Goal: Task Accomplishment & Management: Use online tool/utility

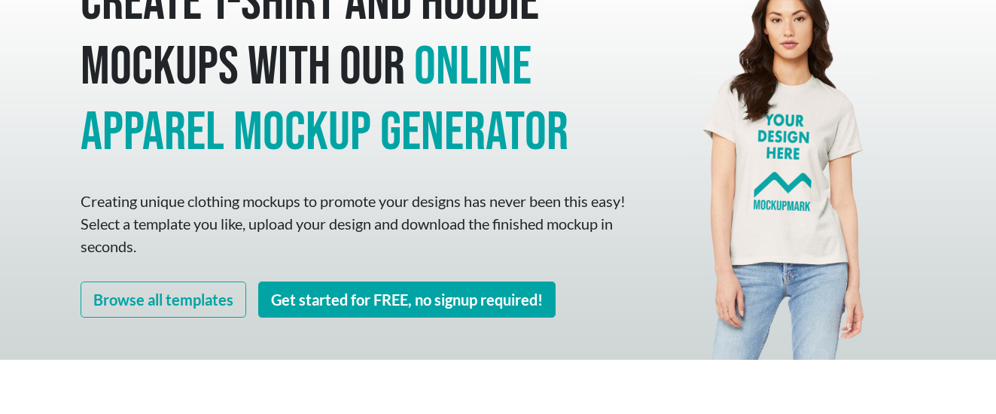
scroll to position [101, 0]
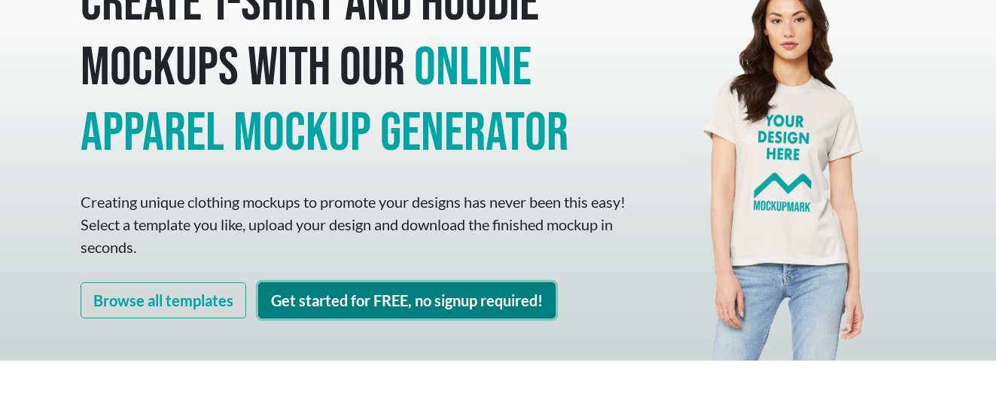
click at [309, 309] on link "Get started for FREE, no signup required!" at bounding box center [406, 300] width 297 height 36
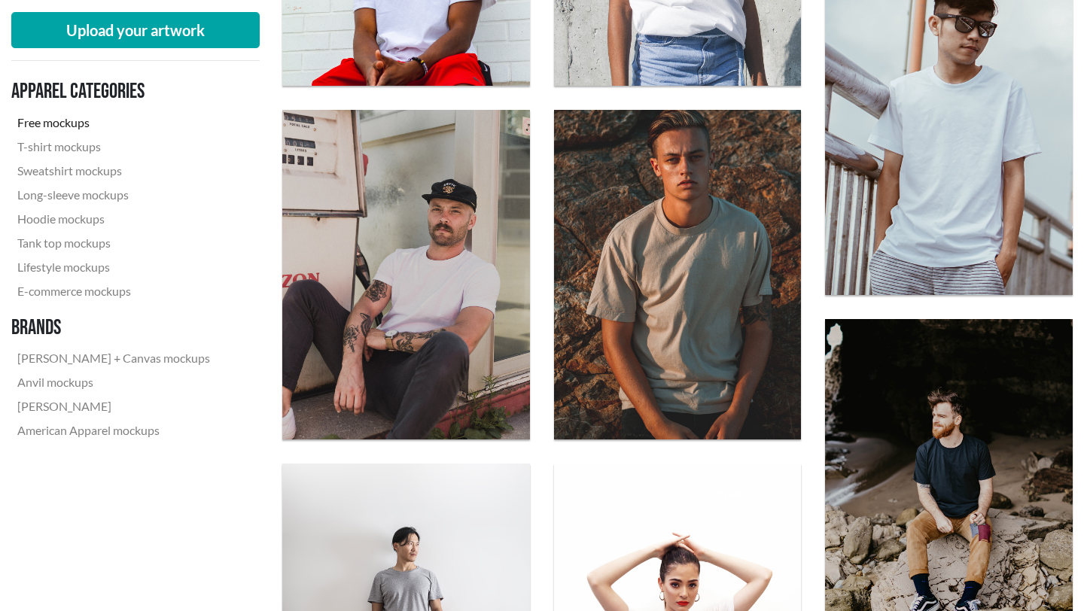
scroll to position [759, 0]
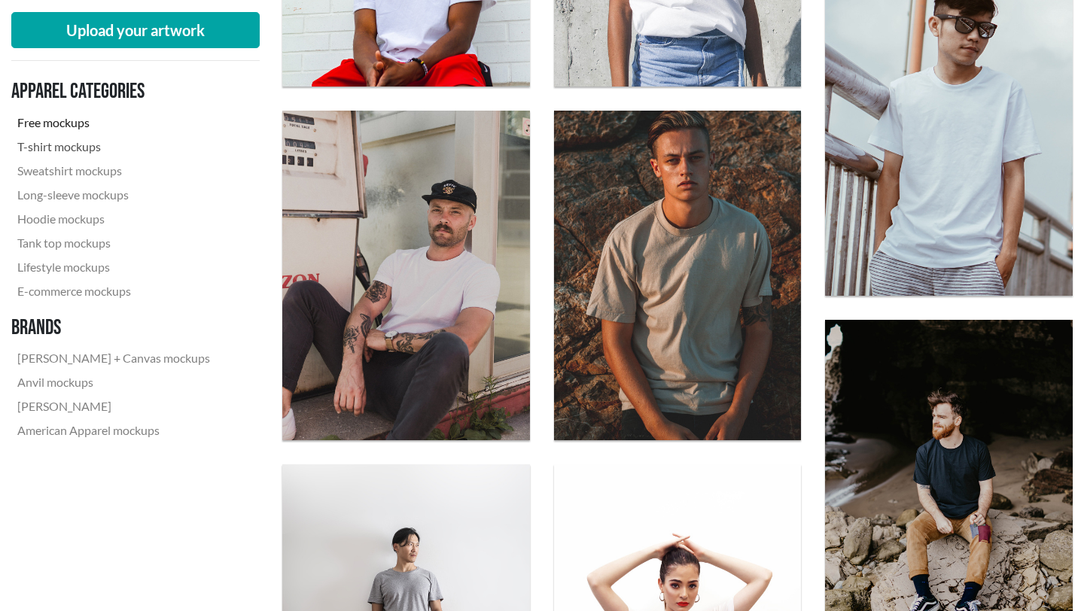
click at [73, 148] on link "T-shirt mockups" at bounding box center [113, 147] width 205 height 24
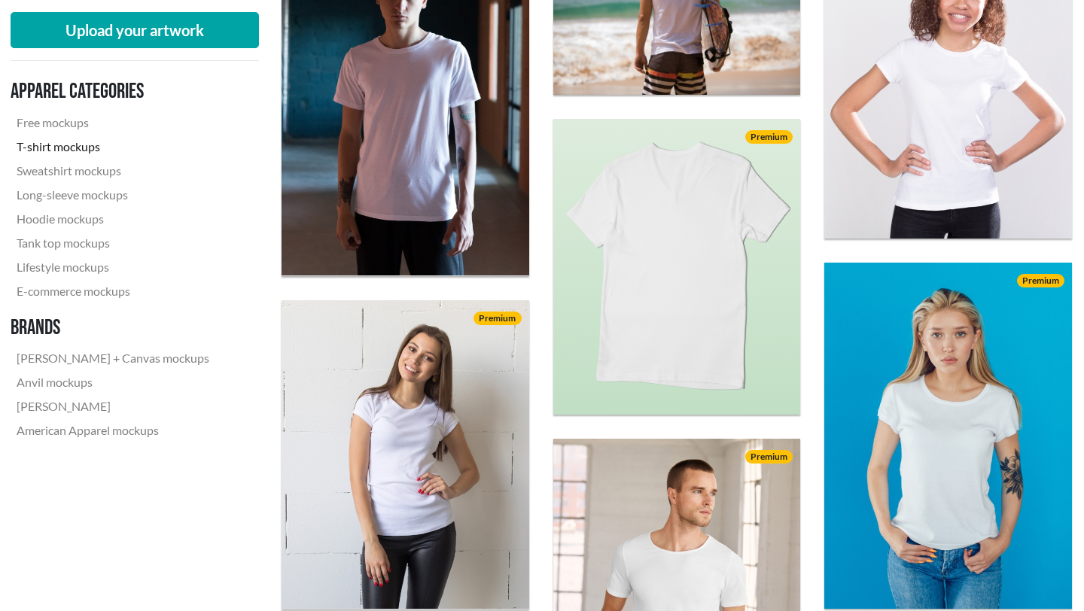
scroll to position [0, 1]
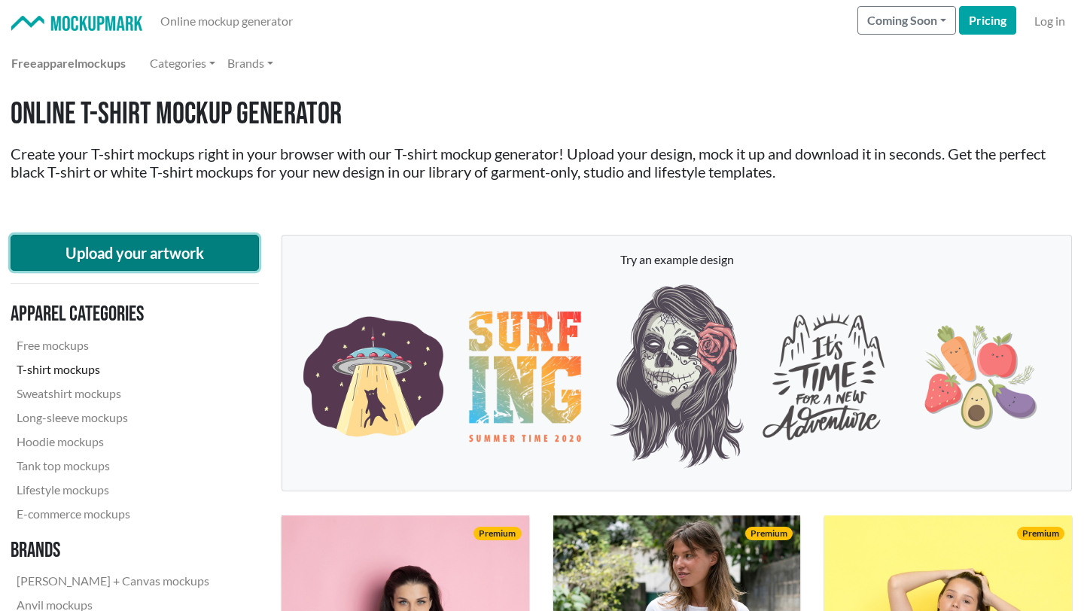
click at [99, 270] on button "Upload your artwork" at bounding box center [135, 253] width 248 height 36
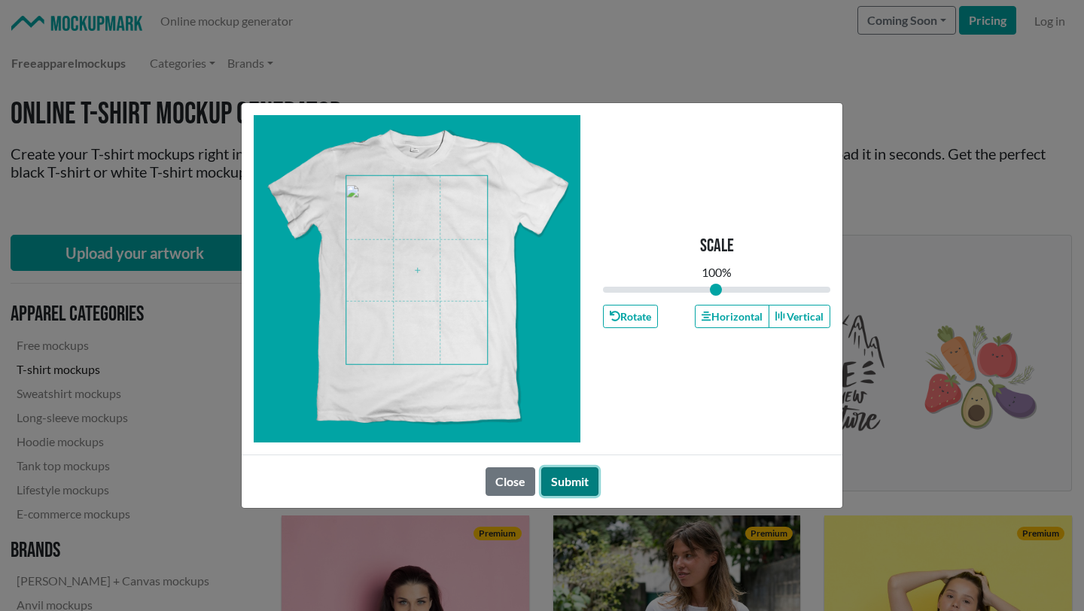
click at [571, 413] on button "Submit" at bounding box center [569, 481] width 57 height 29
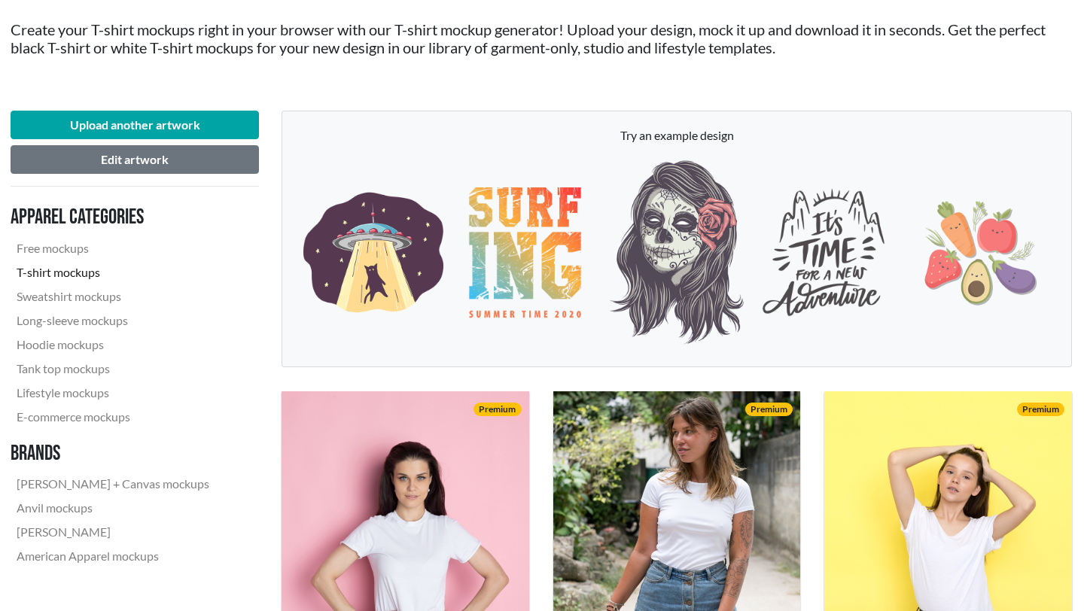
scroll to position [151, 1]
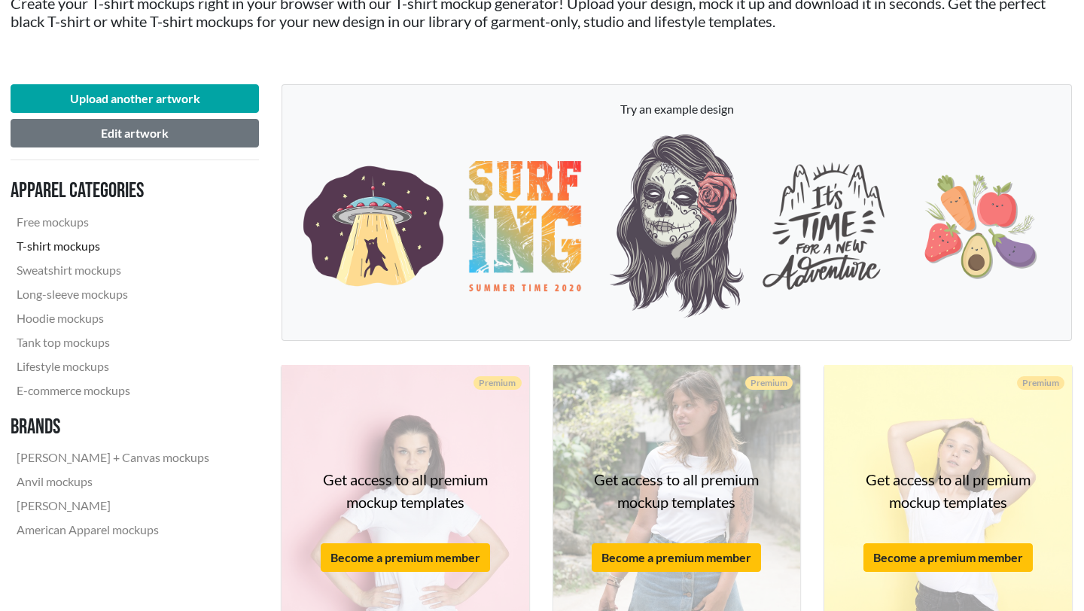
click at [539, 355] on div "Premium Get access to all premium mockup templates Become a premium member" at bounding box center [405, 519] width 272 height 333
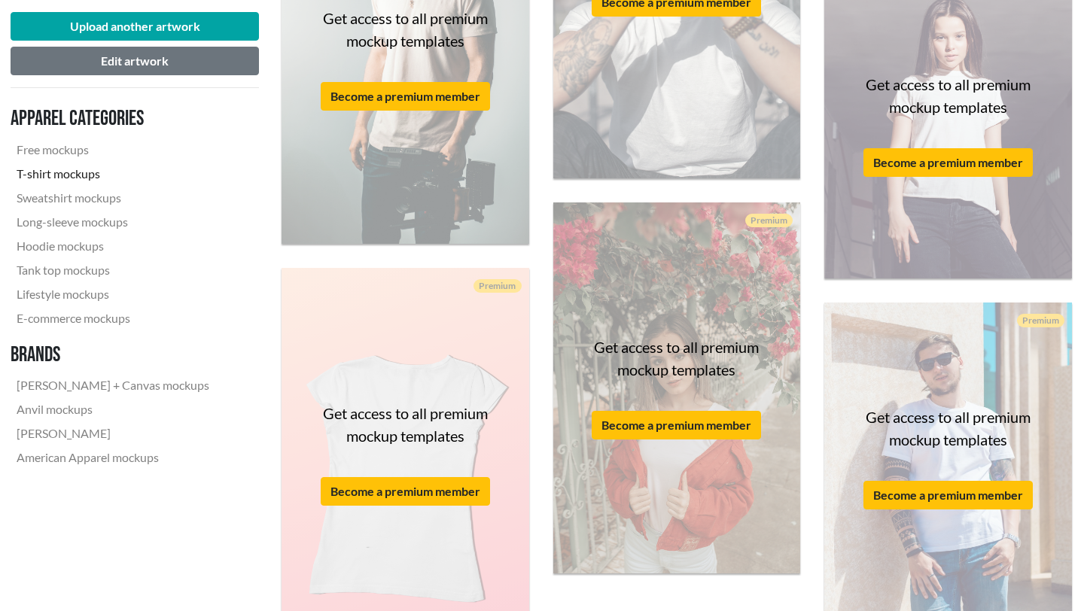
scroll to position [3074, 1]
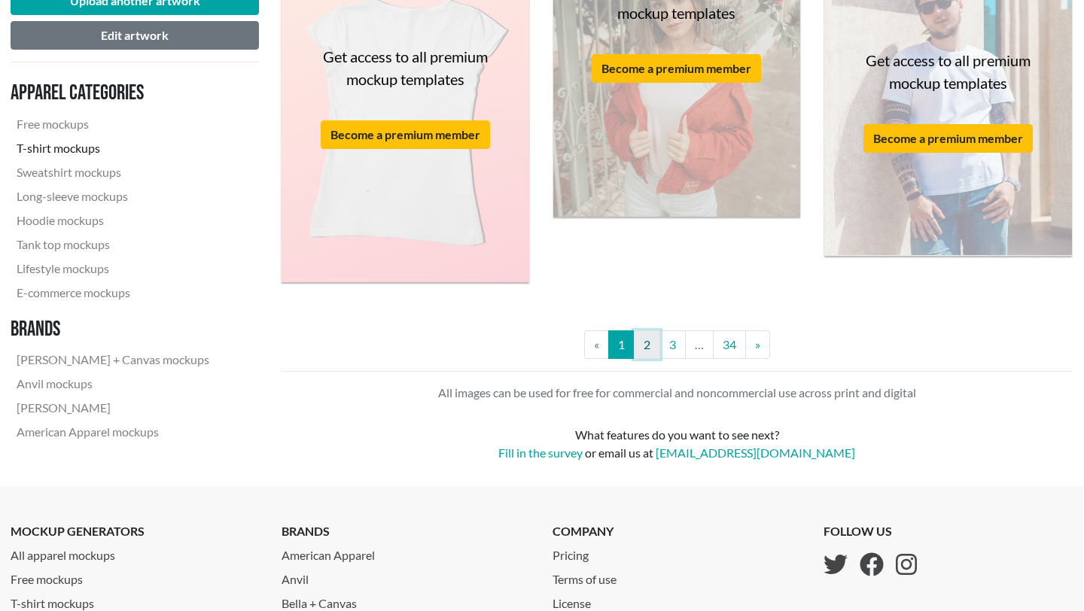
click at [651, 339] on link "2" at bounding box center [647, 344] width 26 height 29
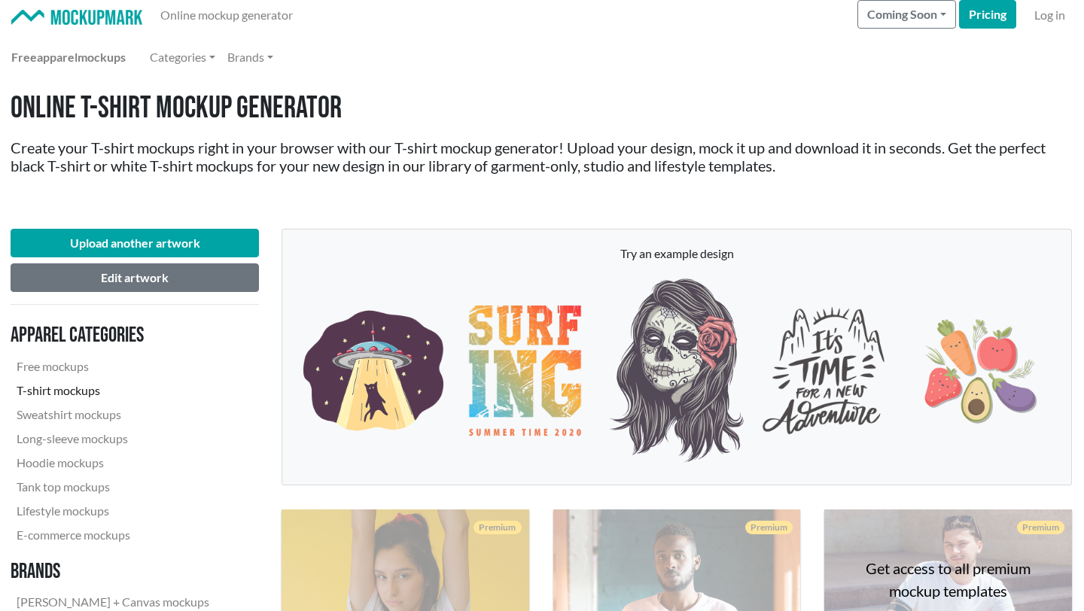
scroll to position [6, 0]
click at [267, 54] on link "Brands" at bounding box center [251, 57] width 58 height 30
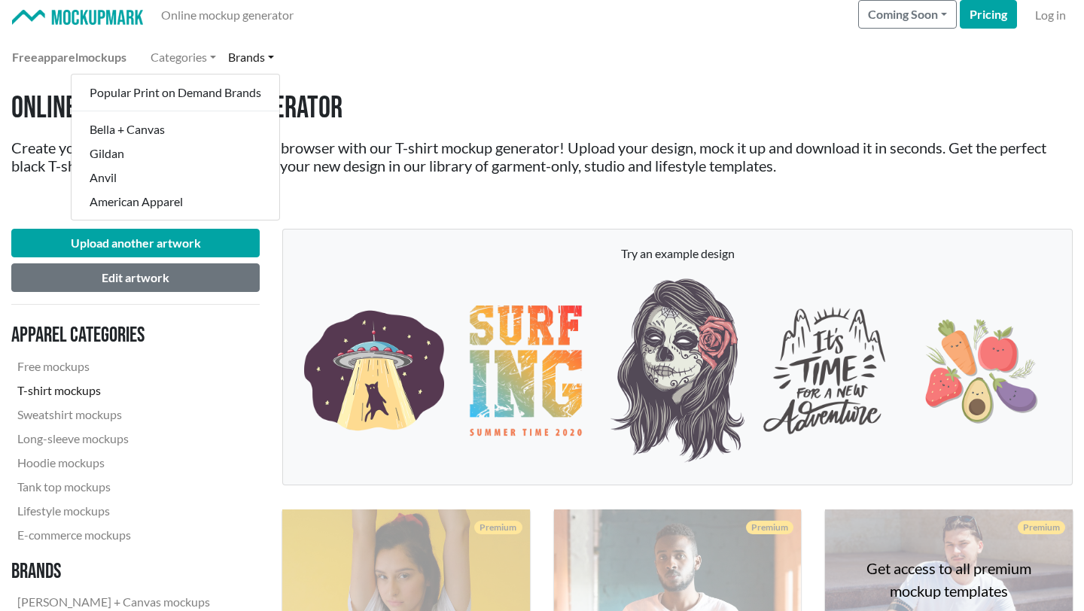
click at [347, 65] on div "Free apparel mockups Categories Brands Popular Print on Demand Brands Bella + C…" at bounding box center [542, 57] width 1060 height 30
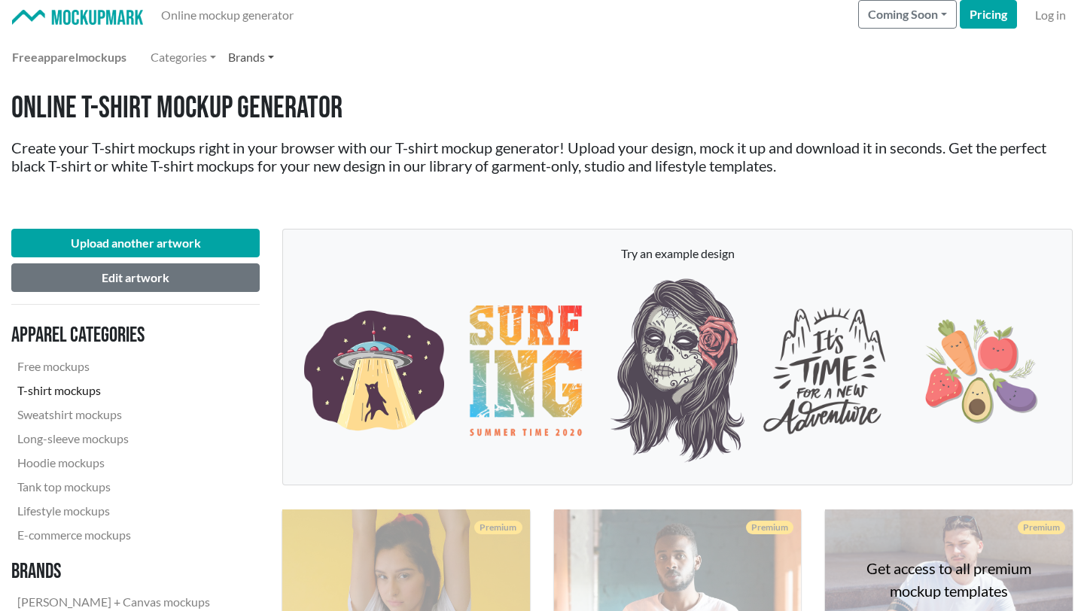
click at [270, 55] on link "Brands" at bounding box center [251, 57] width 58 height 30
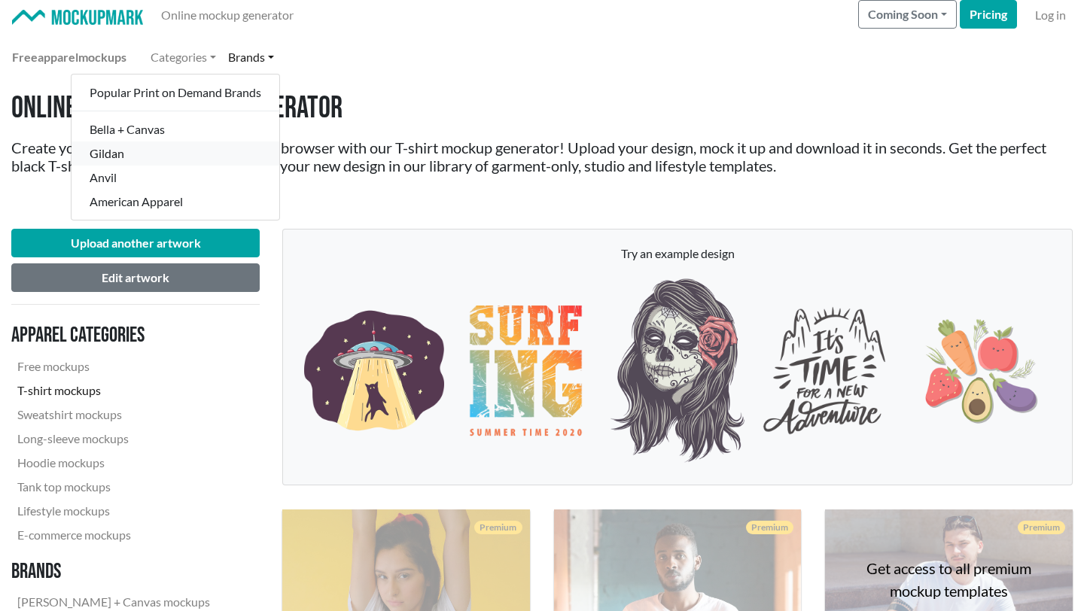
click at [190, 157] on link "Gildan" at bounding box center [176, 154] width 208 height 24
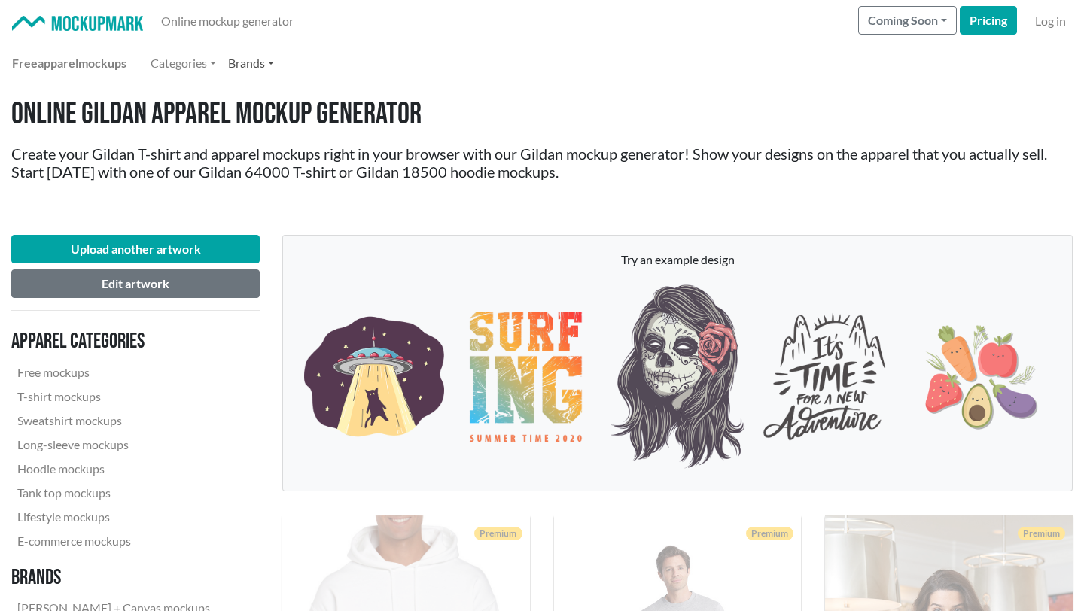
click at [247, 62] on link "Brands" at bounding box center [251, 63] width 58 height 30
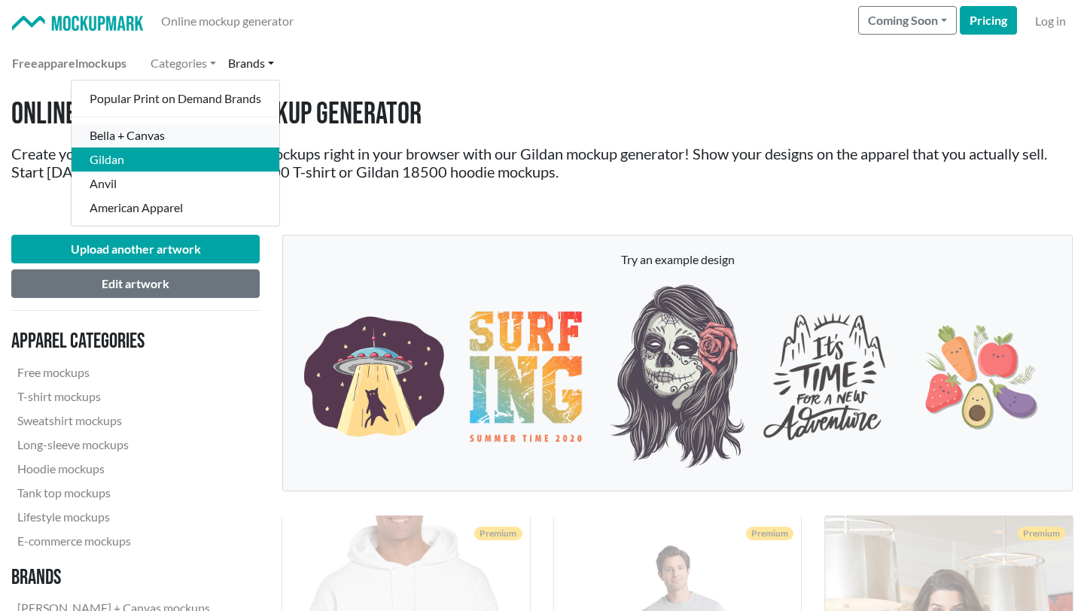
click at [237, 135] on link "Bella + Canvas" at bounding box center [176, 135] width 208 height 24
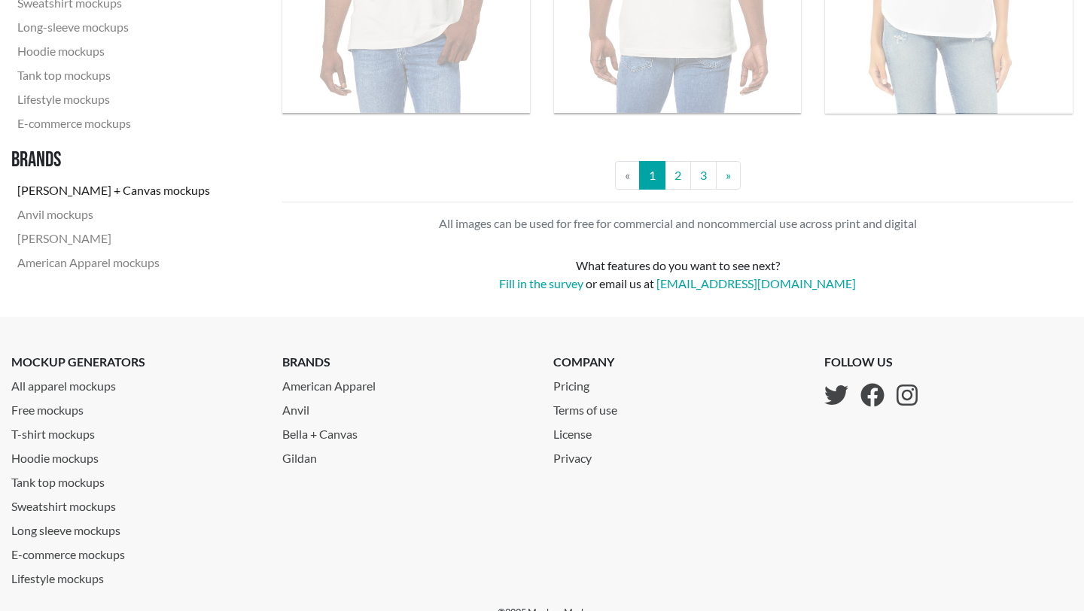
scroll to position [3554, 0]
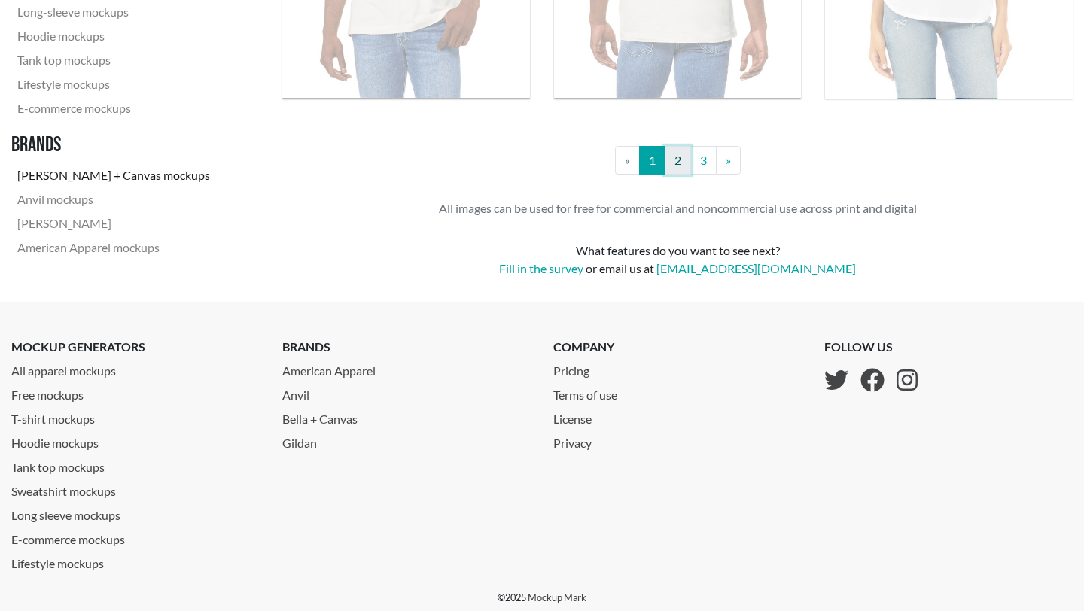
click at [667, 169] on link "2" at bounding box center [678, 160] width 26 height 29
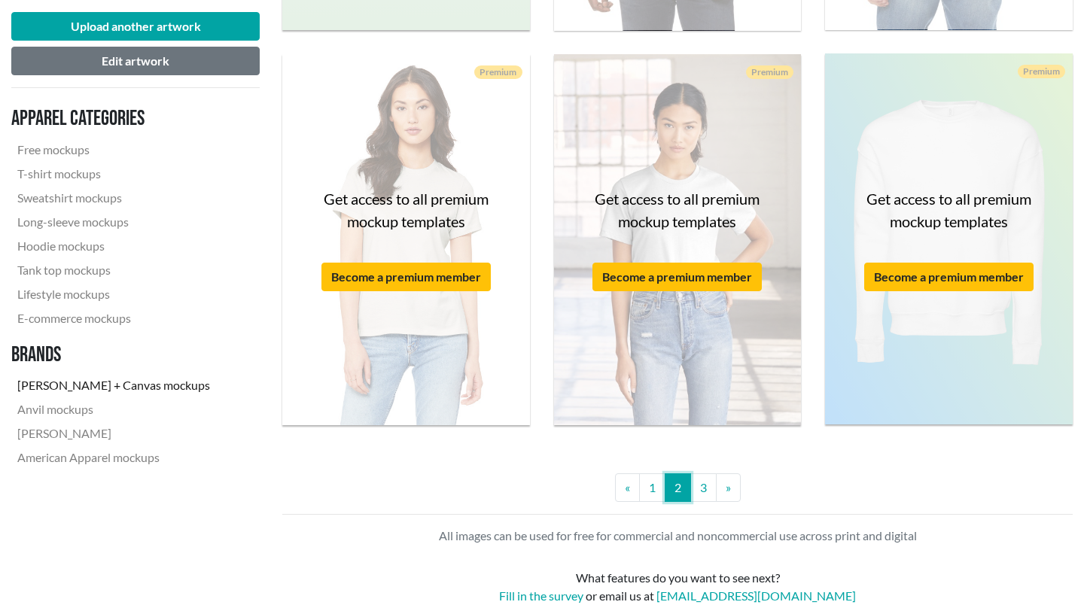
scroll to position [3477, 0]
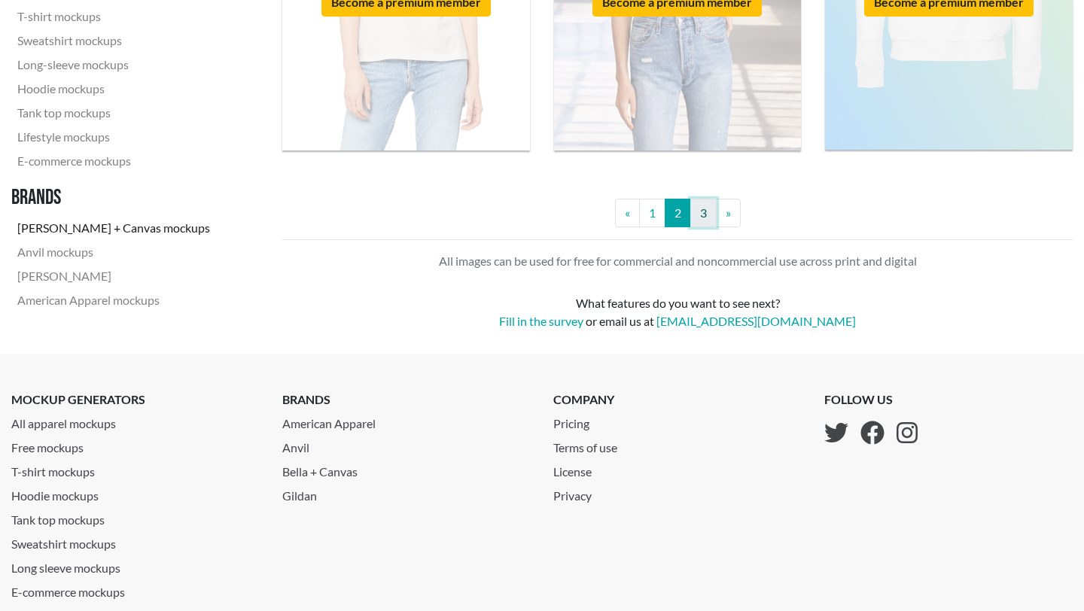
click at [710, 206] on link "3" at bounding box center [703, 213] width 26 height 29
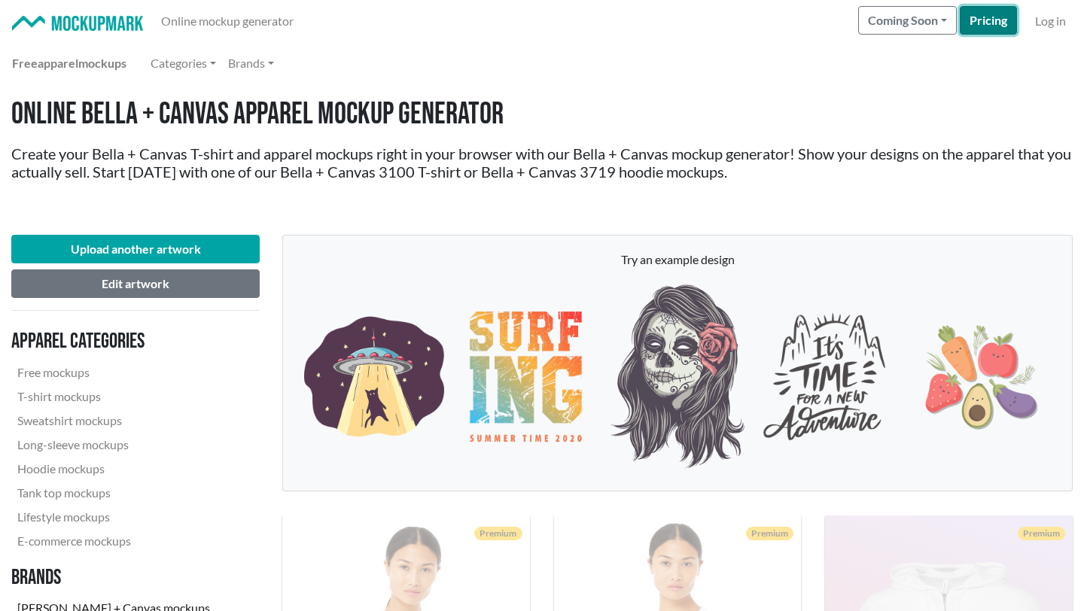
click at [995, 26] on link "Pricing" at bounding box center [988, 20] width 57 height 29
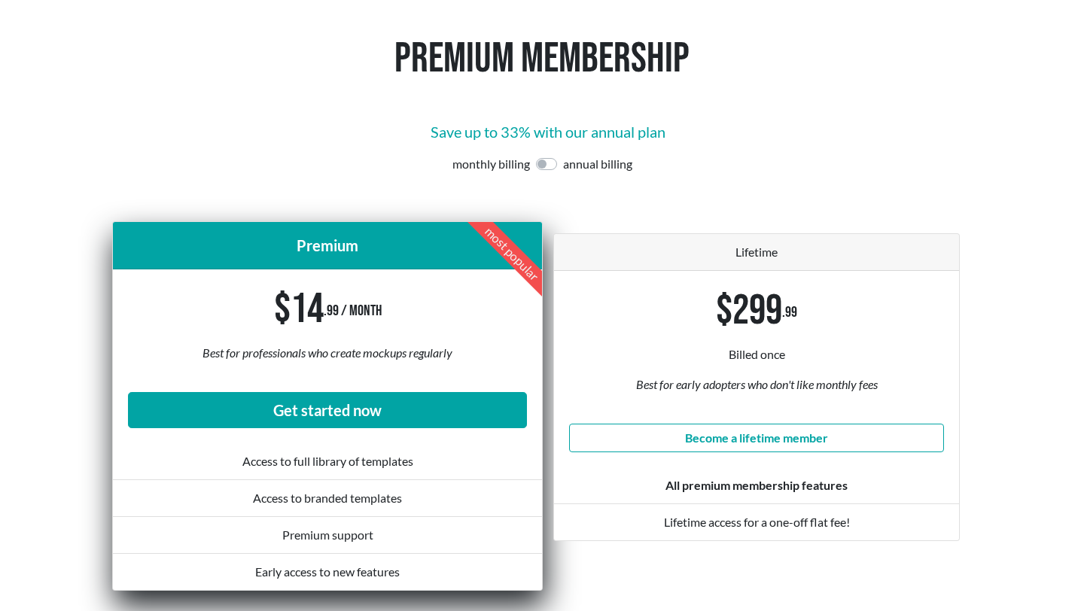
scroll to position [82, 0]
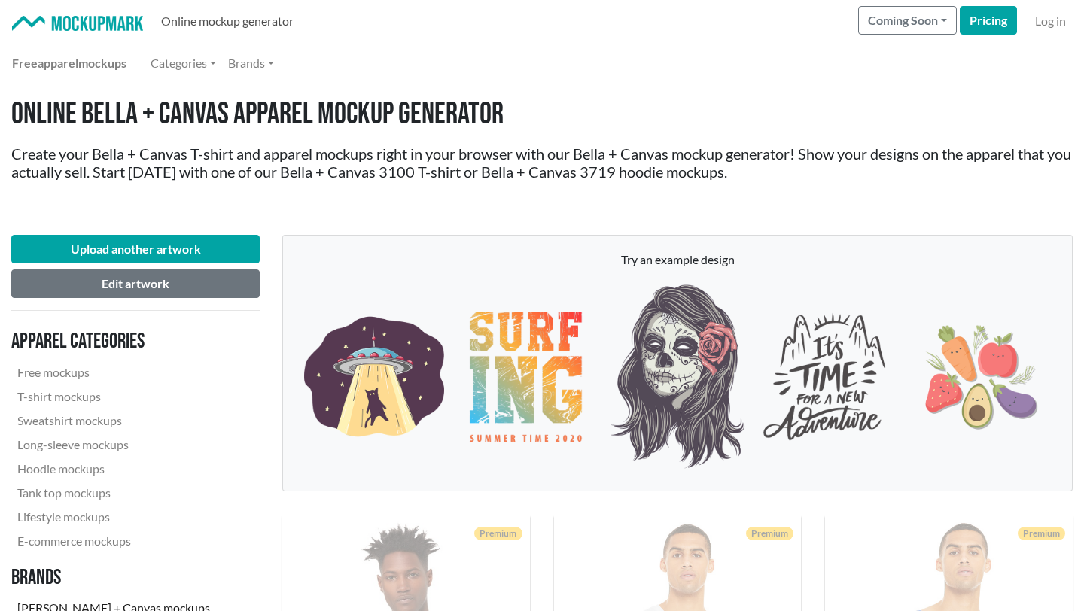
click at [196, 23] on link "Online mockup generator" at bounding box center [227, 21] width 145 height 30
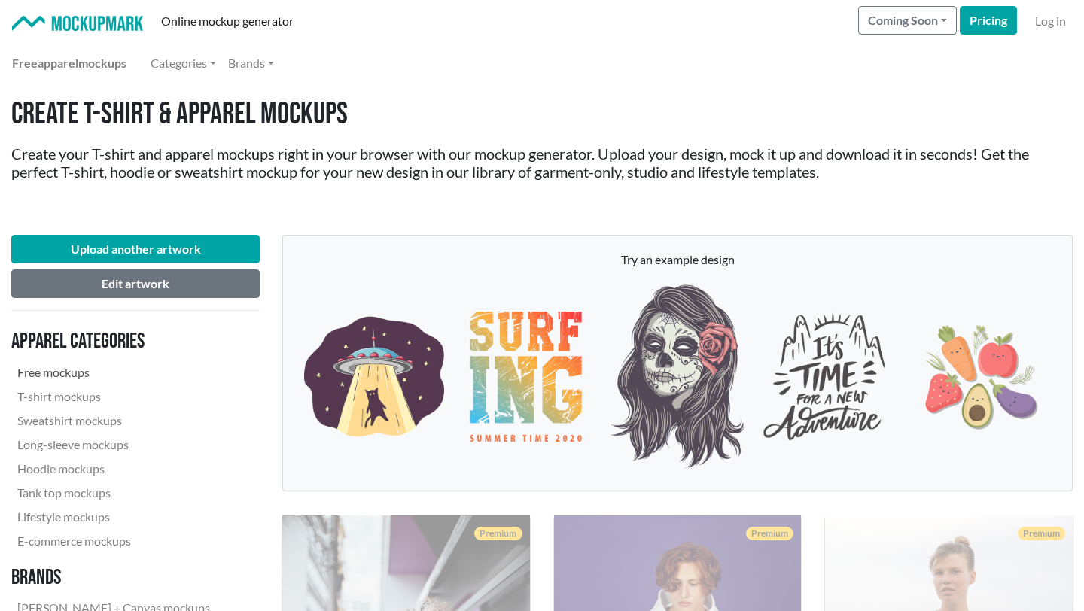
click at [68, 376] on link "Free mockups" at bounding box center [113, 373] width 205 height 24
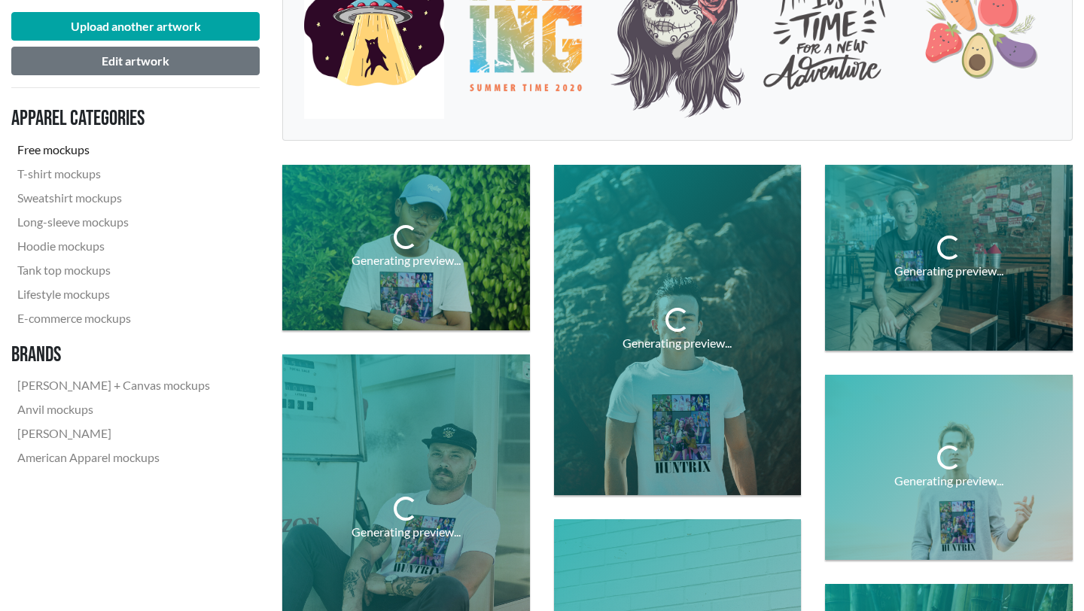
scroll to position [372, 0]
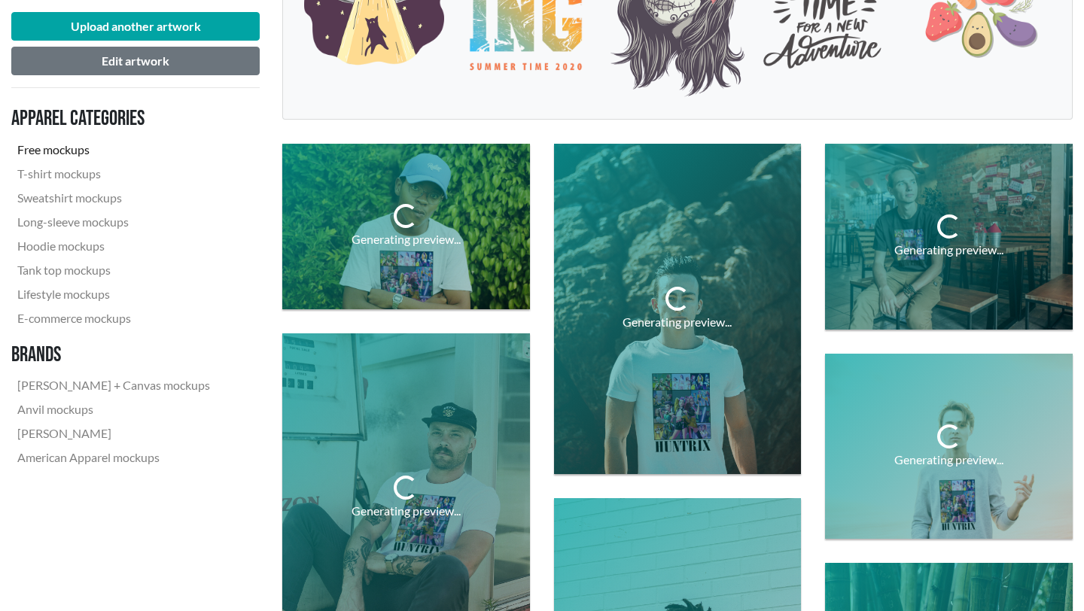
click at [270, 256] on div "Generating preview..." at bounding box center [406, 226] width 272 height 189
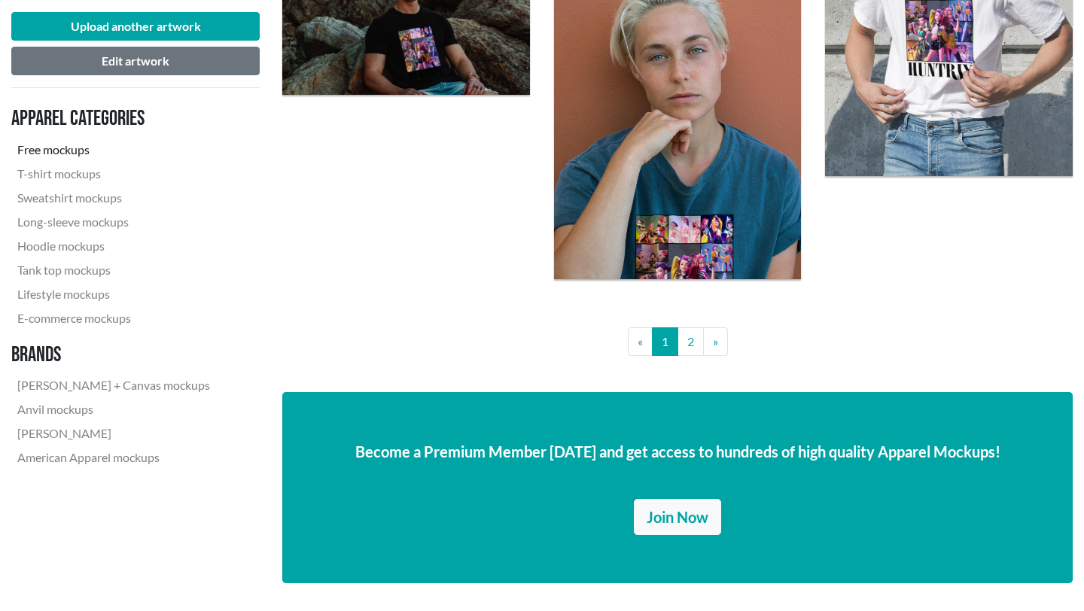
scroll to position [2902, 0]
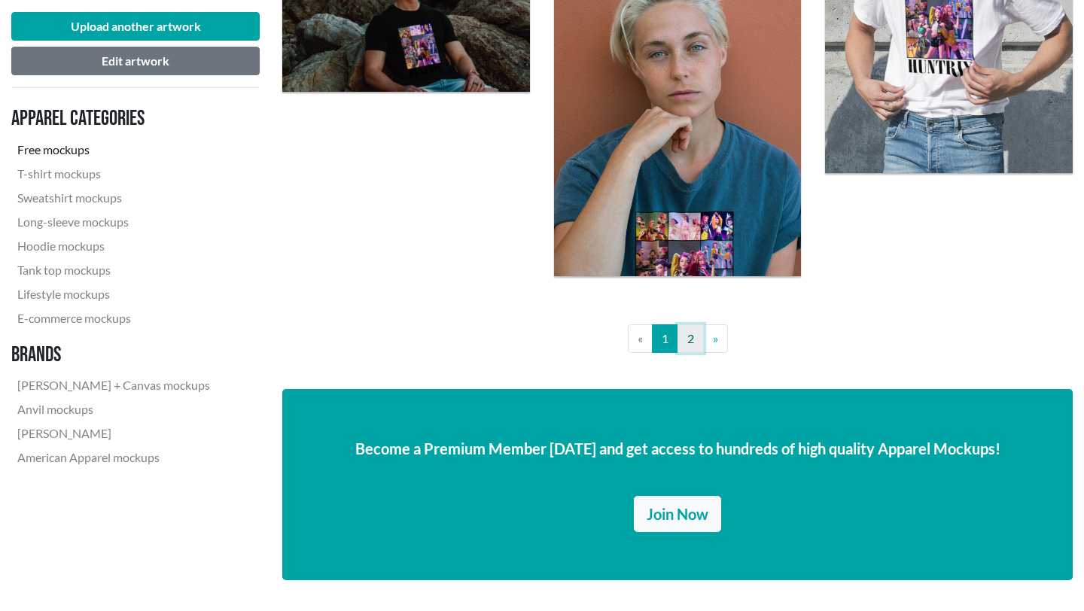
click at [695, 336] on link "2" at bounding box center [690, 338] width 26 height 29
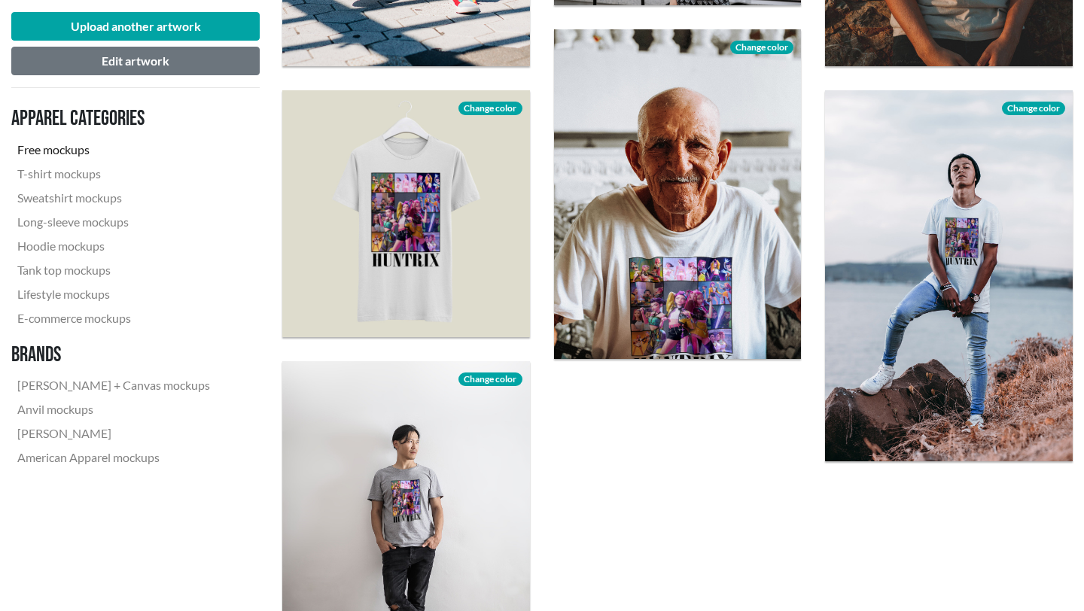
scroll to position [1138, 0]
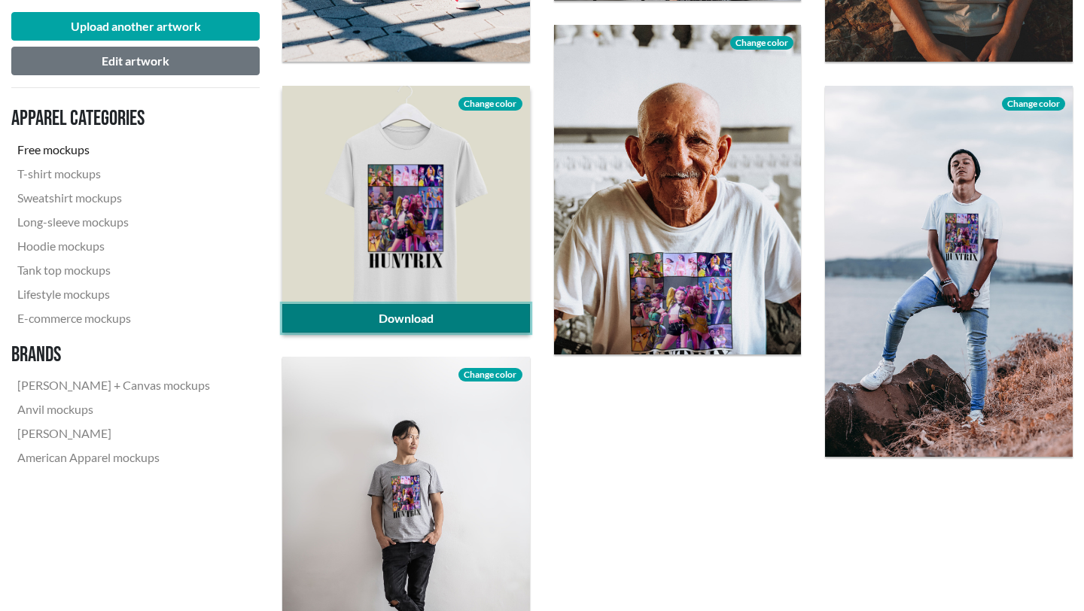
click at [425, 315] on link "Download" at bounding box center [406, 318] width 248 height 29
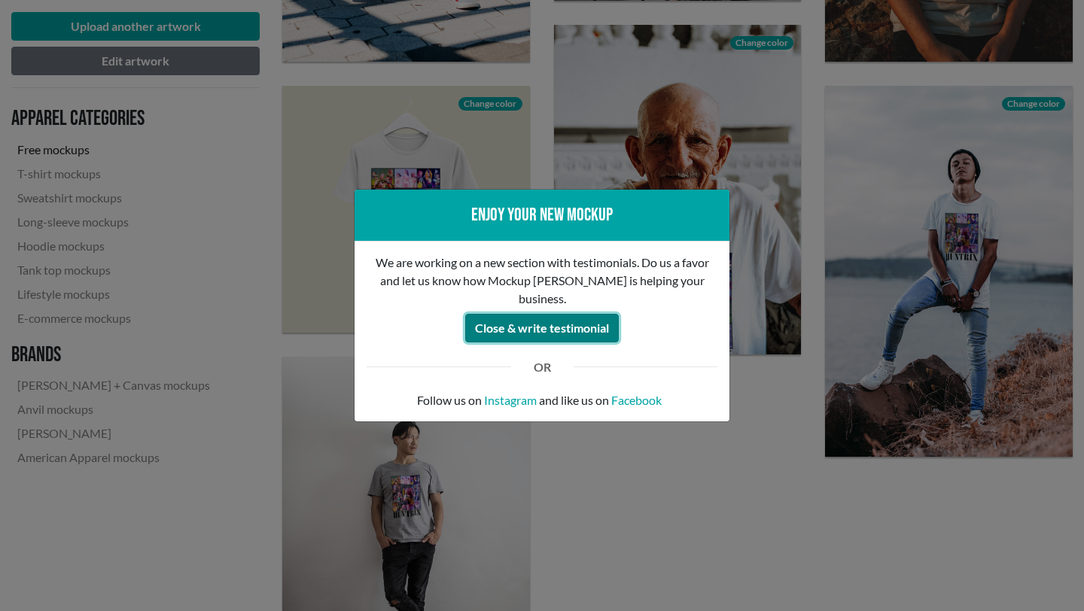
click at [517, 319] on button "Close & write testimonial" at bounding box center [542, 328] width 154 height 29
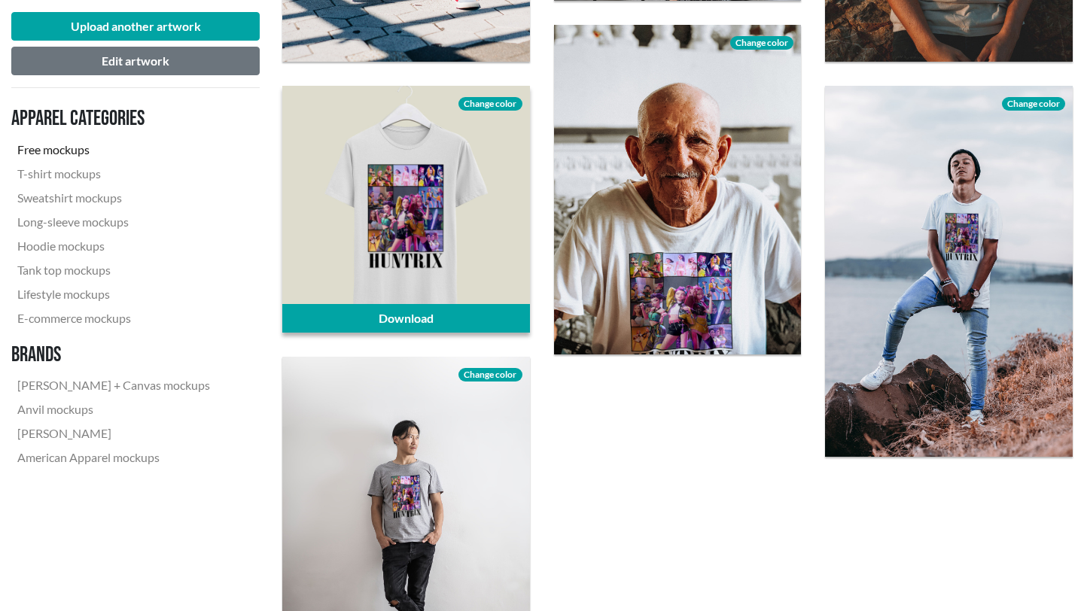
click at [491, 104] on span "Change color" at bounding box center [489, 104] width 63 height 14
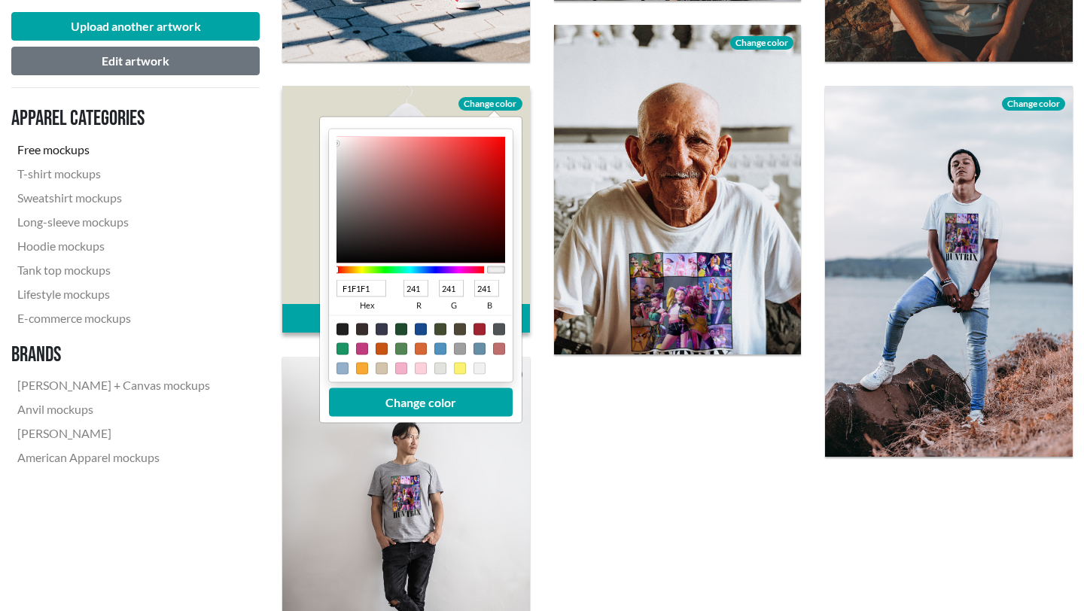
click at [479, 372] on div at bounding box center [479, 368] width 12 height 12
click at [471, 406] on button "Change color" at bounding box center [421, 402] width 184 height 29
click at [418, 331] on div at bounding box center [421, 329] width 12 height 12
type input "18498C"
type input "24"
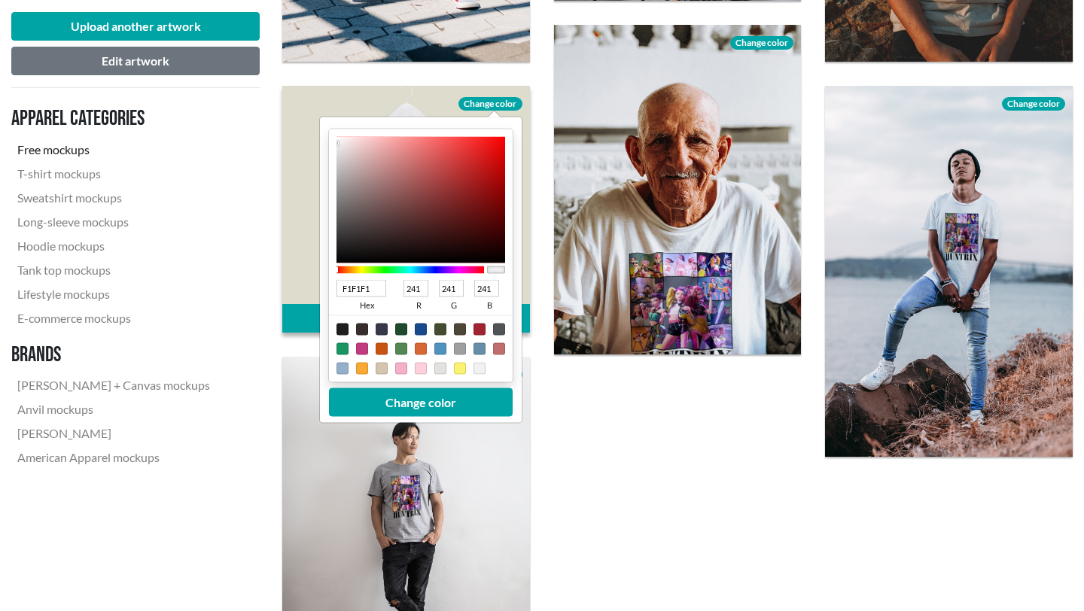
type input "73"
type input "140"
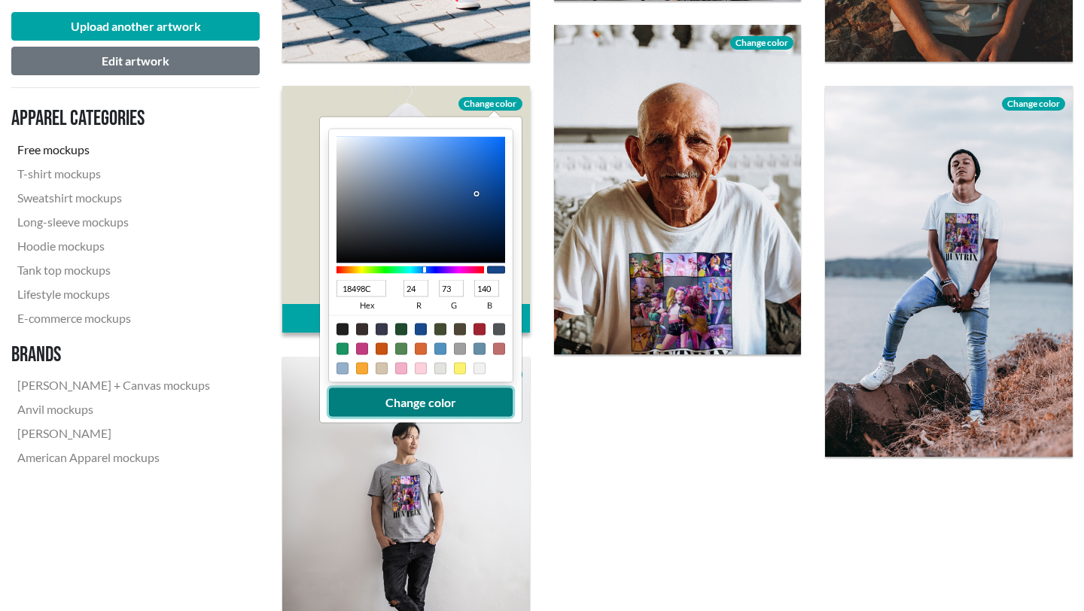
click at [418, 403] on button "Change color" at bounding box center [421, 402] width 184 height 29
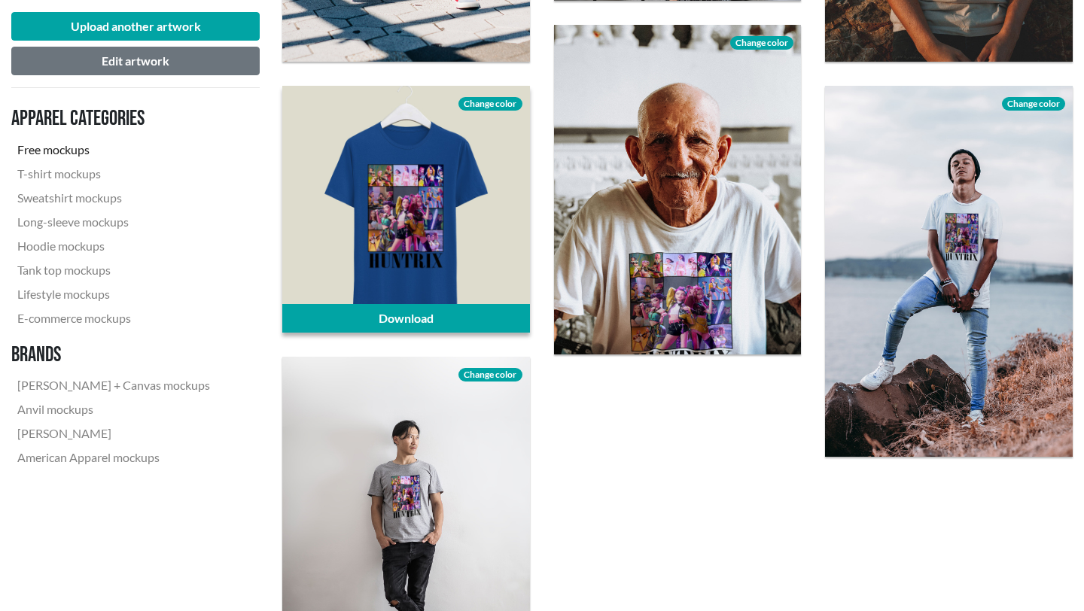
click at [494, 105] on span "Change color" at bounding box center [489, 104] width 63 height 14
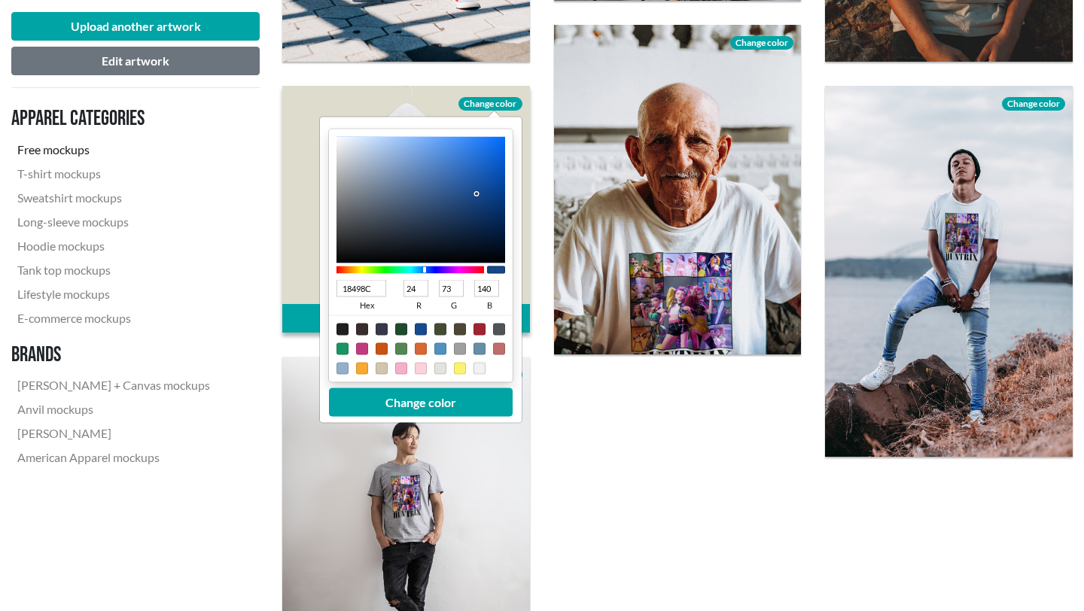
click at [474, 370] on div at bounding box center [479, 368] width 12 height 12
type input "F1F1F1"
type input "241"
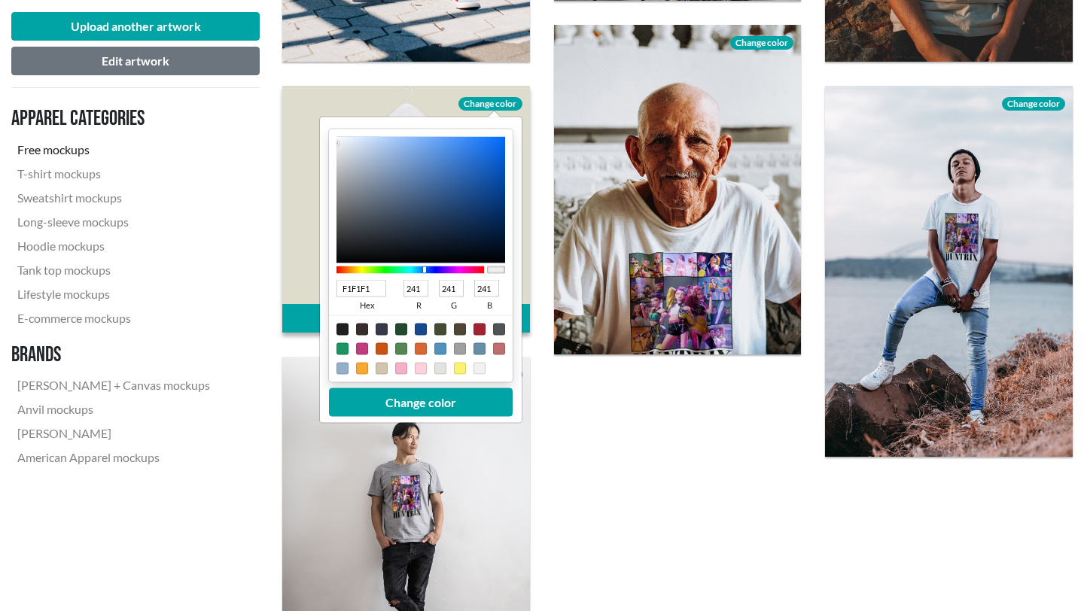
drag, startPoint x: 495, startPoint y: 270, endPoint x: 513, endPoint y: 272, distance: 18.9
click at [513, 272] on div "F1F1F1 hex 241 r 241 g 241 b 100 a Change color" at bounding box center [421, 270] width 202 height 306
click at [432, 406] on button "Change color" at bounding box center [421, 402] width 184 height 29
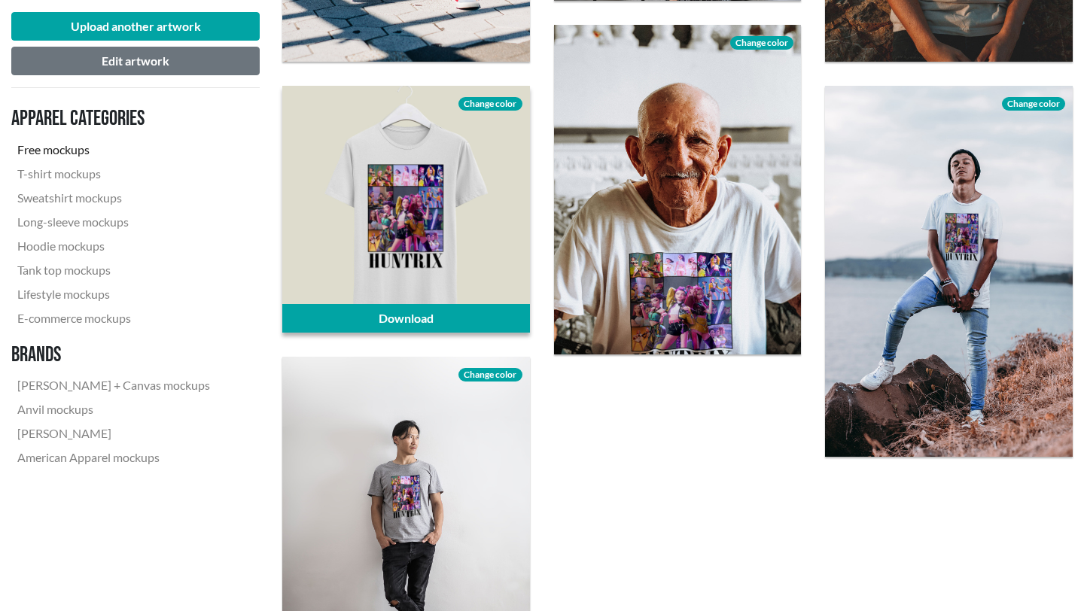
click at [490, 106] on span "Change color" at bounding box center [489, 104] width 63 height 14
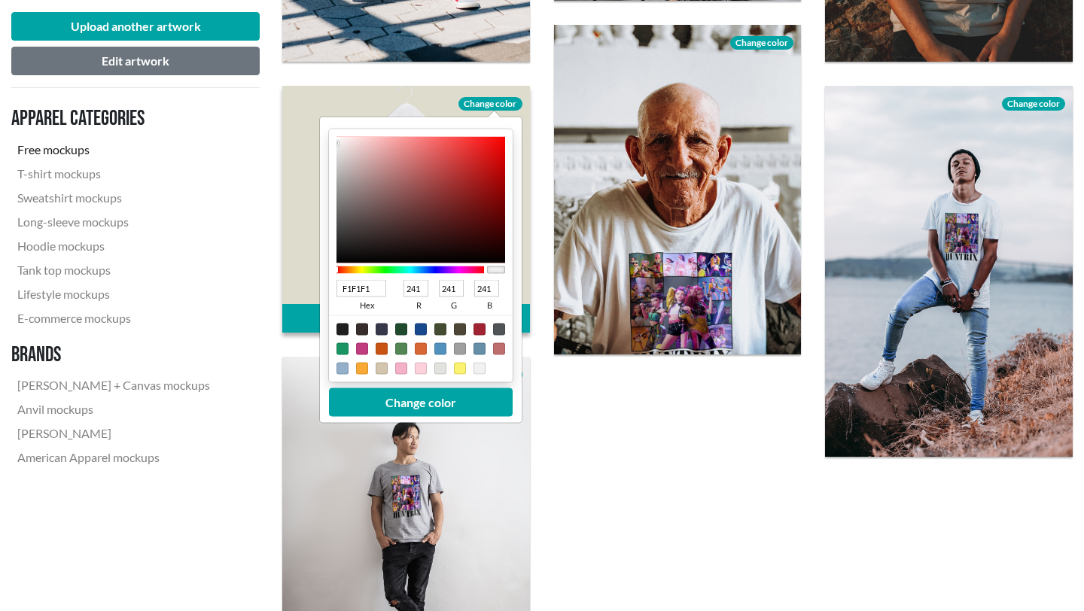
drag, startPoint x: 487, startPoint y: 269, endPoint x: 446, endPoint y: 265, distance: 40.8
click at [446, 264] on div at bounding box center [420, 270] width 169 height 14
click at [446, 265] on div at bounding box center [410, 270] width 148 height 14
type input "F2F0F0"
type input "242"
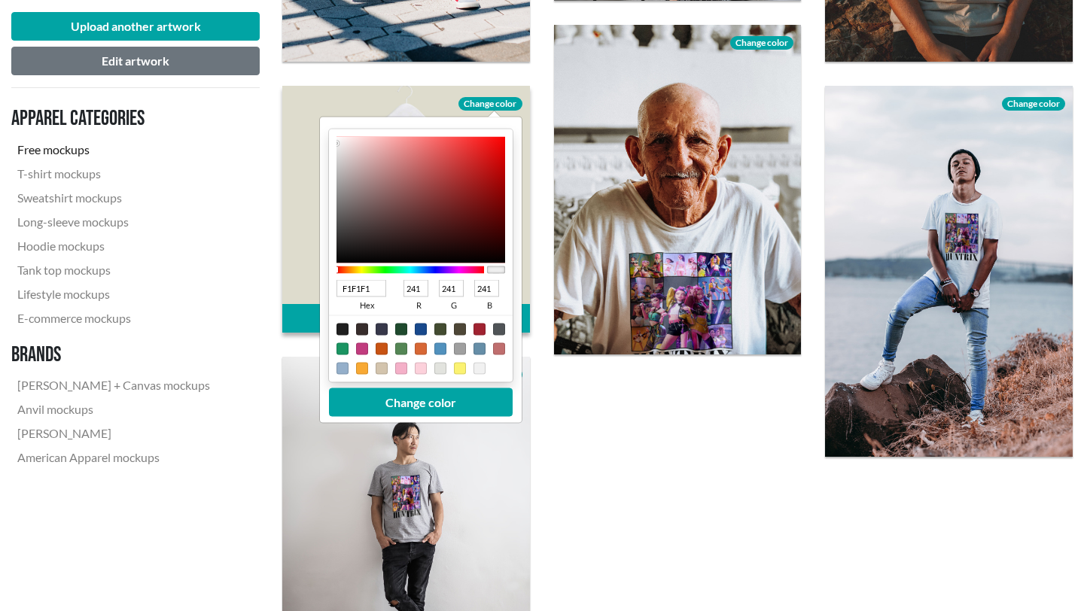
type input "240"
type input "F9F8F8"
type input "249"
type input "248"
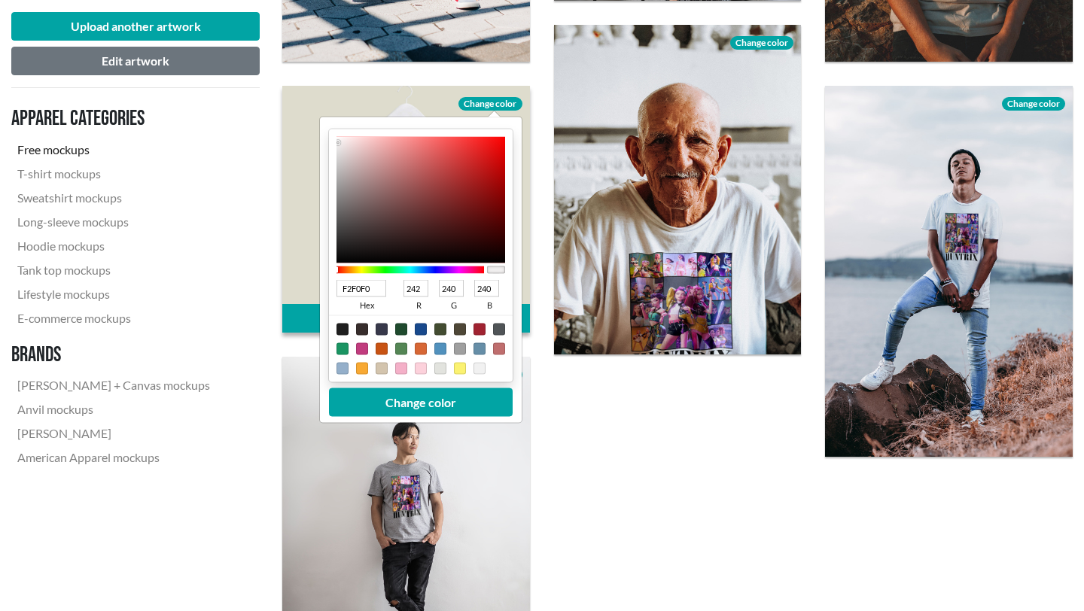
type input "248"
type input "FFFEFE"
type input "255"
type input "254"
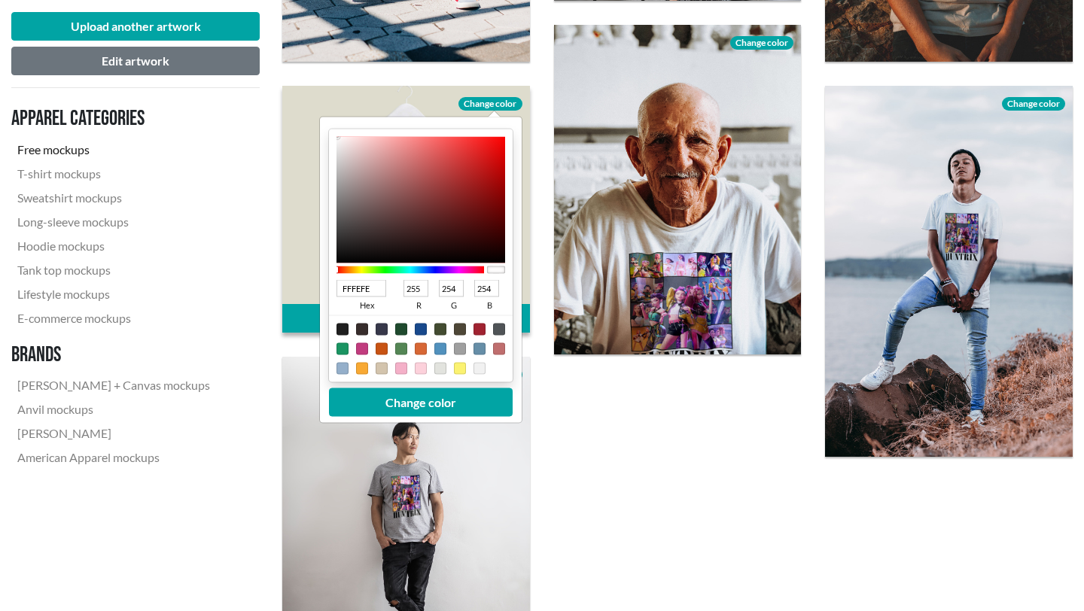
type input "FFFFFF"
type input "255"
drag, startPoint x: 337, startPoint y: 143, endPoint x: 333, endPoint y: 111, distance: 31.8
click at [333, 111] on div "Download Change color FFFFFF hex 255 r 255 g 255 b 100 a Change color" at bounding box center [406, 210] width 248 height 248
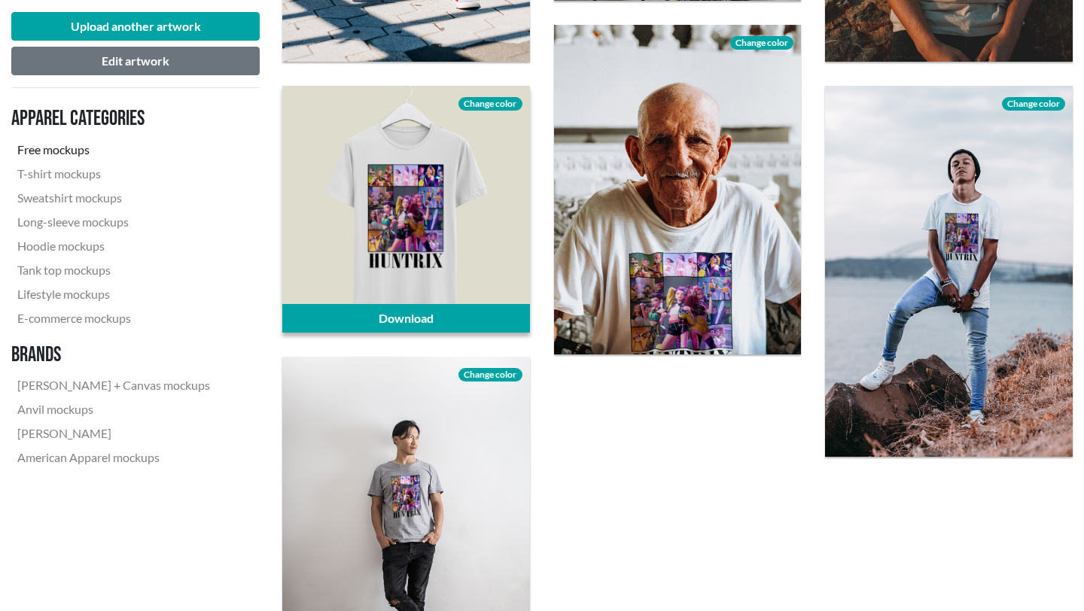
click at [495, 102] on span "Change color" at bounding box center [489, 104] width 63 height 14
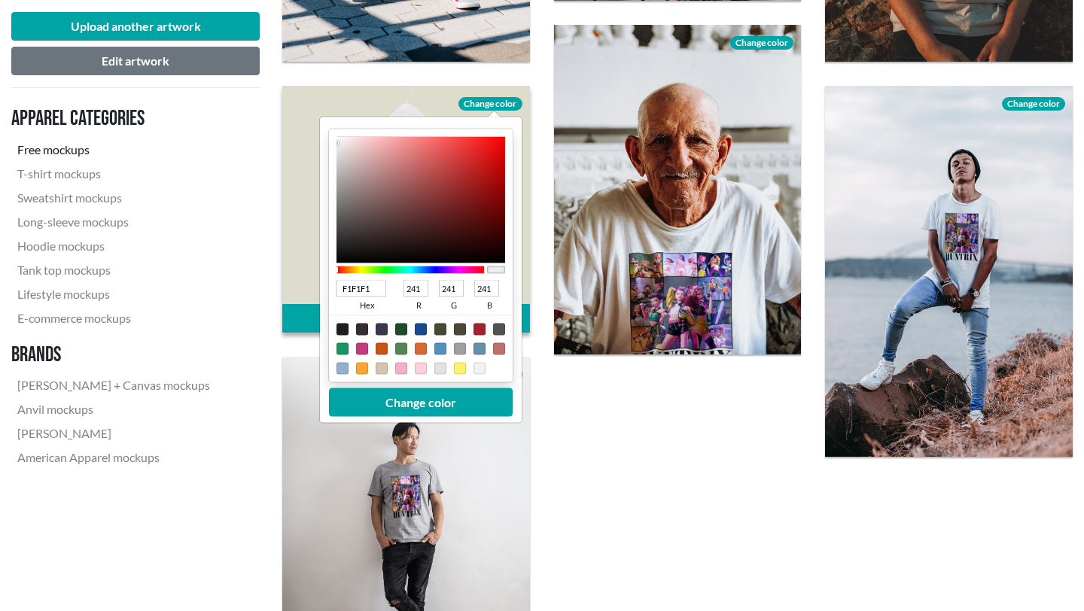
type input "F2EFEF"
type input "242"
type input "239"
type input "F2EDED"
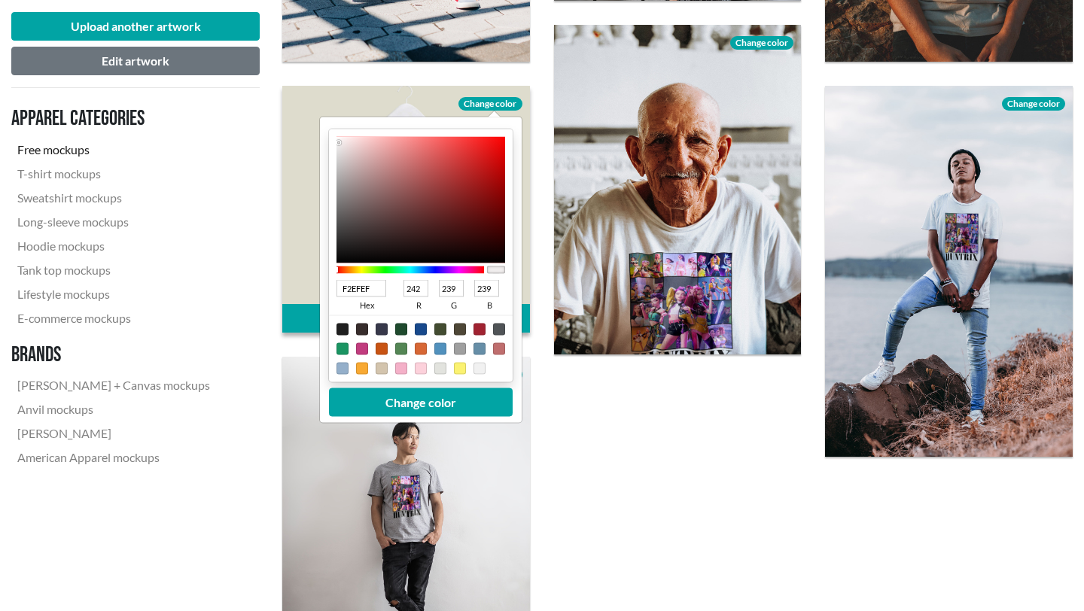
type input "237"
type input "F2EBEB"
type input "235"
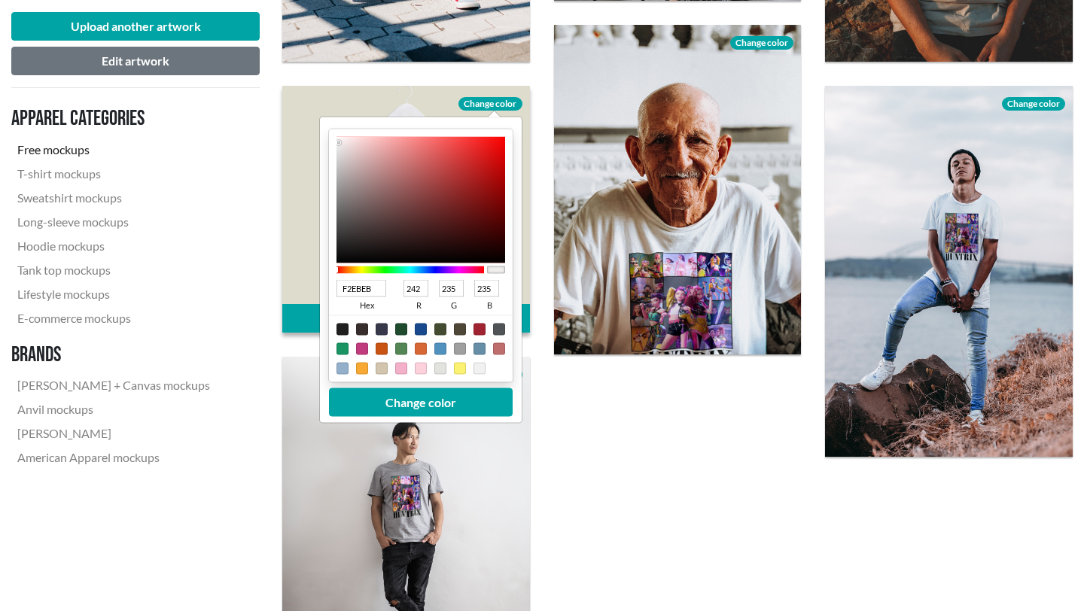
type input "F6F0F0"
type input "246"
type input "240"
type input "FFFAFA"
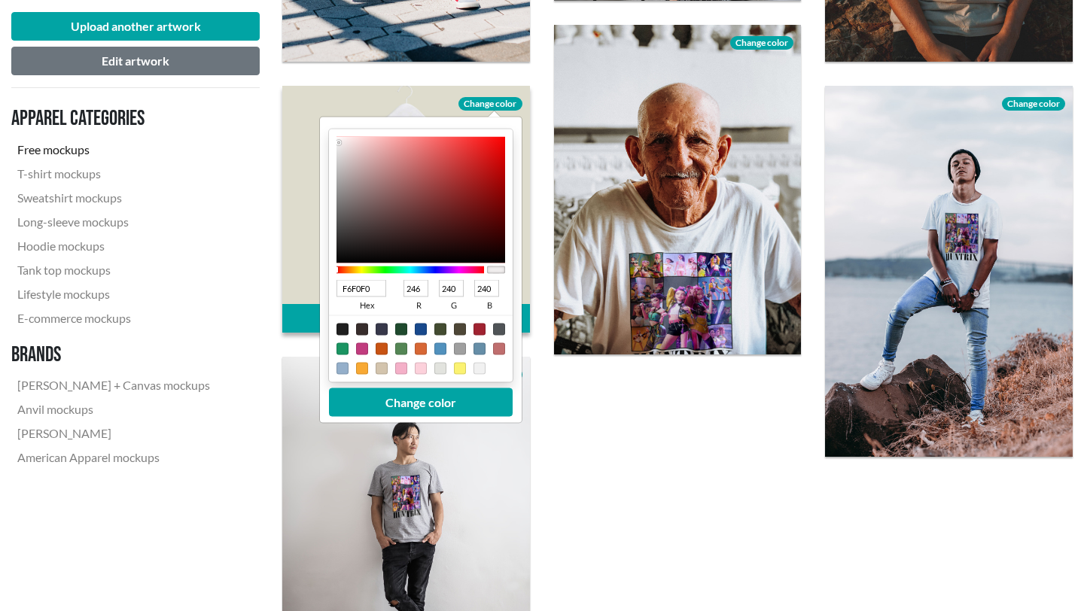
type input "255"
type input "250"
type input "FFFEFE"
type input "254"
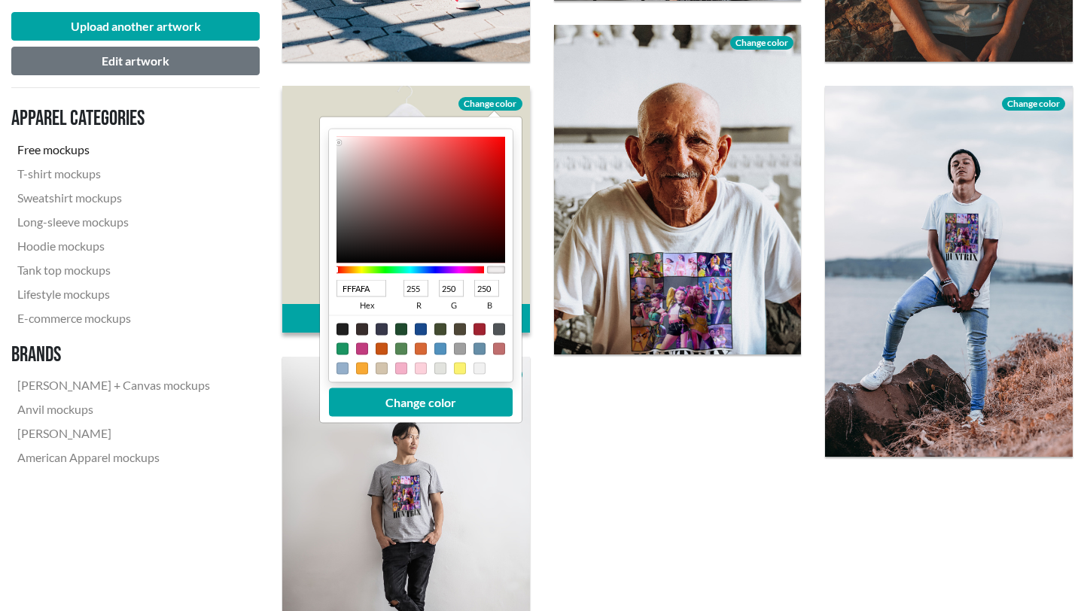
type input "254"
type input "FFFFFF"
type input "255"
drag, startPoint x: 338, startPoint y: 143, endPoint x: 333, endPoint y: 132, distance: 11.5
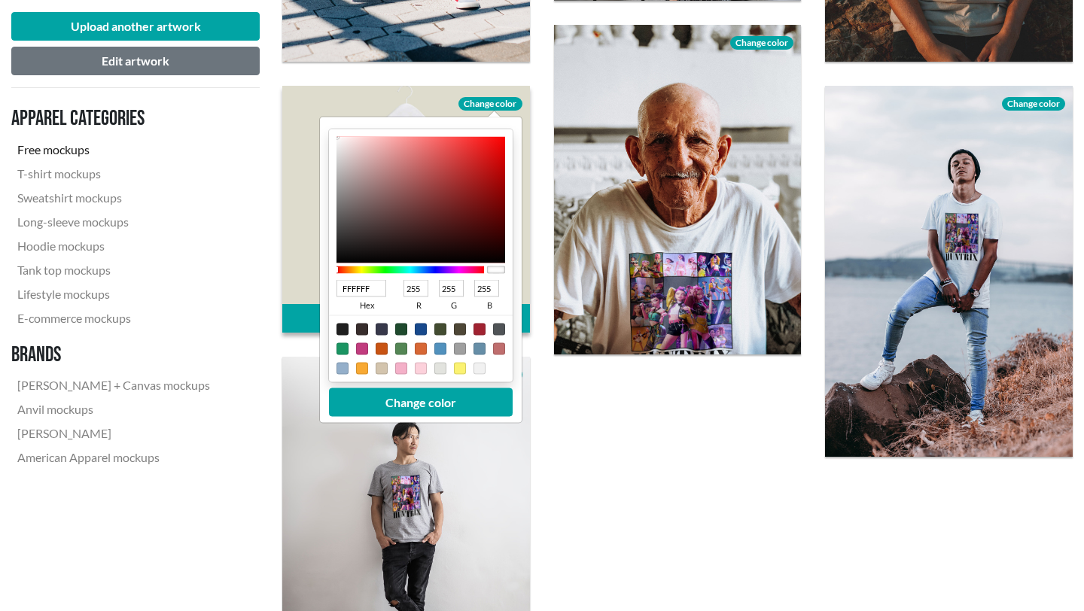
click at [333, 132] on div "FFFFFF hex 255 r 255 g 255 b 100 a" at bounding box center [421, 255] width 184 height 253
click at [412, 408] on button "Change color" at bounding box center [421, 402] width 184 height 29
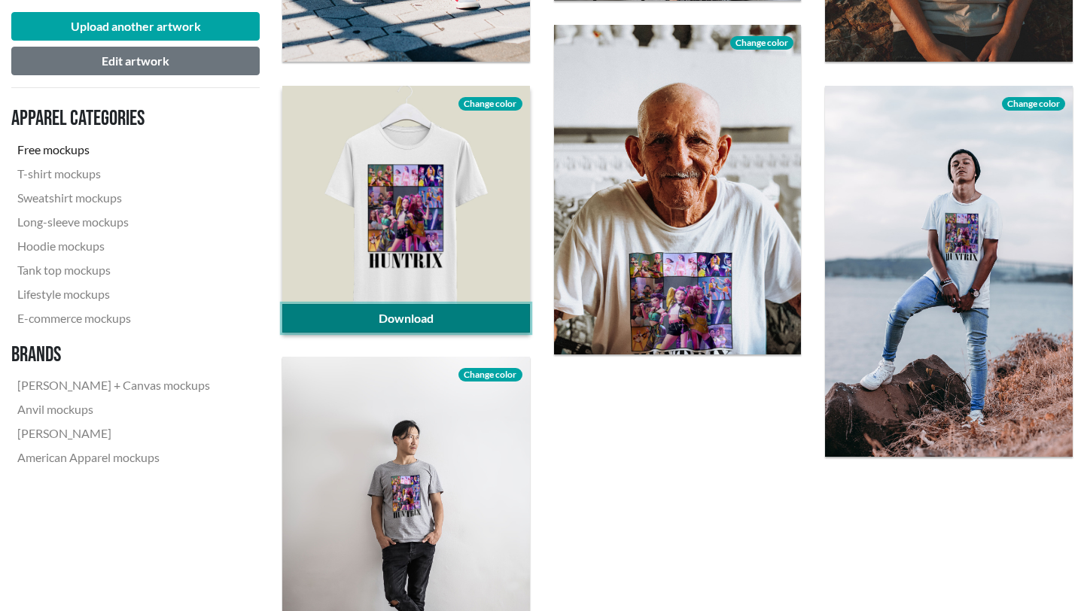
click at [421, 318] on link "Download" at bounding box center [406, 318] width 248 height 29
click at [407, 327] on link "Download" at bounding box center [406, 318] width 248 height 29
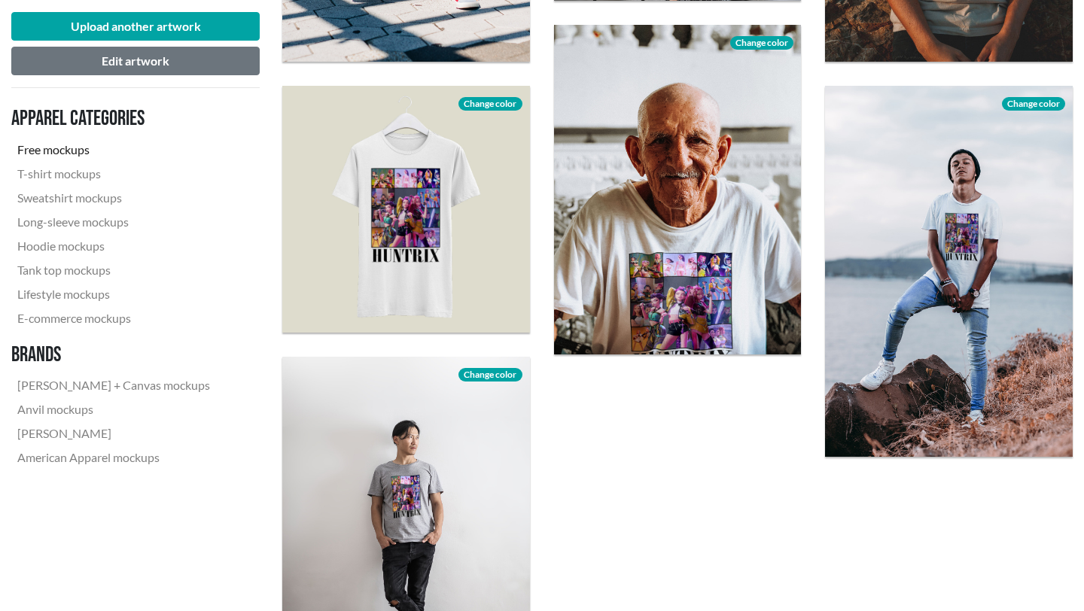
click at [551, 413] on div "Download Download Change color Download Download Change color Download Change c…" at bounding box center [677, 31] width 814 height 1333
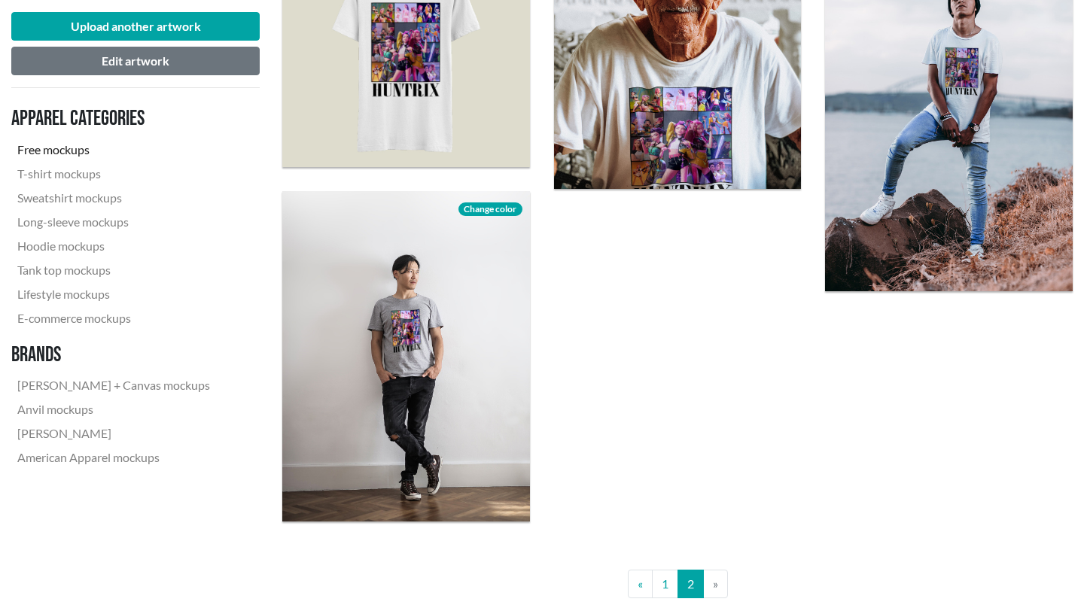
scroll to position [1303, 0]
click at [658, 413] on link "1" at bounding box center [665, 585] width 26 height 29
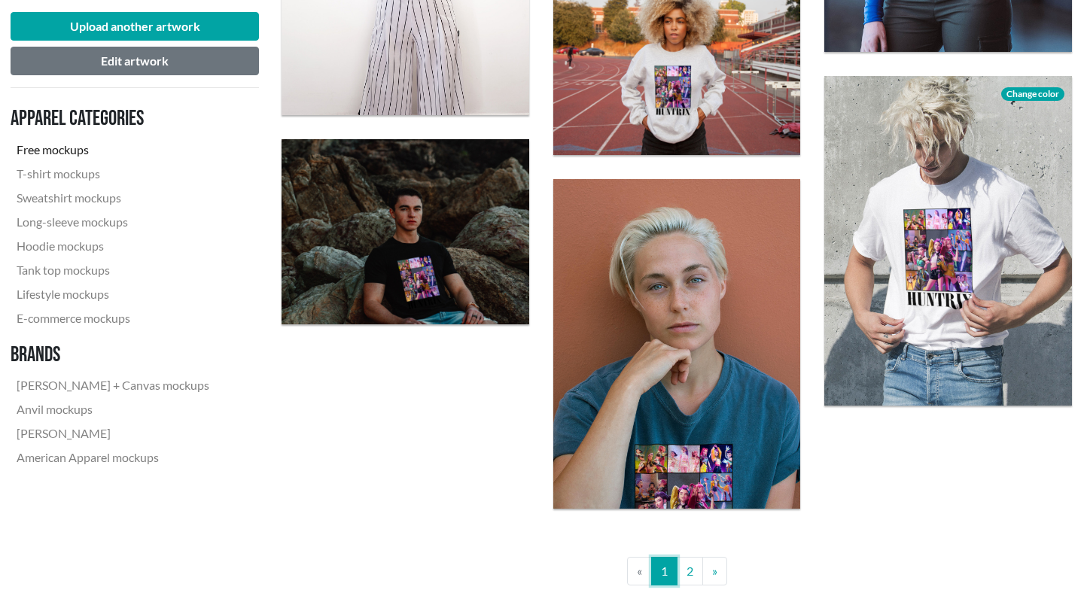
scroll to position [2746, 1]
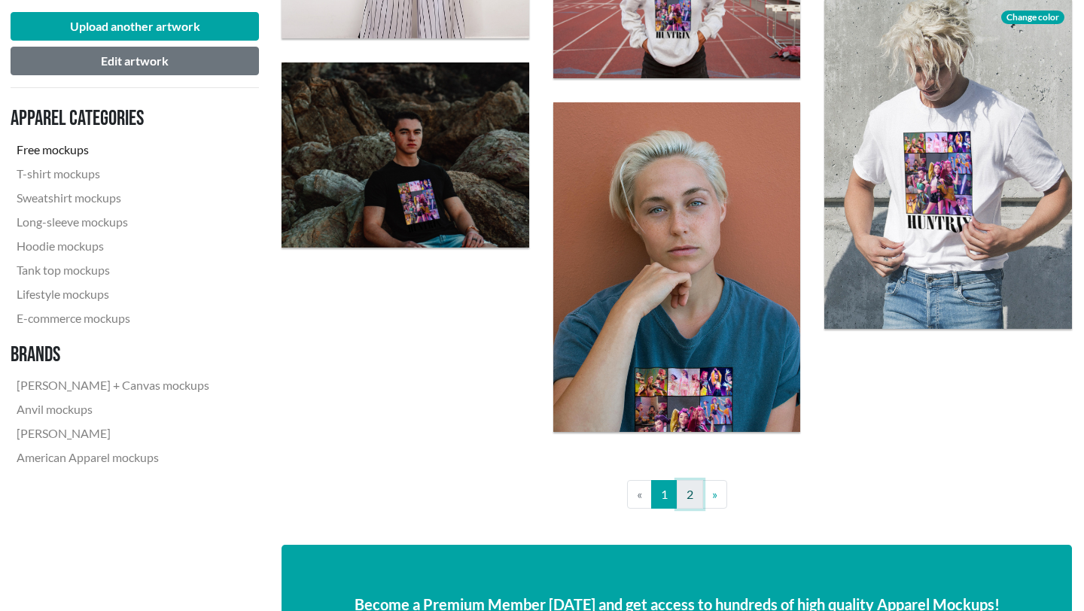
click at [687, 413] on link "2" at bounding box center [690, 494] width 26 height 29
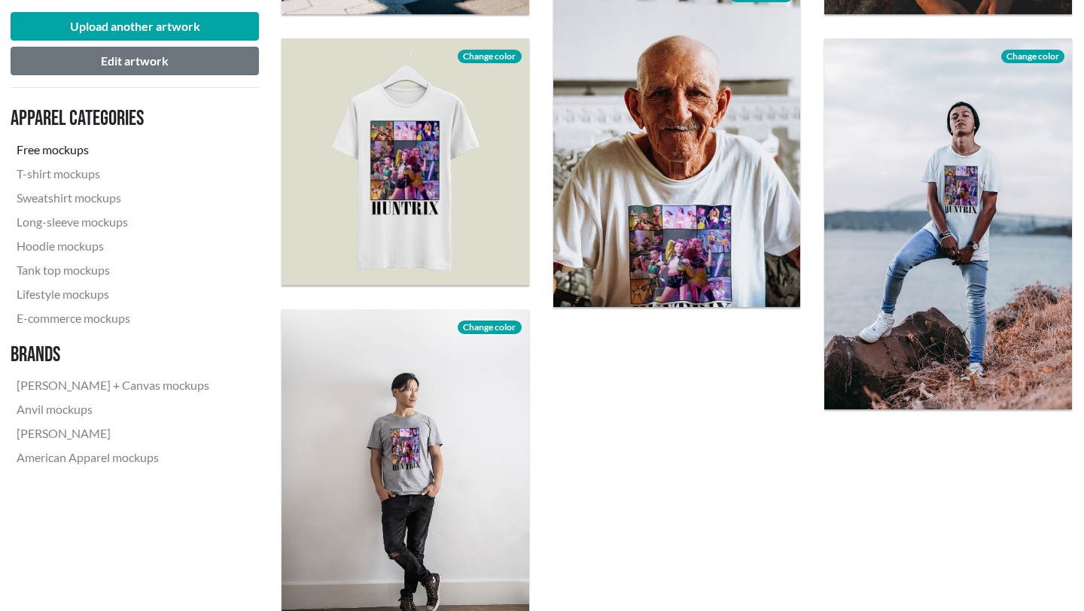
scroll to position [1119, 1]
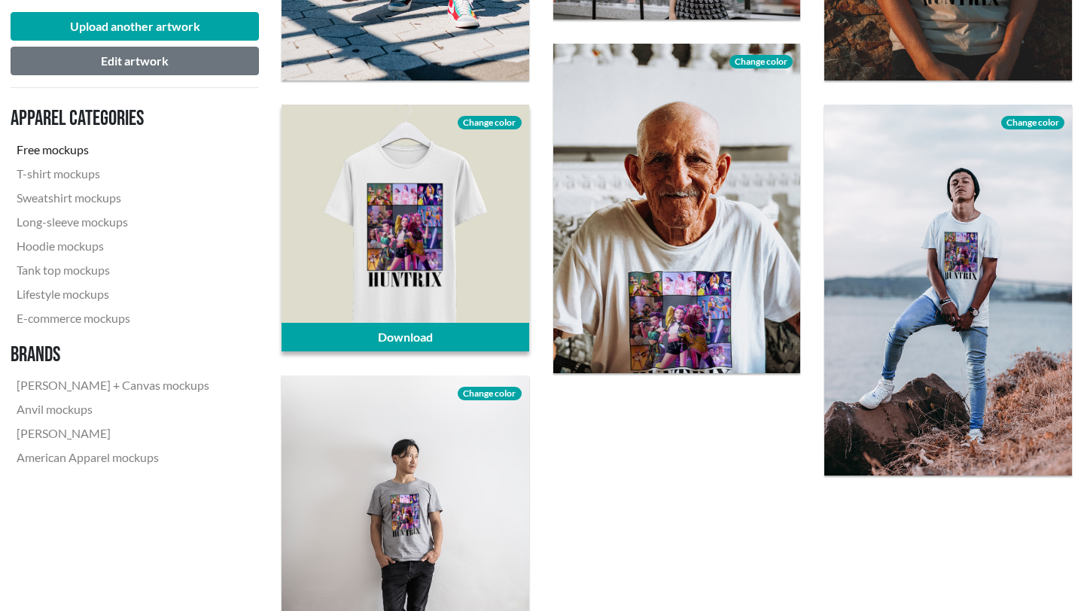
click at [491, 125] on span "Change color" at bounding box center [489, 123] width 63 height 14
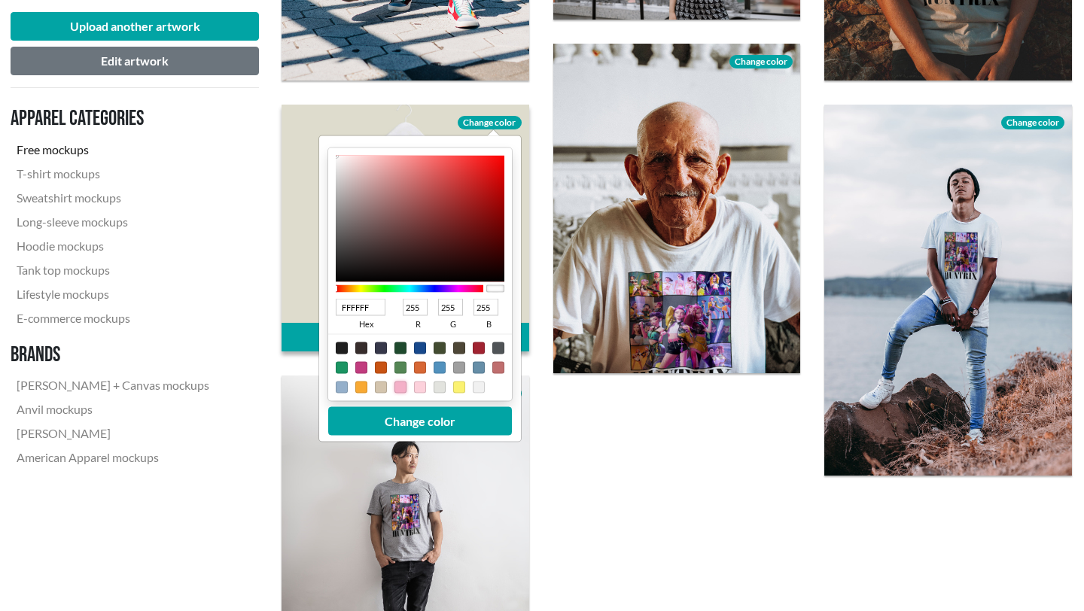
click at [405, 388] on div at bounding box center [400, 387] width 12 height 12
type input "F4B0C8"
type input "244"
type input "176"
type input "200"
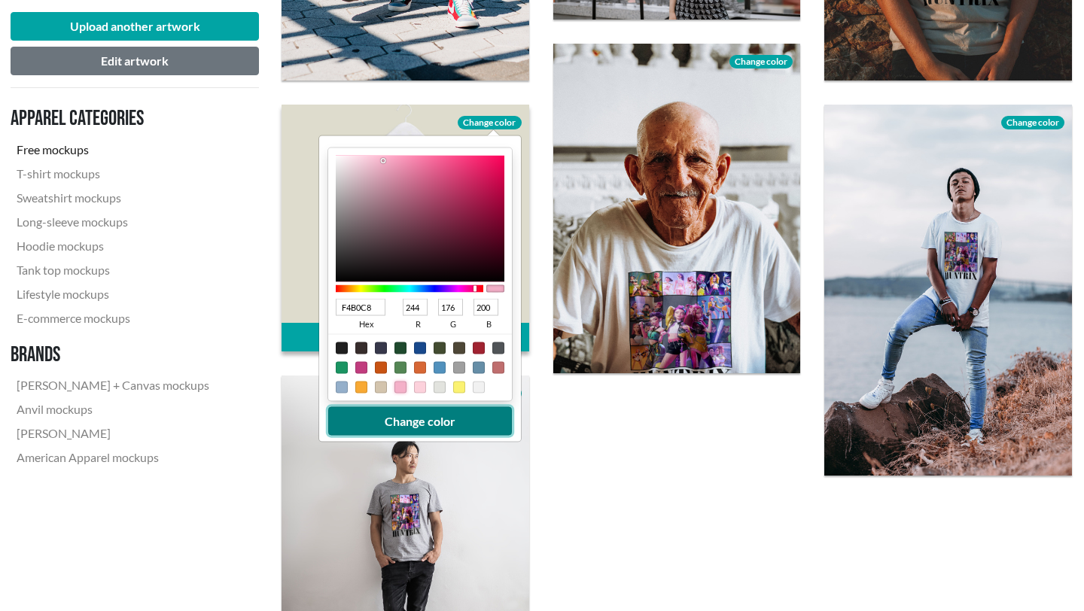
click at [440, 413] on button "Change color" at bounding box center [420, 420] width 184 height 29
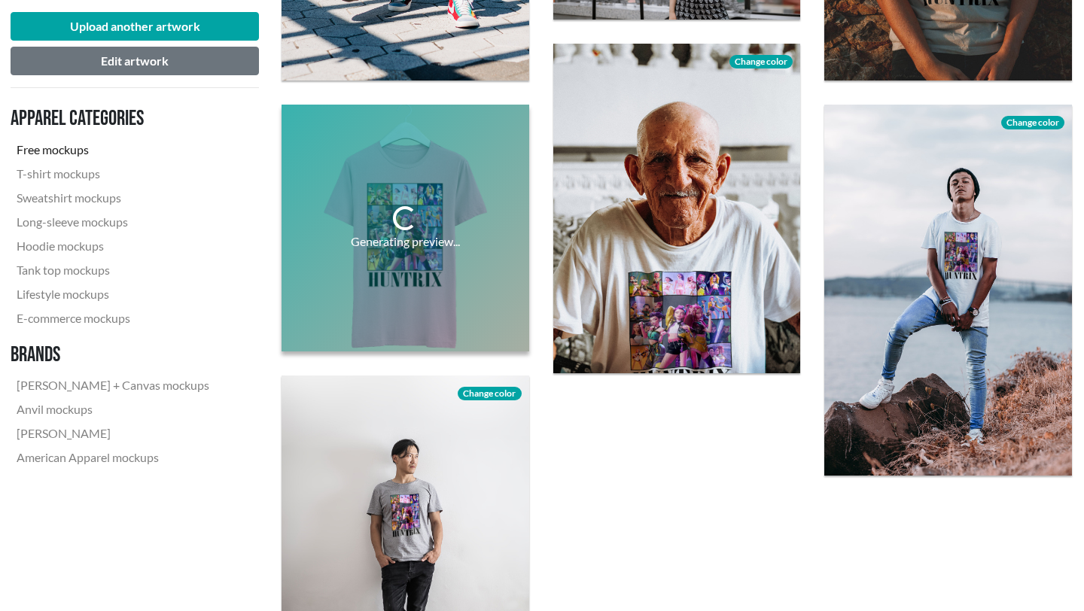
click at [549, 412] on div "Download Download Change color Download Download Change color Download Change c…" at bounding box center [676, 50] width 814 height 1333
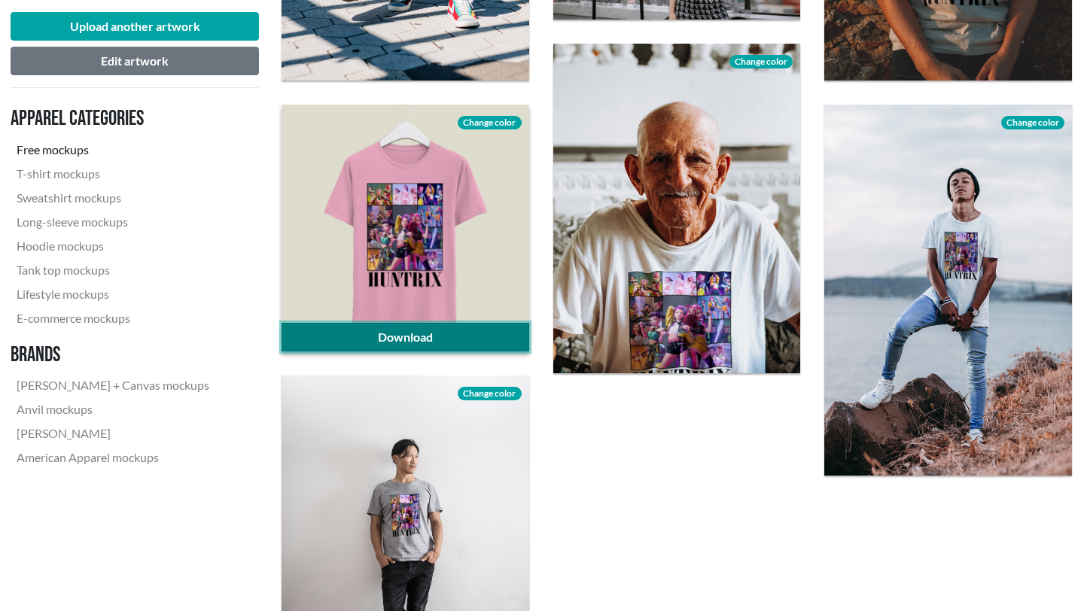
click at [423, 336] on link "Download" at bounding box center [405, 337] width 248 height 29
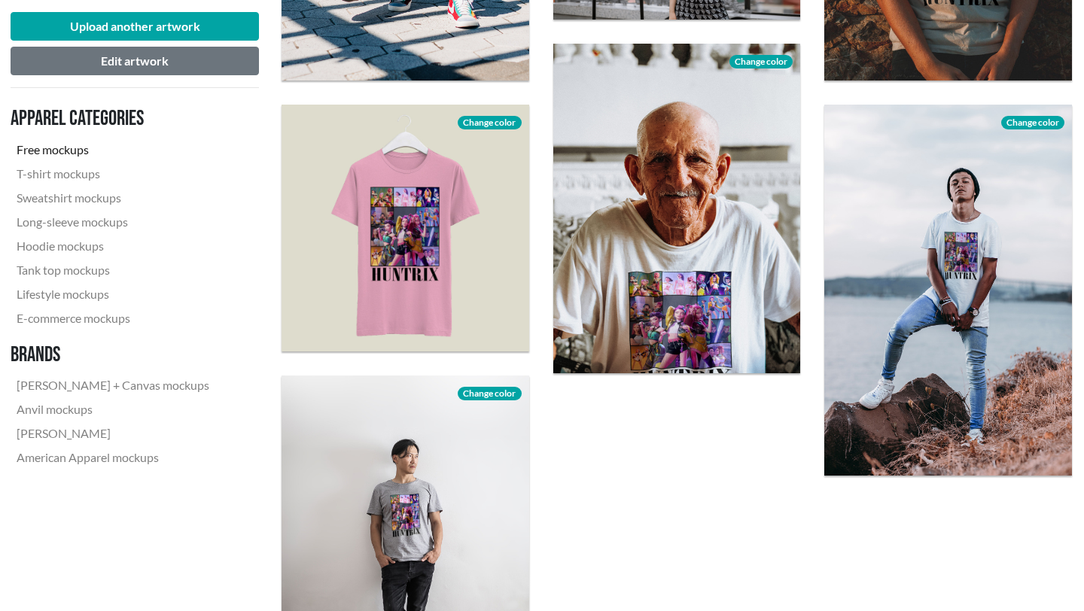
click at [545, 355] on div "Download Change color" at bounding box center [677, 209] width 272 height 354
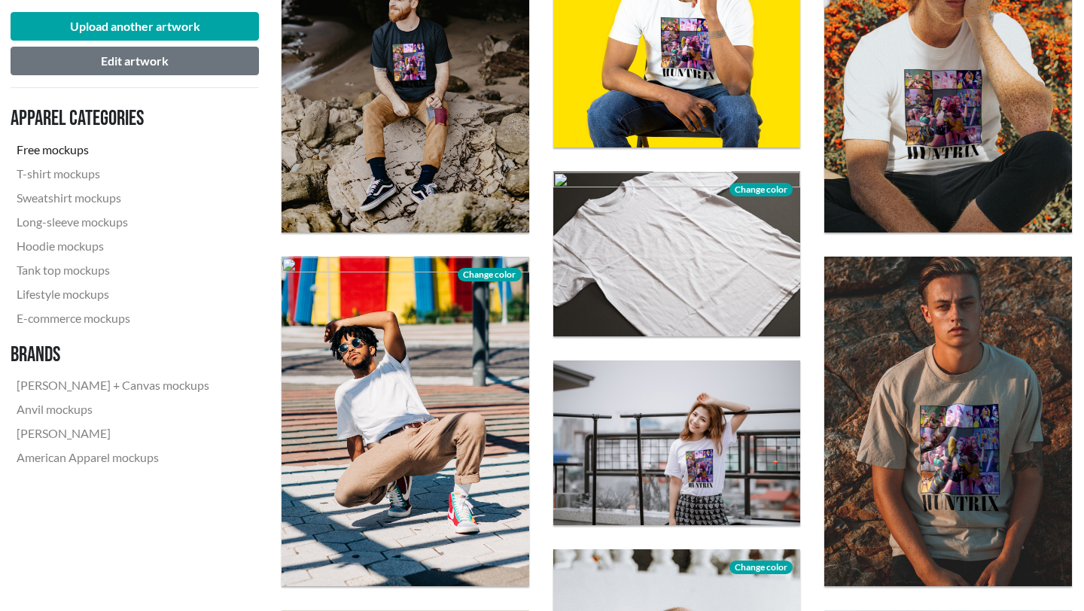
scroll to position [0, 1]
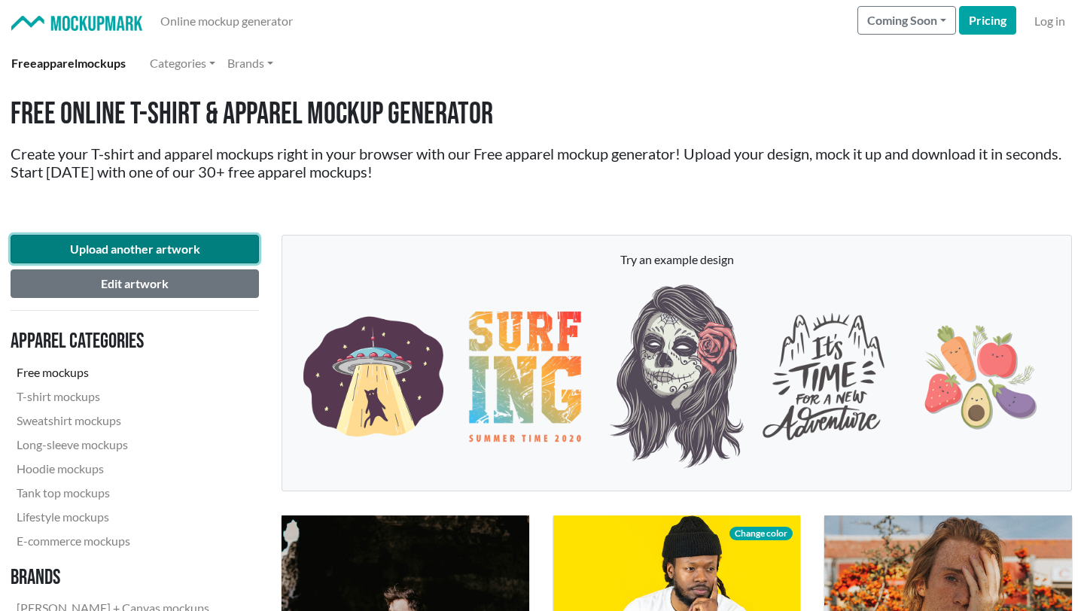
click at [121, 251] on button "Upload another artwork" at bounding box center [135, 249] width 248 height 29
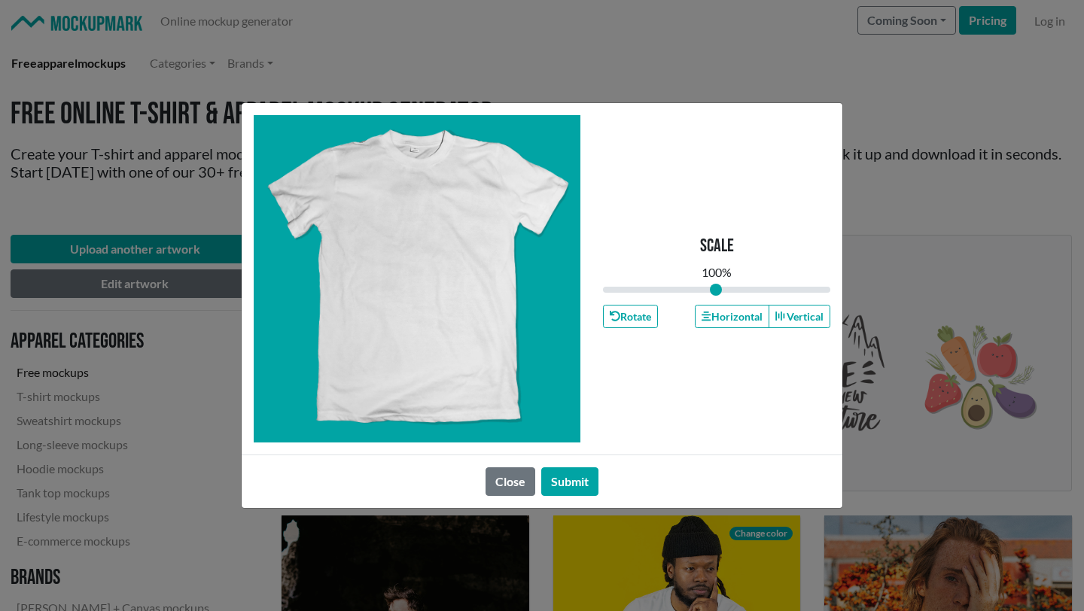
type input "1"
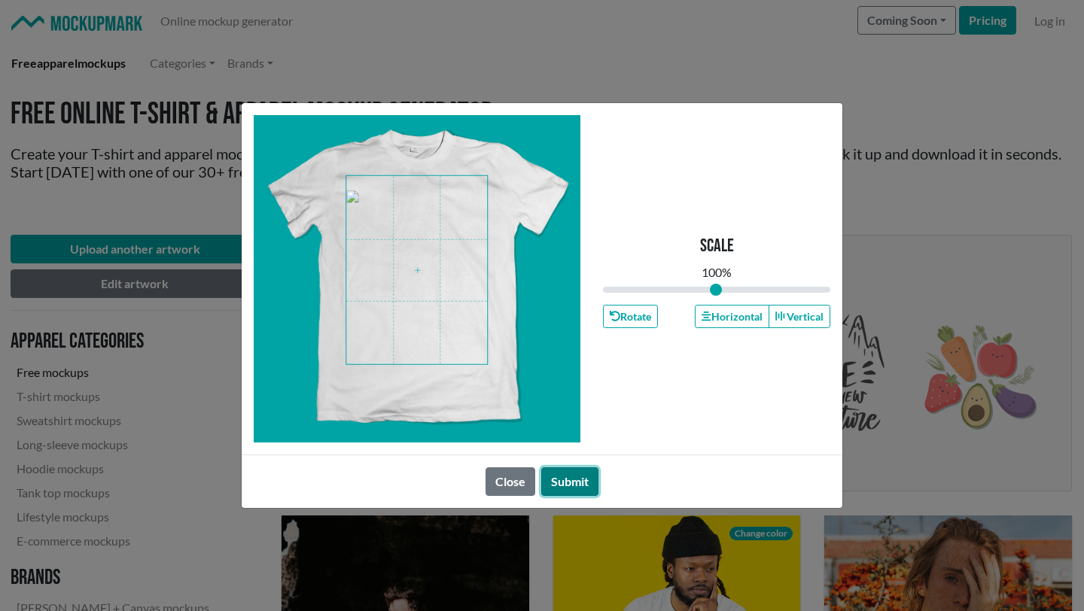
click at [580, 413] on button "Submit" at bounding box center [569, 481] width 57 height 29
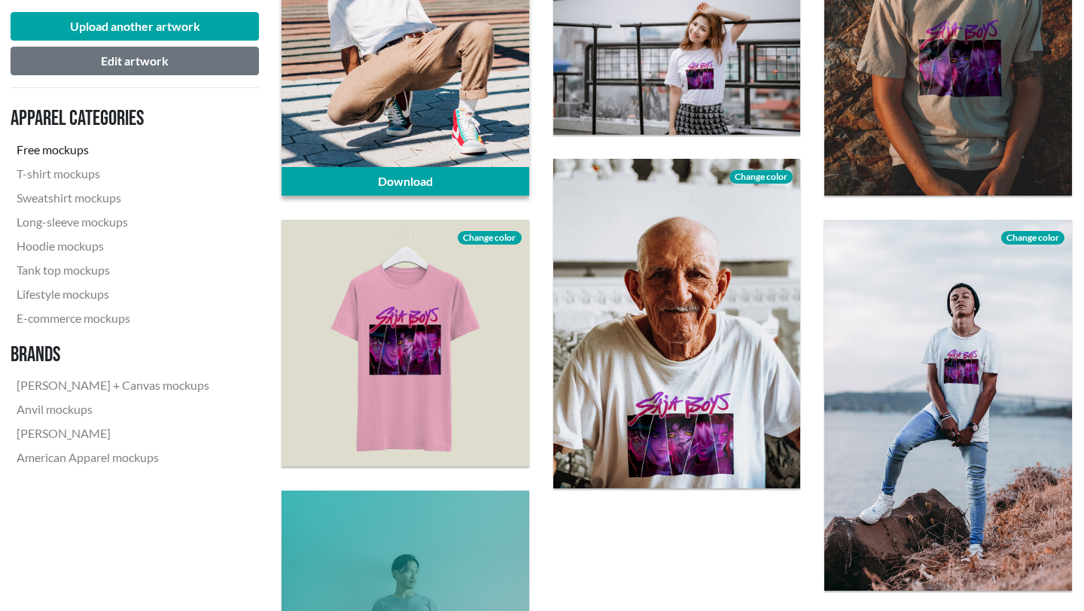
scroll to position [1039, 1]
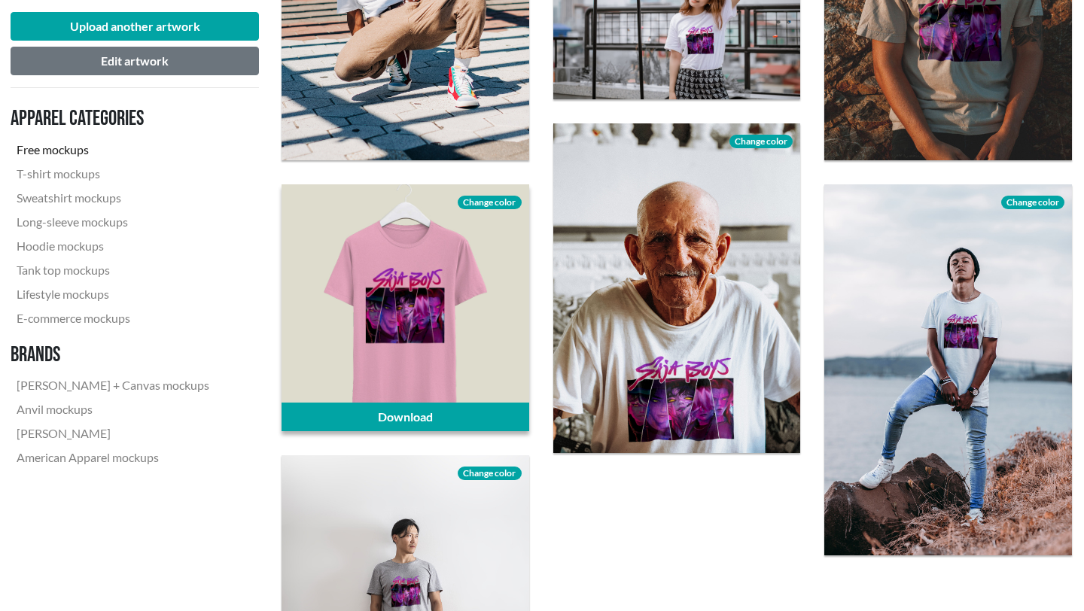
click at [494, 201] on span "Change color" at bounding box center [489, 203] width 63 height 14
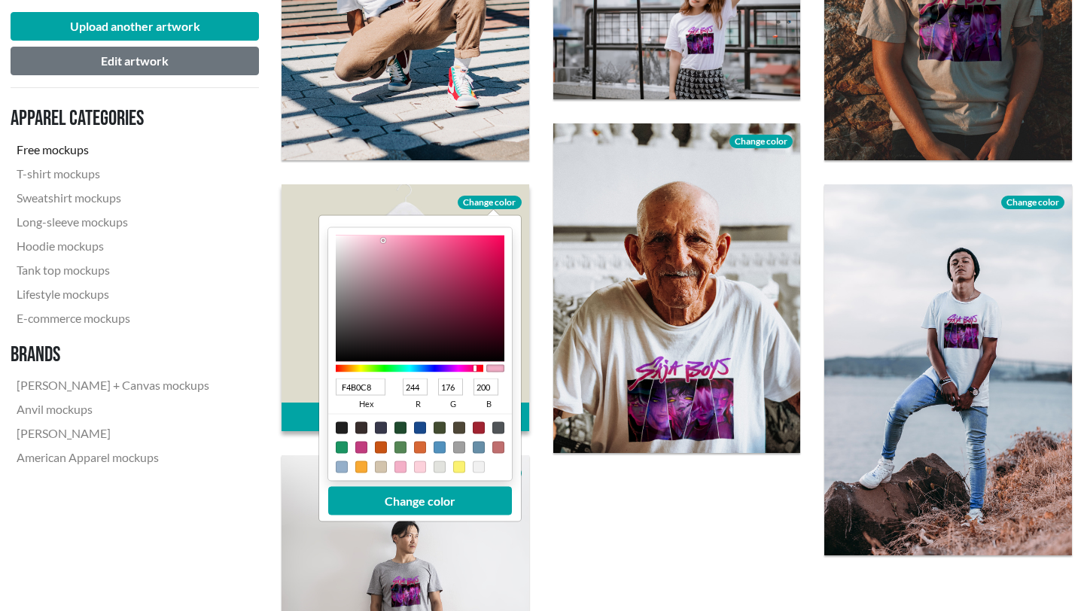
type input "FBF8F9"
type input "251"
type input "248"
type input "249"
type input "FEFEFE"
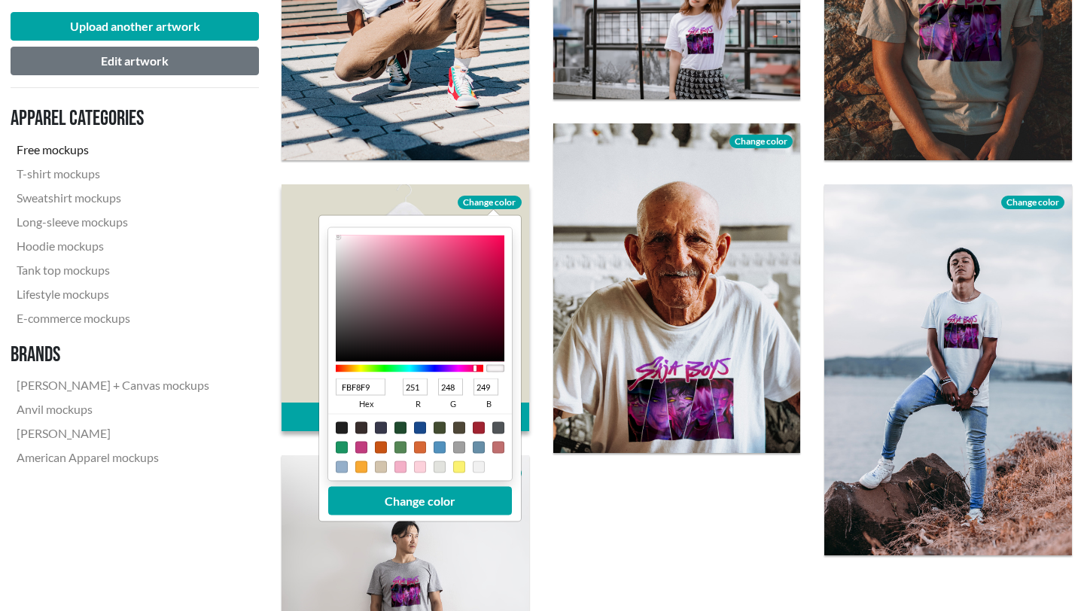
type input "254"
type input "FFFFFF"
type input "255"
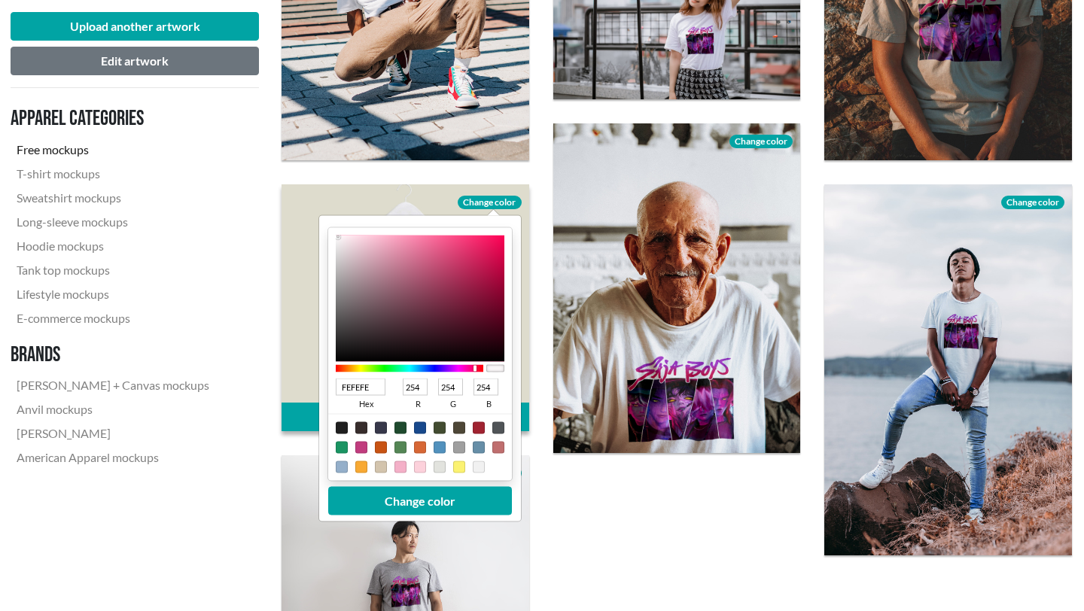
type input "255"
drag, startPoint x: 337, startPoint y: 237, endPoint x: 326, endPoint y: 228, distance: 14.5
click at [326, 228] on div "FFFFFF hex 255 r 255 g 255 b 100 a Change color" at bounding box center [420, 368] width 202 height 306
click at [423, 413] on button "Change color" at bounding box center [420, 500] width 184 height 29
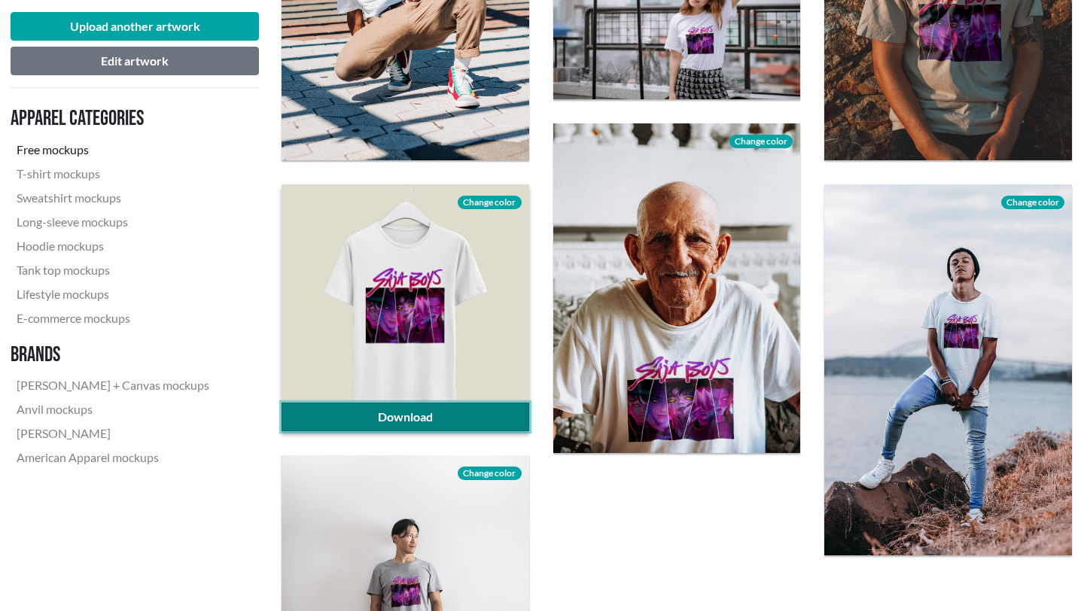
click at [425, 413] on link "Download" at bounding box center [405, 417] width 248 height 29
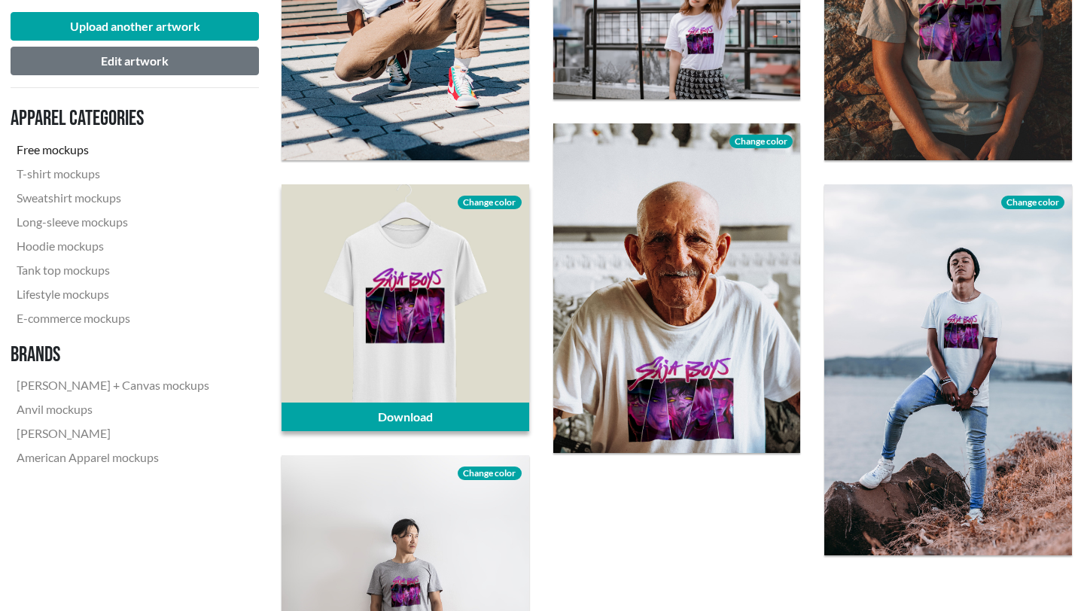
click at [482, 200] on span "Change color" at bounding box center [489, 203] width 63 height 14
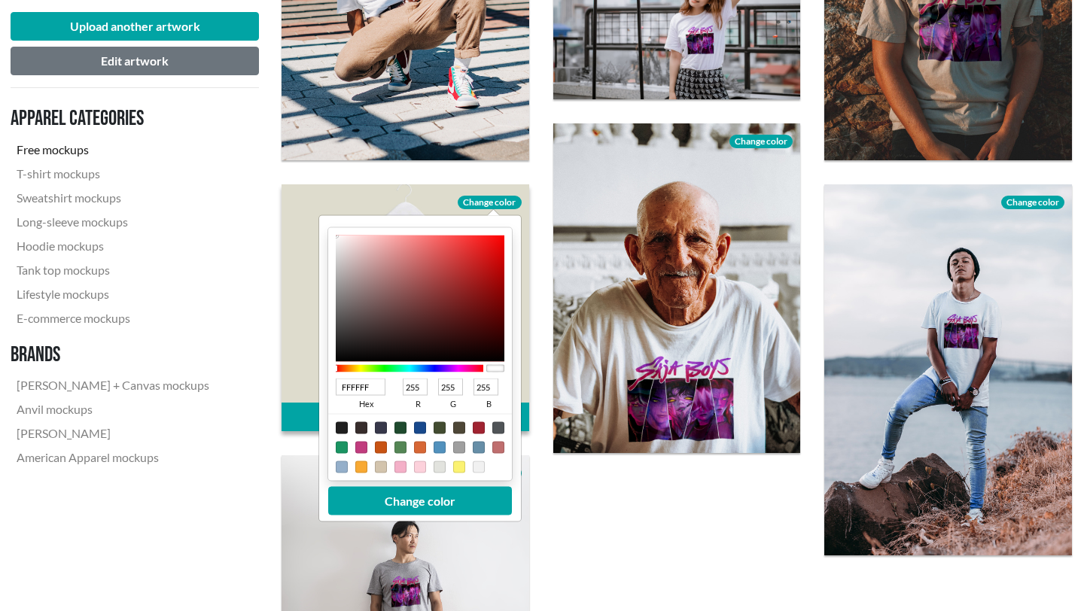
type input "0E0E0E"
type input "14"
type input "0B0B0B"
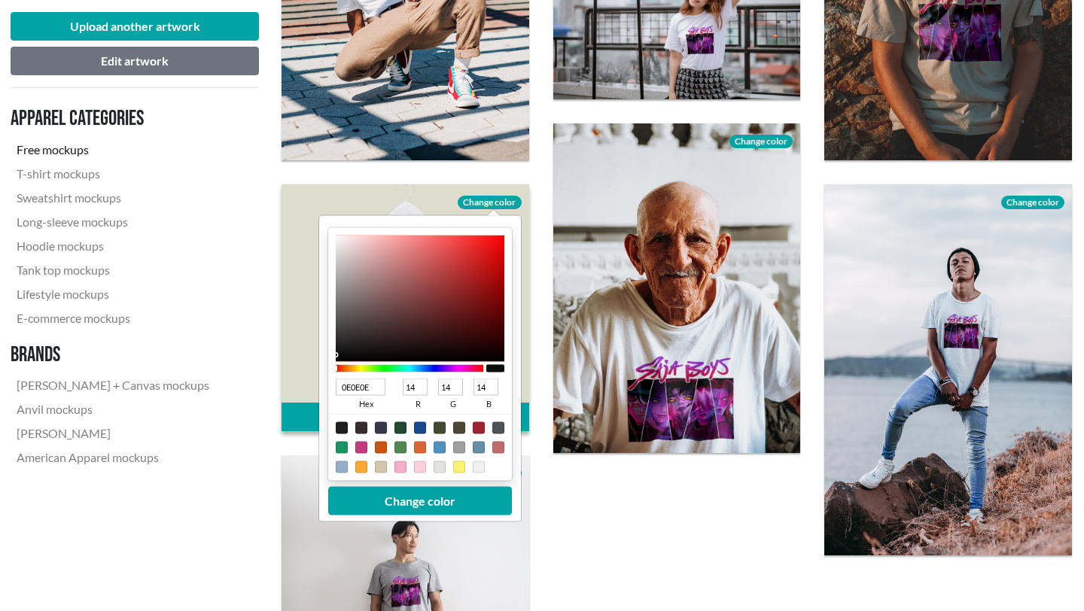
type input "11"
type input "000000"
type input "0"
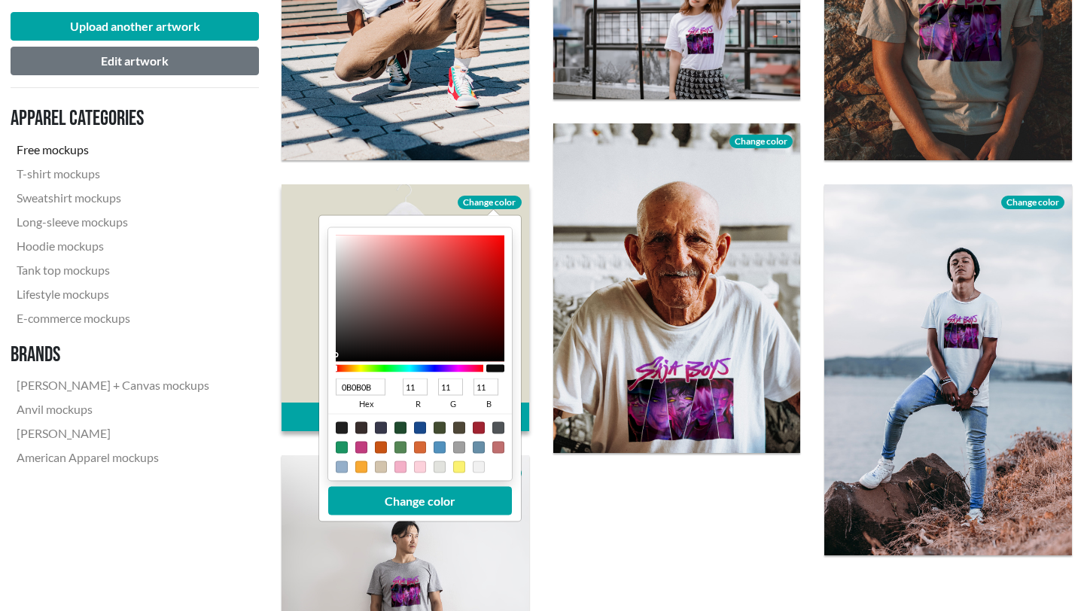
type input "0"
drag, startPoint x: 337, startPoint y: 355, endPoint x: 324, endPoint y: 388, distance: 35.5
click at [324, 388] on div "000000 hex 0 r 0 g 0 b 100 a Change color" at bounding box center [420, 368] width 202 height 306
click at [409, 413] on button "Change color" at bounding box center [420, 500] width 184 height 29
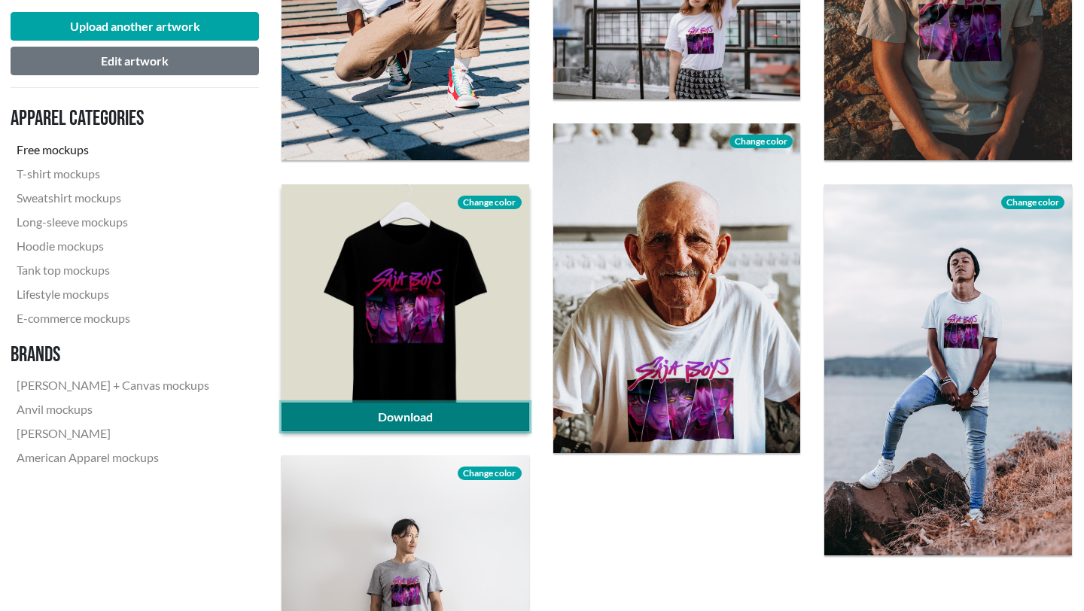
click at [418, 413] on link "Download" at bounding box center [405, 417] width 248 height 29
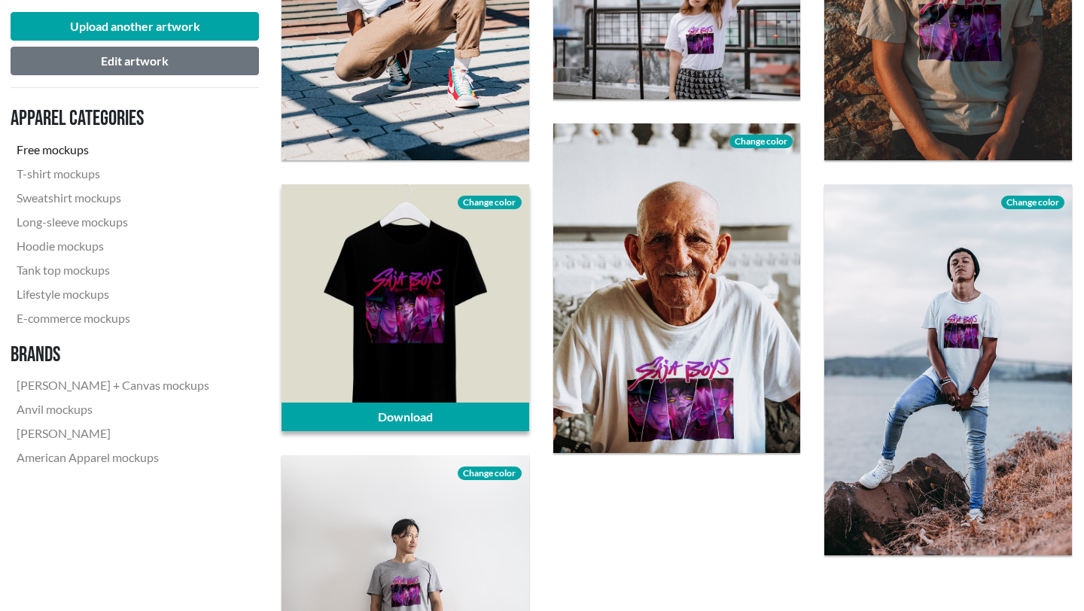
click at [497, 200] on span "Change color" at bounding box center [489, 203] width 63 height 14
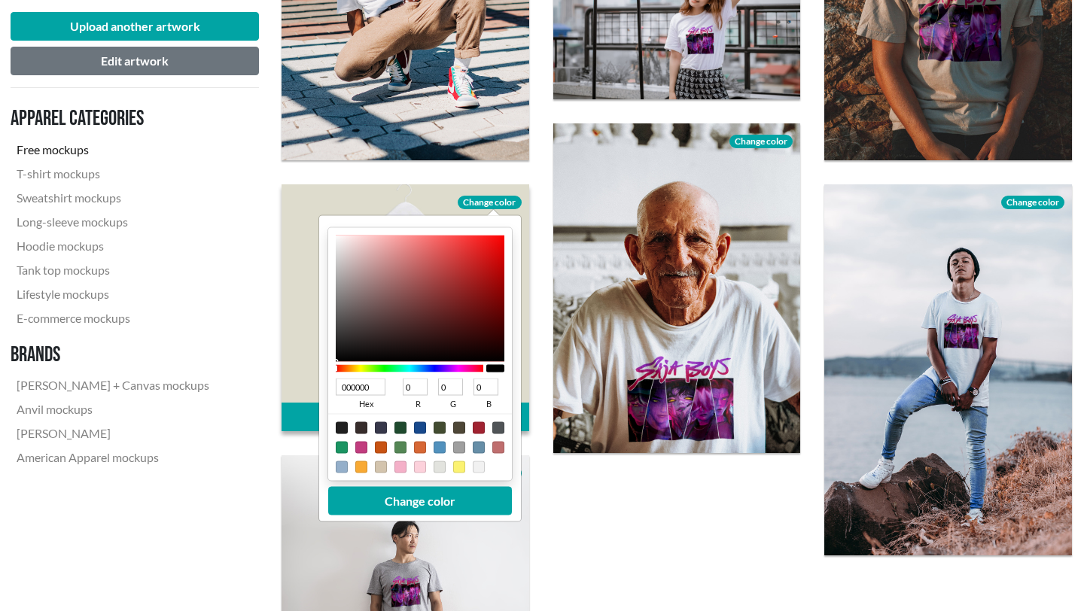
click at [398, 413] on div at bounding box center [420, 446] width 184 height 67
click at [398, 413] on div at bounding box center [400, 467] width 12 height 12
type input "F4B0C8"
type input "244"
type input "176"
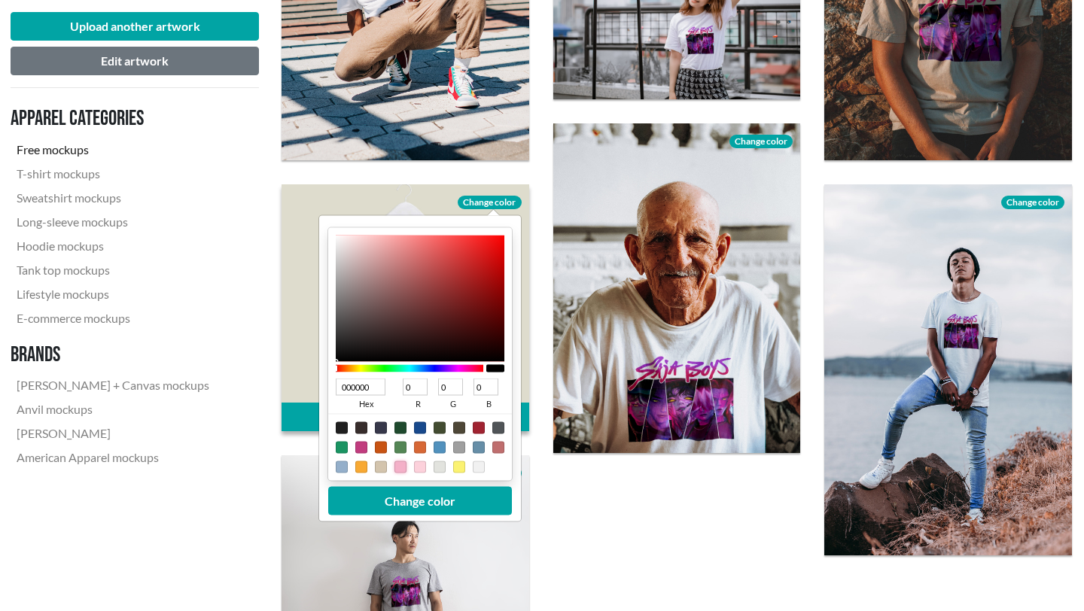
type input "200"
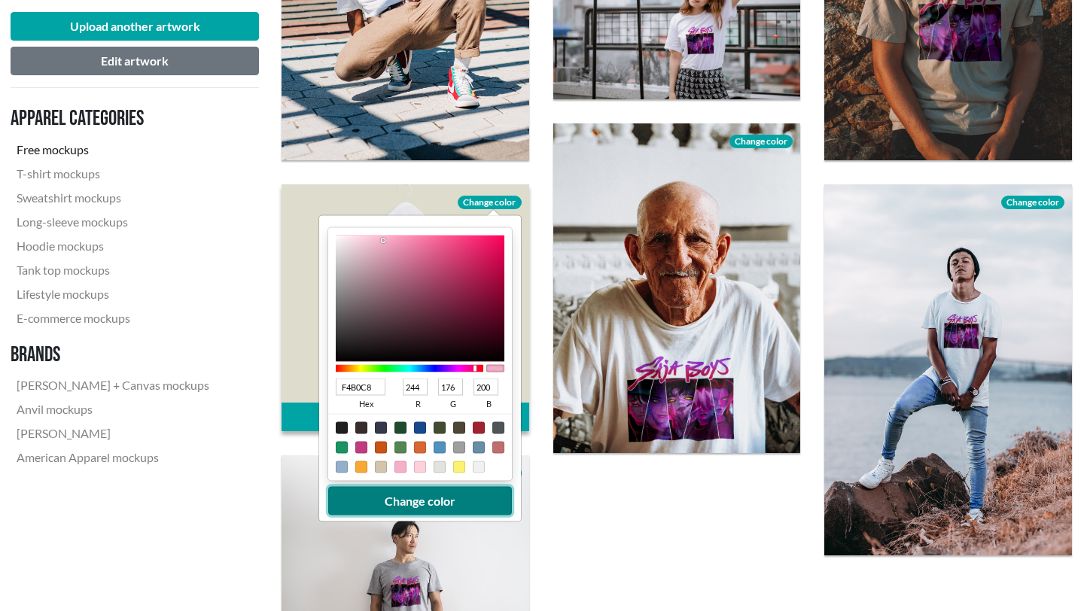
click at [414, 413] on button "Change color" at bounding box center [420, 500] width 184 height 29
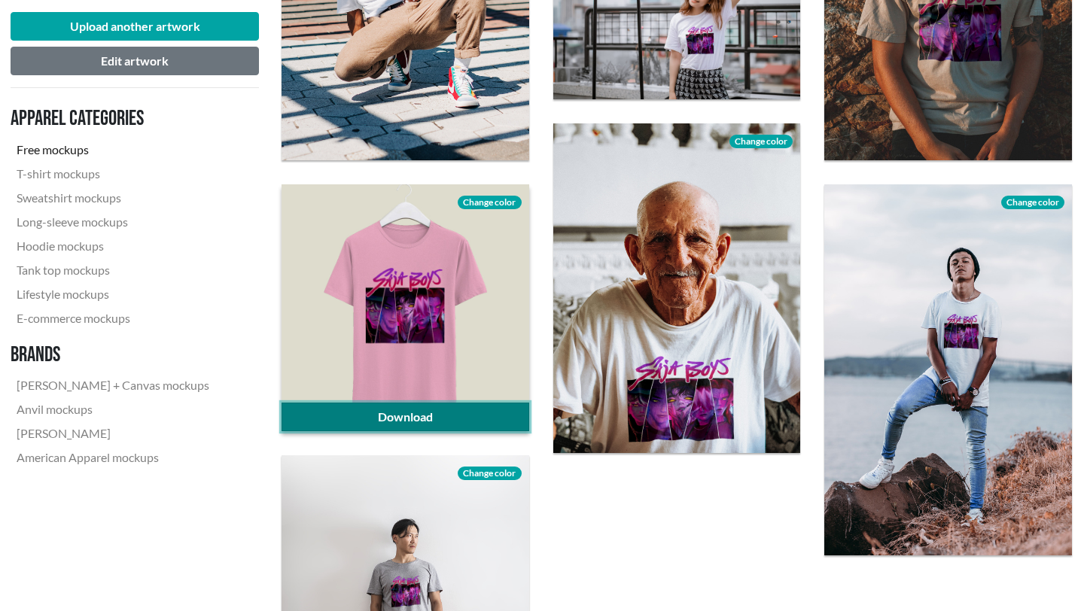
click at [419, 413] on link "Download" at bounding box center [405, 417] width 248 height 29
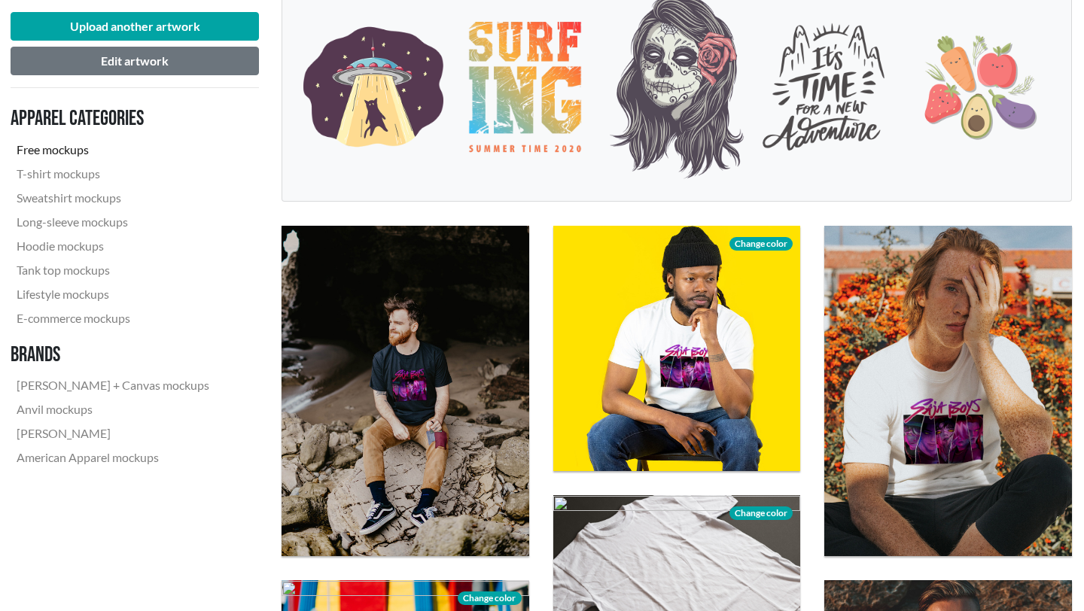
scroll to position [0, 1]
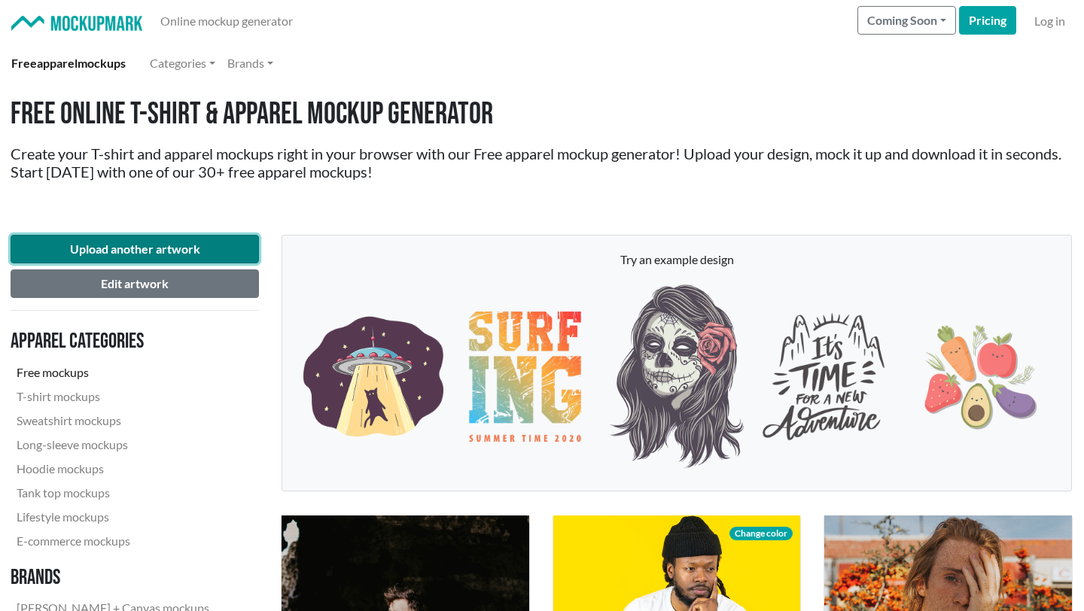
click at [137, 249] on button "Upload another artwork" at bounding box center [135, 249] width 248 height 29
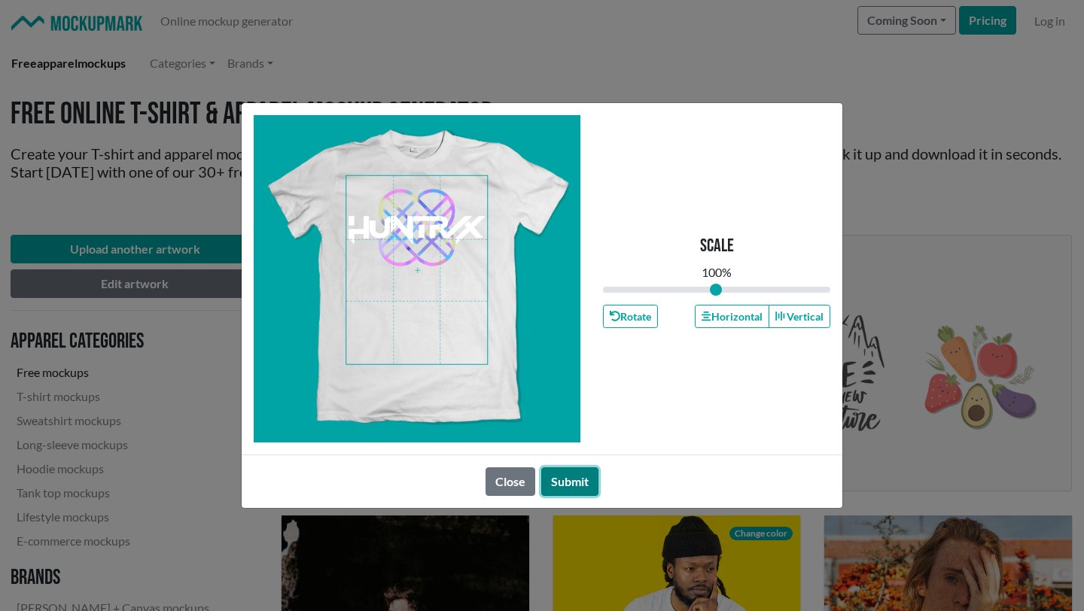
click at [565, 413] on button "Submit" at bounding box center [569, 481] width 57 height 29
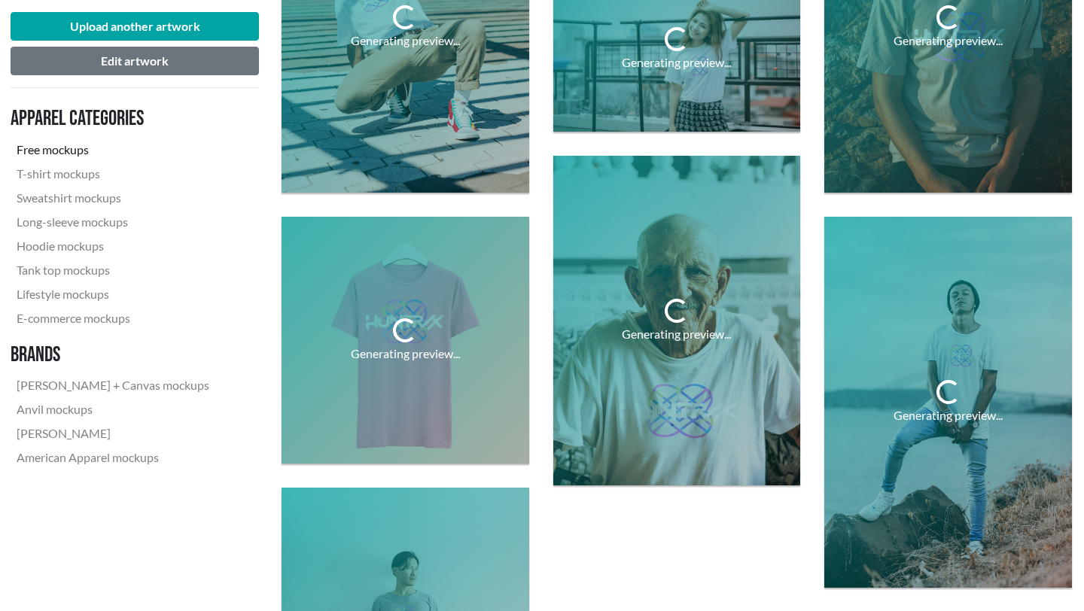
scroll to position [1011, 1]
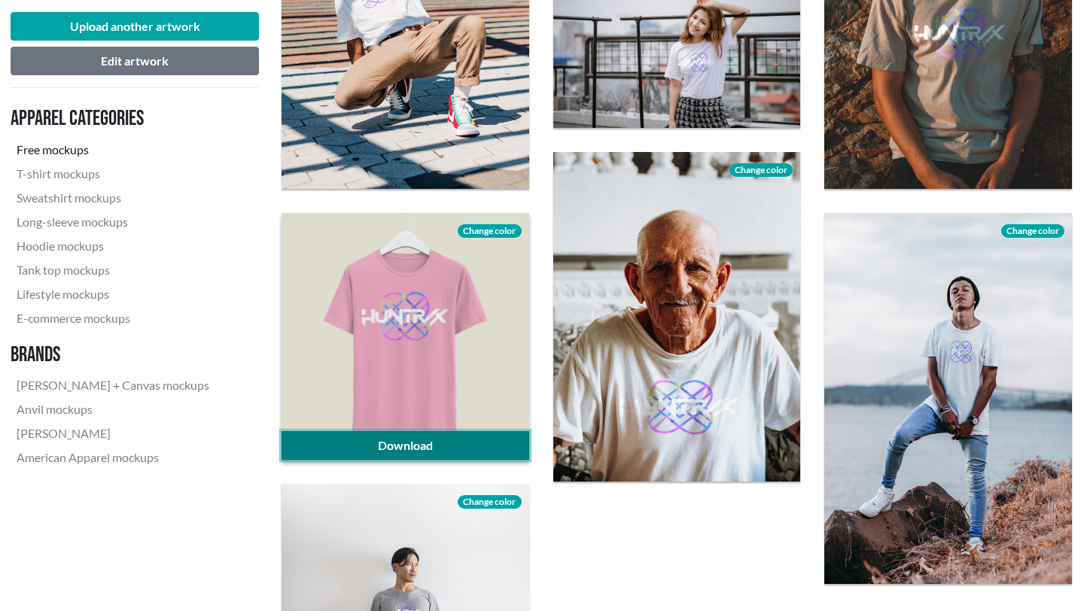
click at [410, 413] on link "Download" at bounding box center [405, 445] width 248 height 29
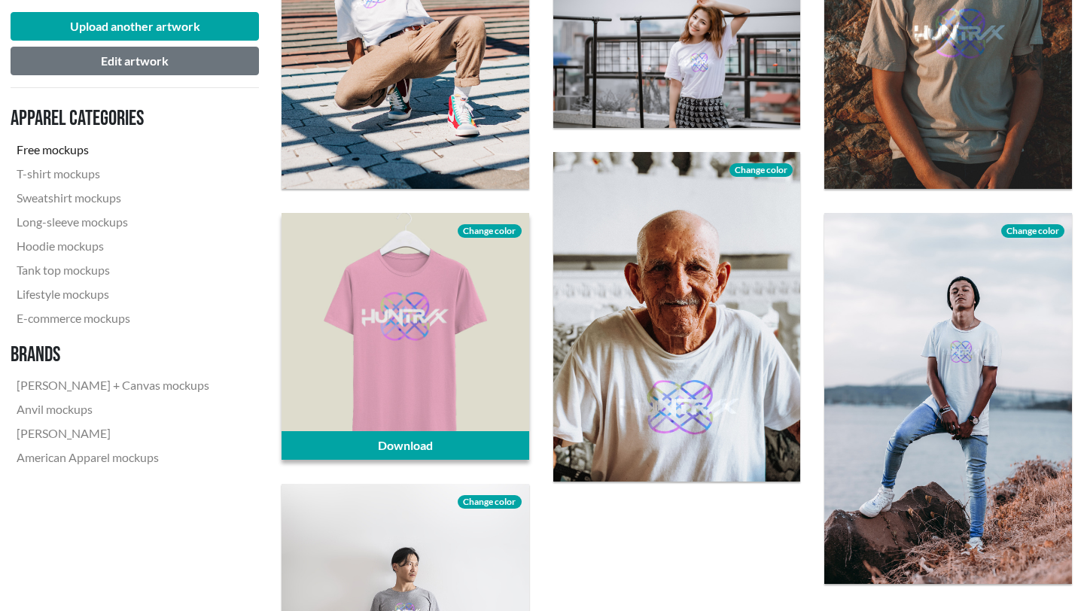
click at [492, 233] on span "Change color" at bounding box center [489, 231] width 63 height 14
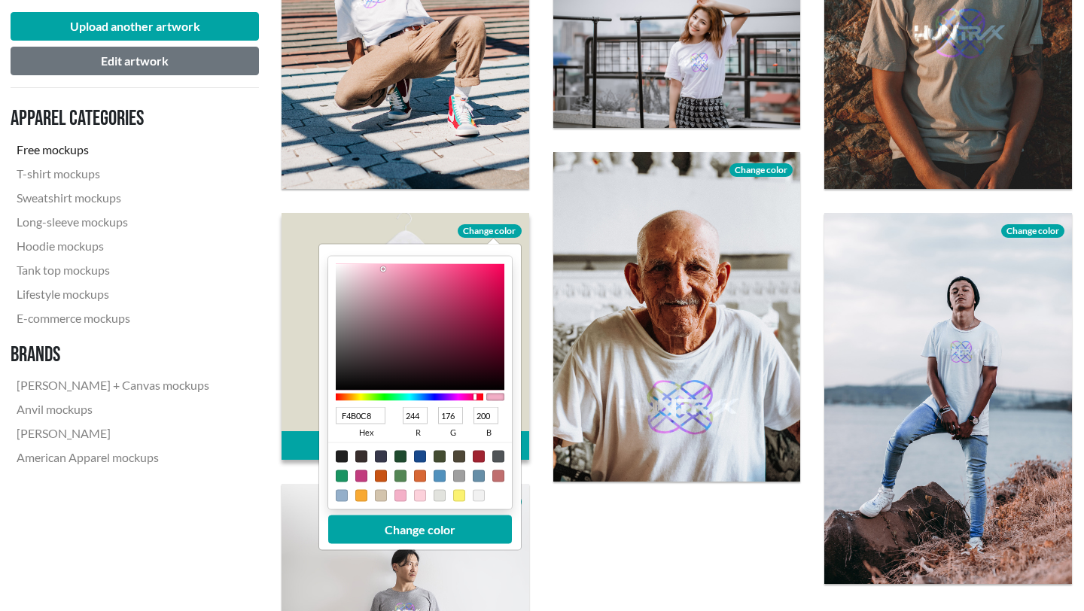
type input "FCF7F9"
type input "252"
type input "247"
type input "249"
type input "FCF8FA"
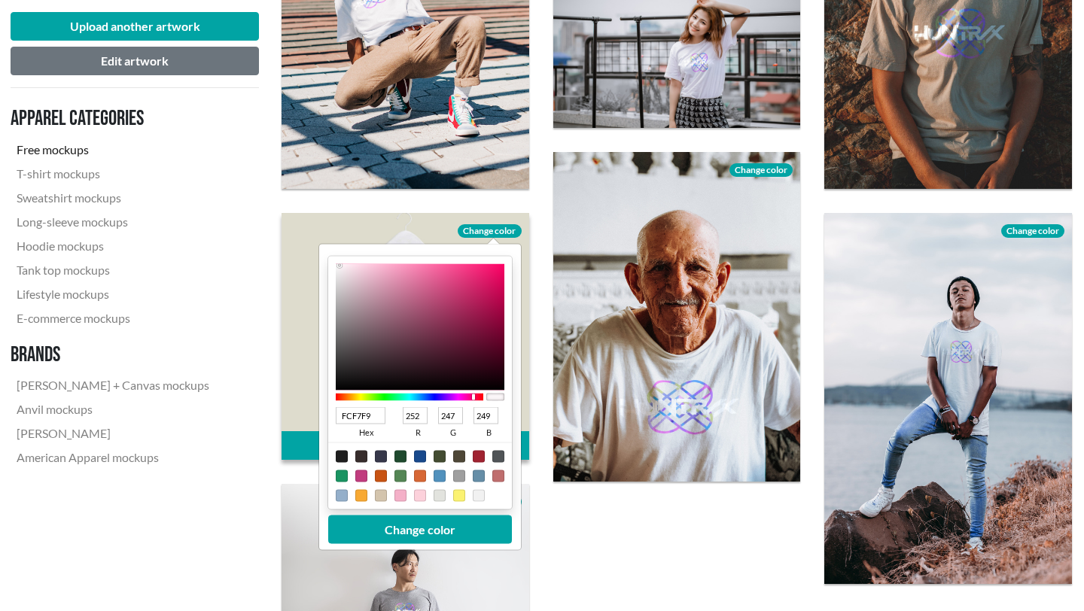
type input "248"
type input "250"
type input "FCFCFC"
type input "252"
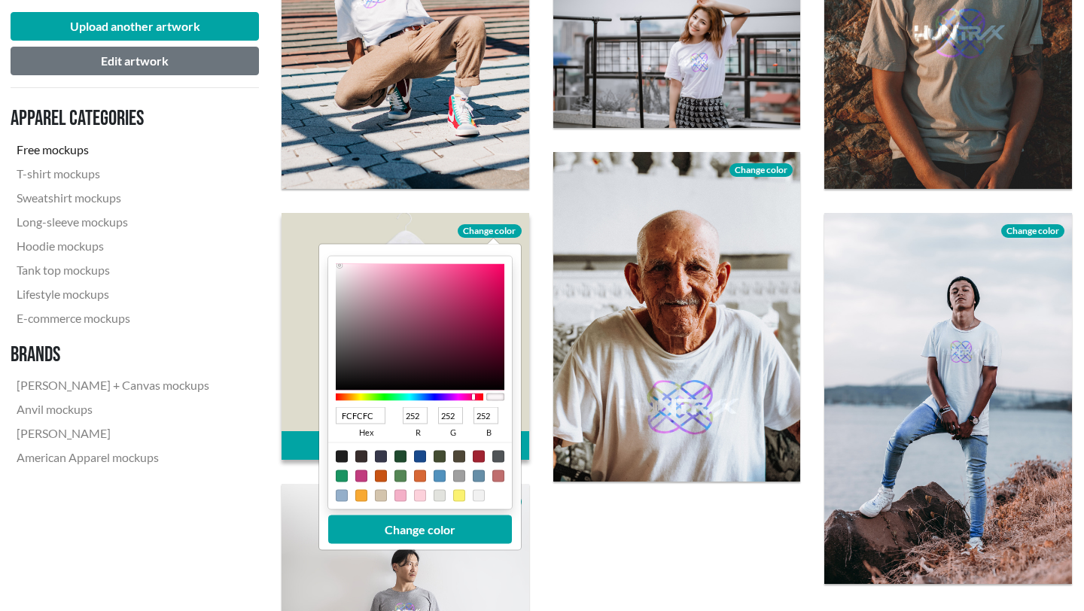
type input "FEFEFE"
type input "254"
type input "FFFFFF"
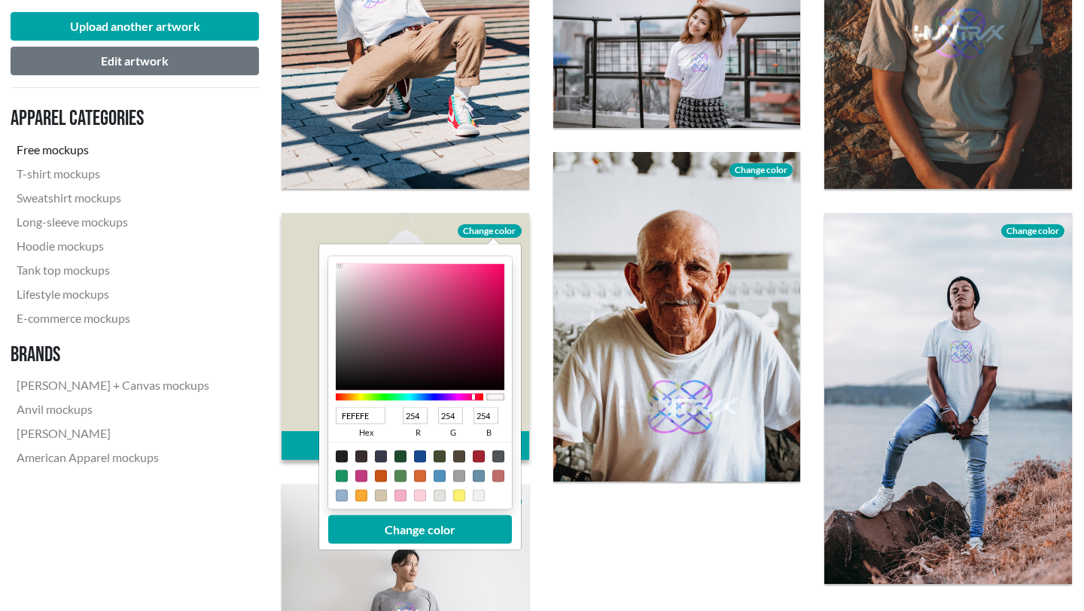
type input "255"
drag, startPoint x: 339, startPoint y: 265, endPoint x: 311, endPoint y: 252, distance: 31.3
click at [311, 252] on div "Download Change color FFFFFF hex 255 r 255 g 255 b 100 a Change color" at bounding box center [405, 337] width 248 height 248
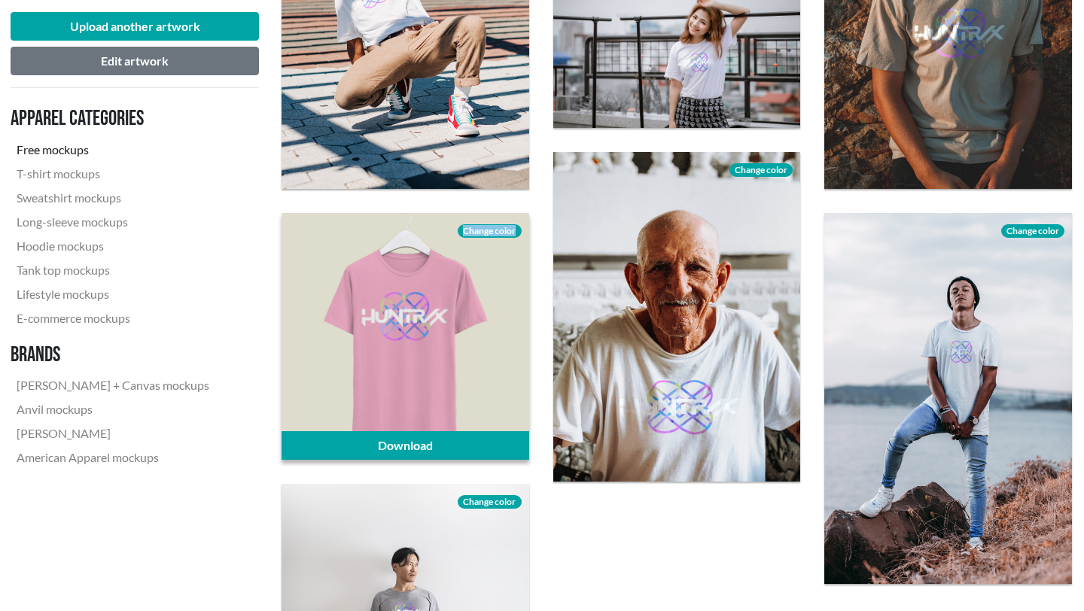
click at [486, 232] on span "Change color" at bounding box center [489, 231] width 63 height 14
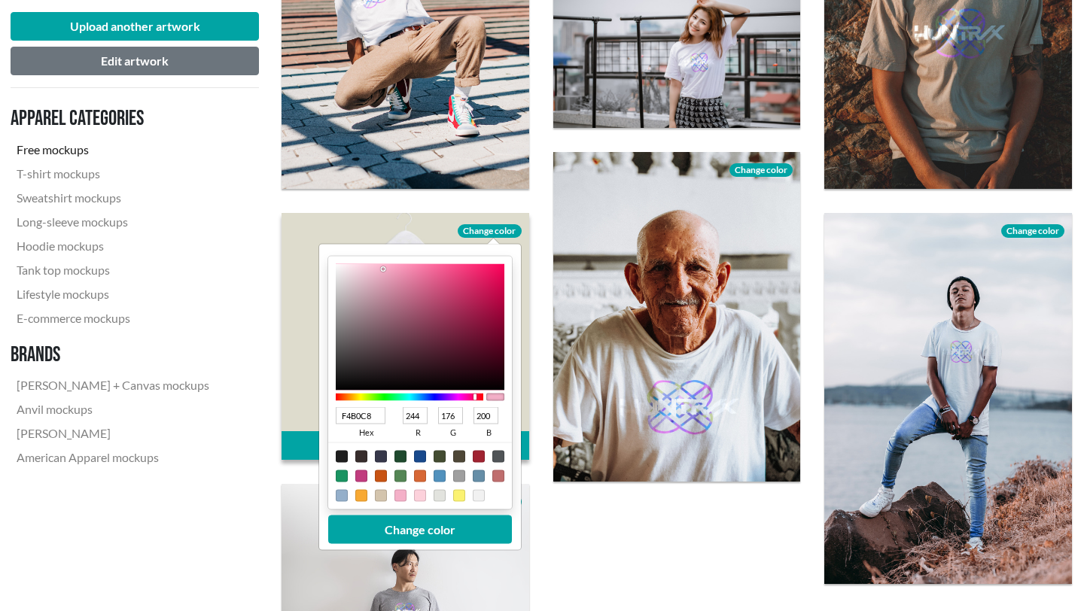
type input "131212"
type input "19"
type input "18"
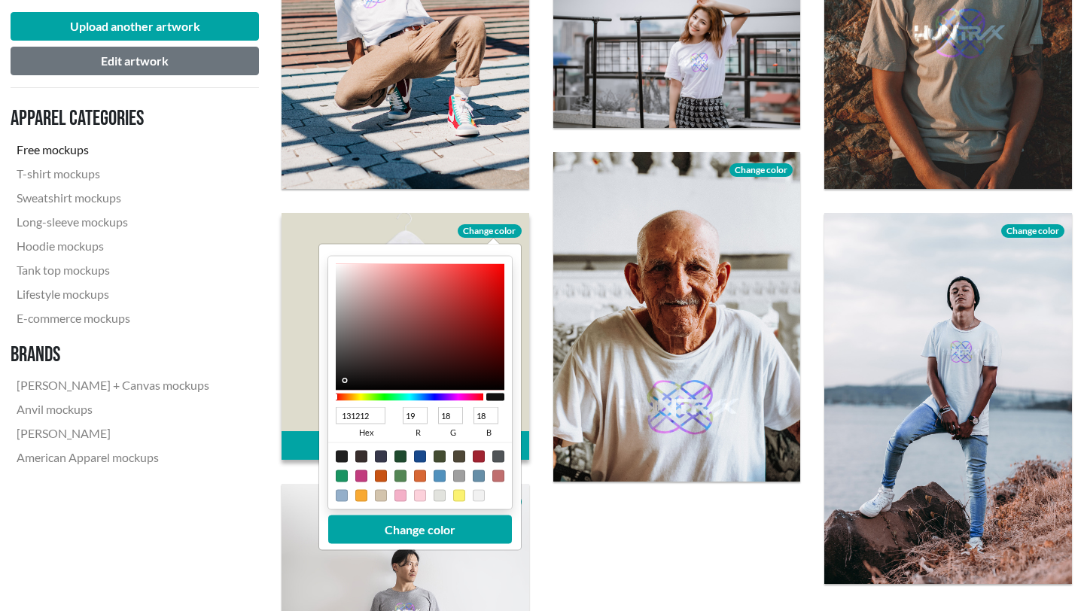
type input "100F0F"
type input "16"
type input "15"
type input "0D0C0C"
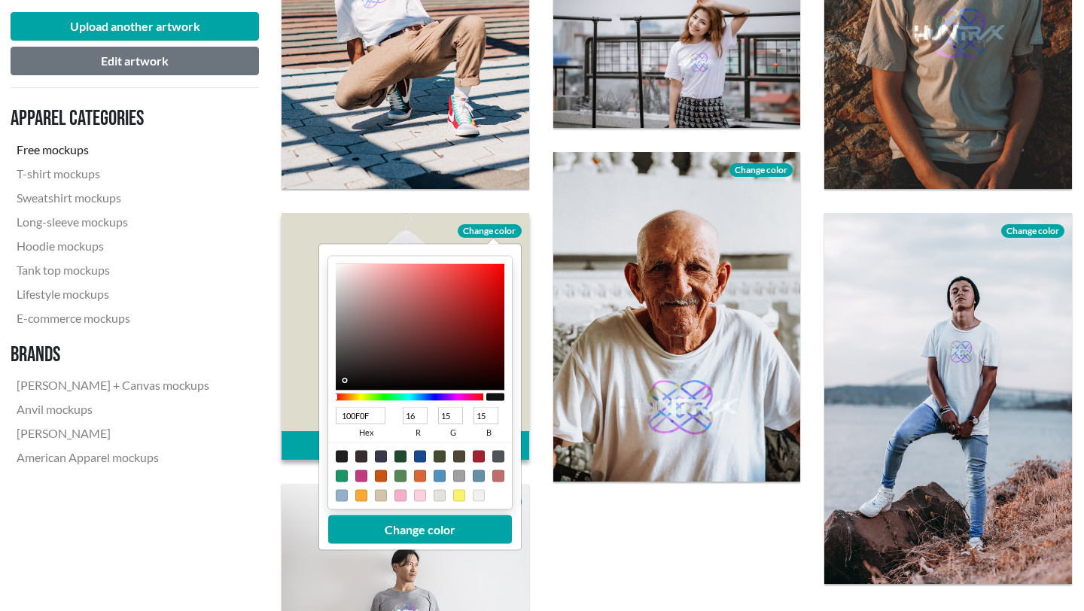
type input "13"
type input "12"
type input "0B0B0B"
type input "11"
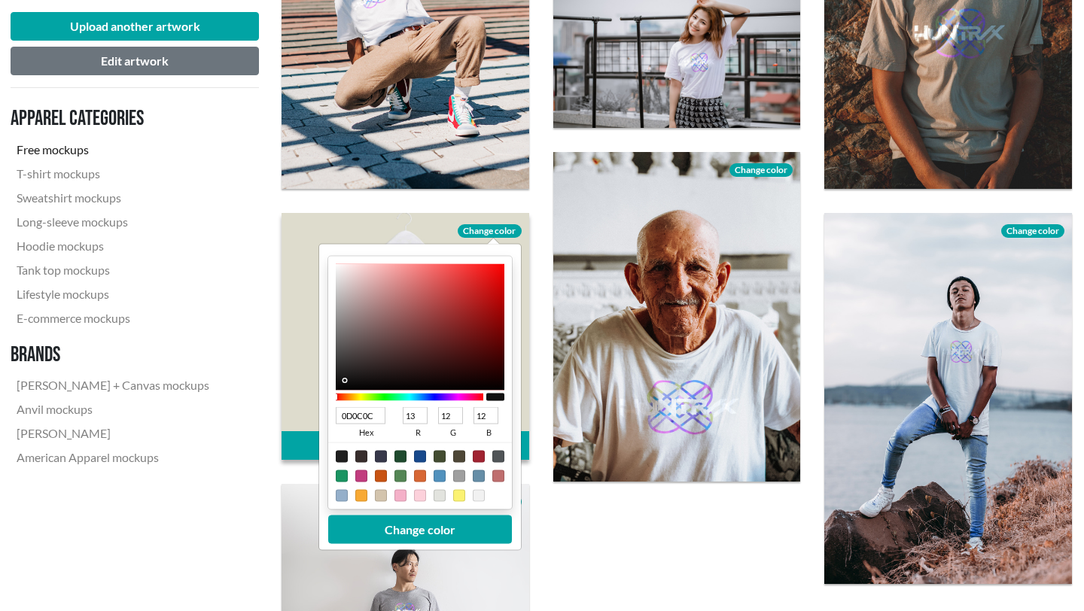
type input "11"
type input "080808"
type input "8"
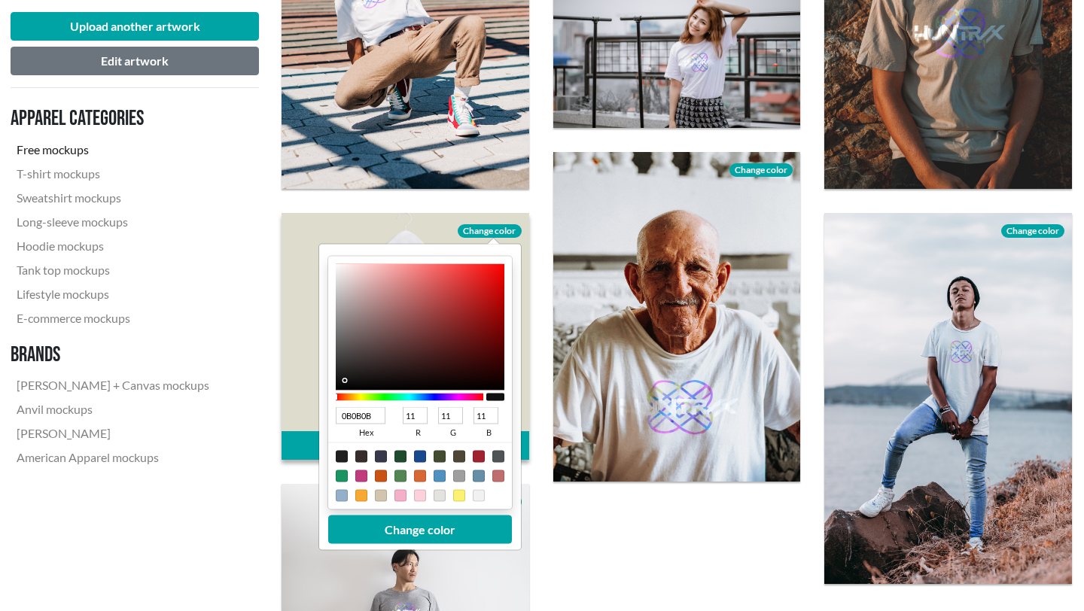
type input "8"
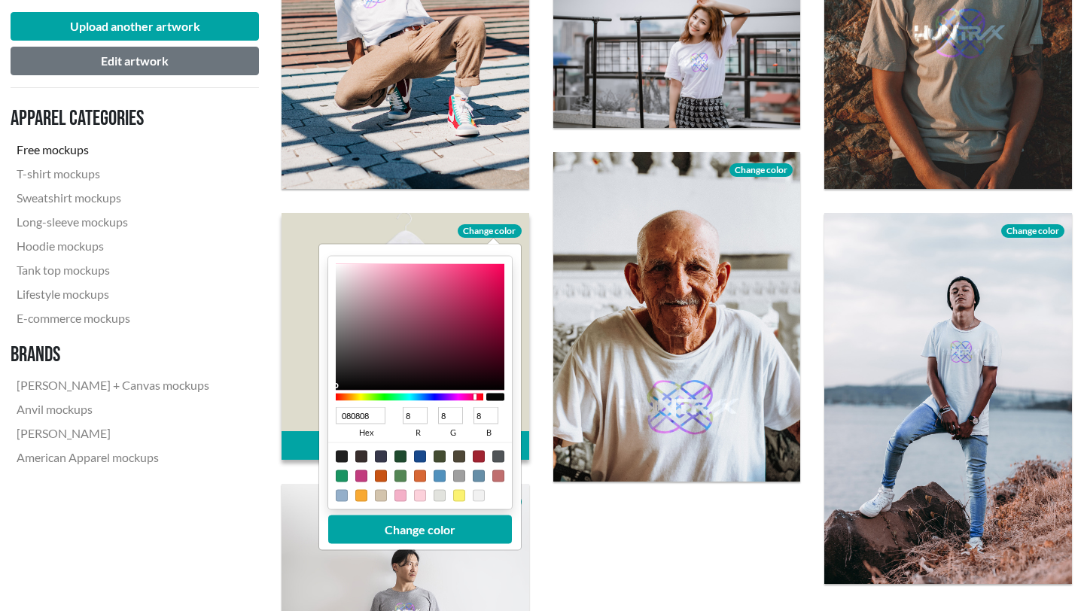
type input "000000"
type input "0"
drag, startPoint x: 339, startPoint y: 381, endPoint x: 317, endPoint y: 422, distance: 46.8
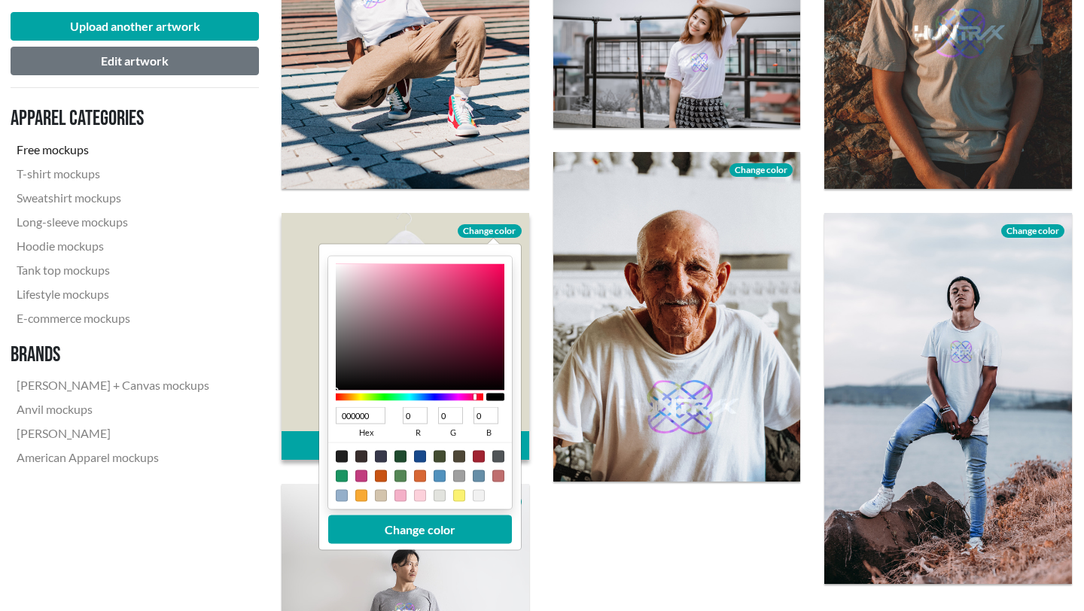
click at [317, 413] on div "Download Change color 000000 hex 0 r 0 g 0 b 100 a Change color" at bounding box center [405, 337] width 248 height 248
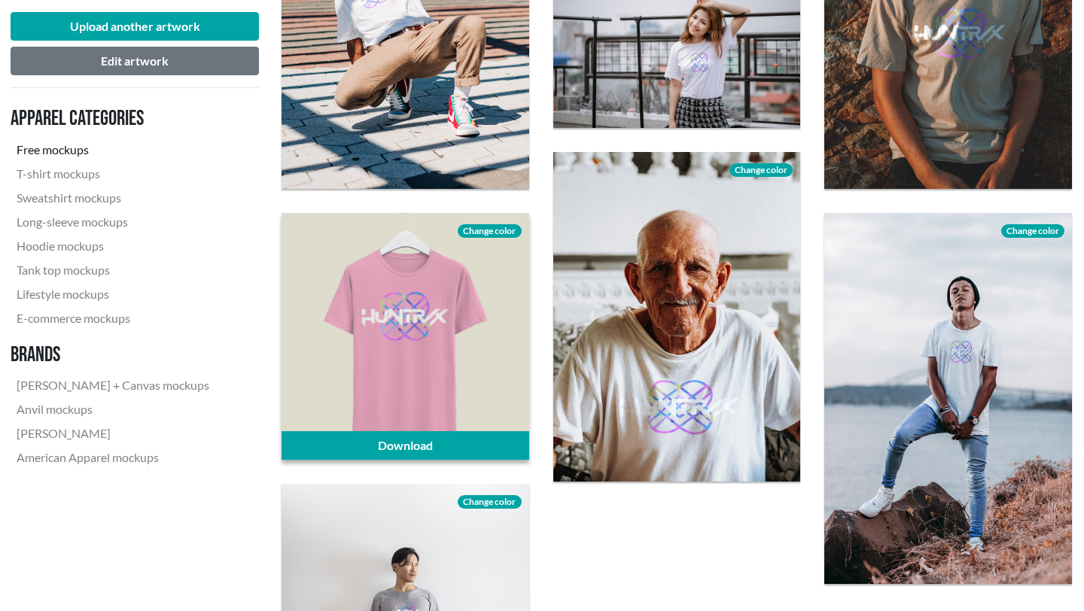
click at [483, 230] on span "Change color" at bounding box center [489, 231] width 63 height 14
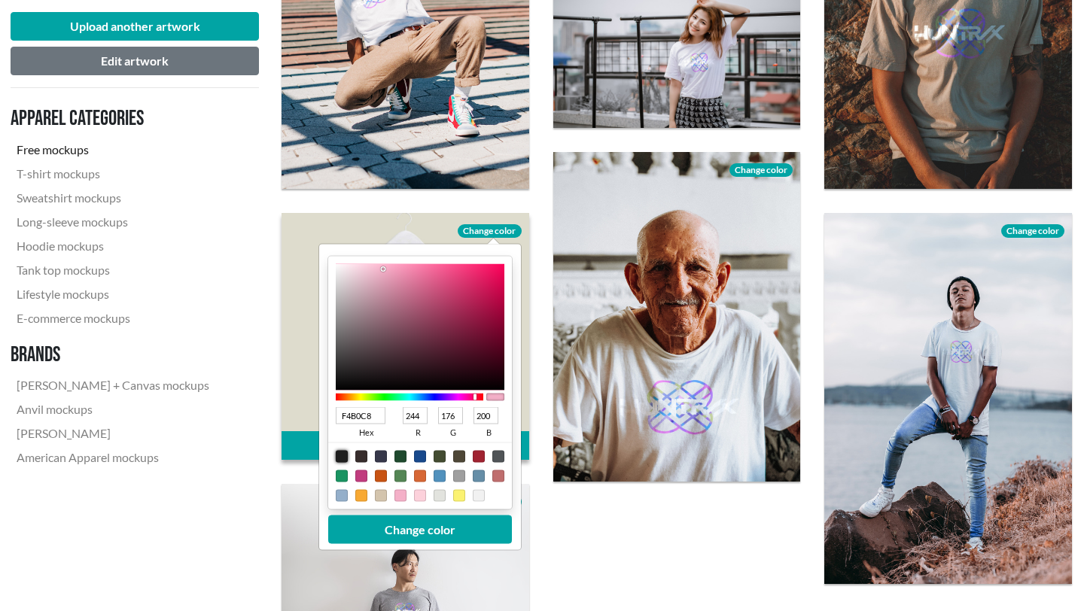
click at [339, 413] on div at bounding box center [342, 456] width 12 height 12
type input "1F1F1F"
type input "31"
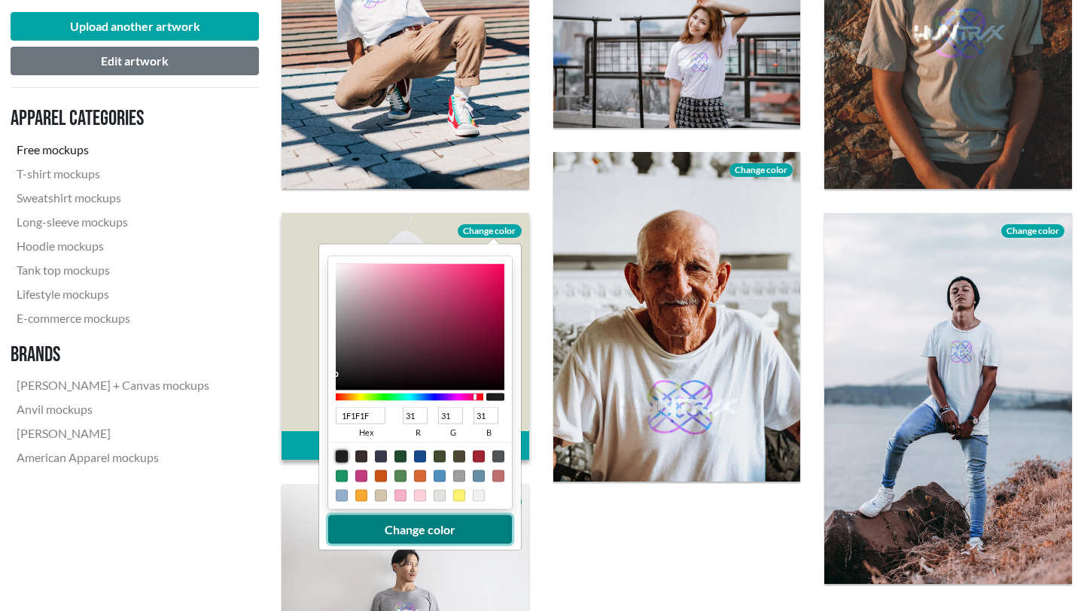
click at [418, 413] on button "Change color" at bounding box center [420, 529] width 184 height 29
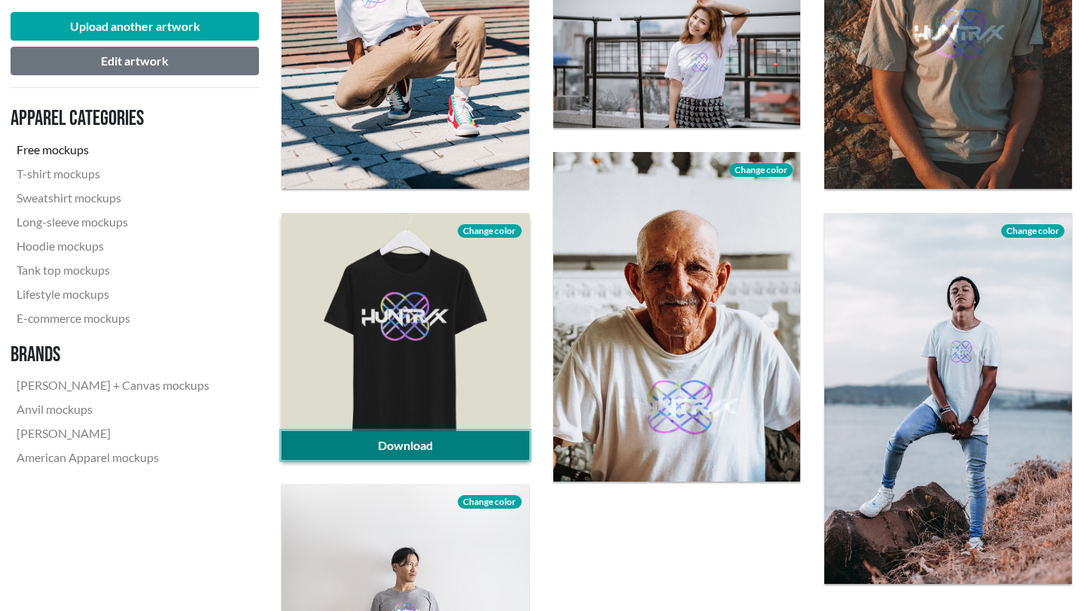
click at [422, 413] on link "Download" at bounding box center [405, 445] width 248 height 29
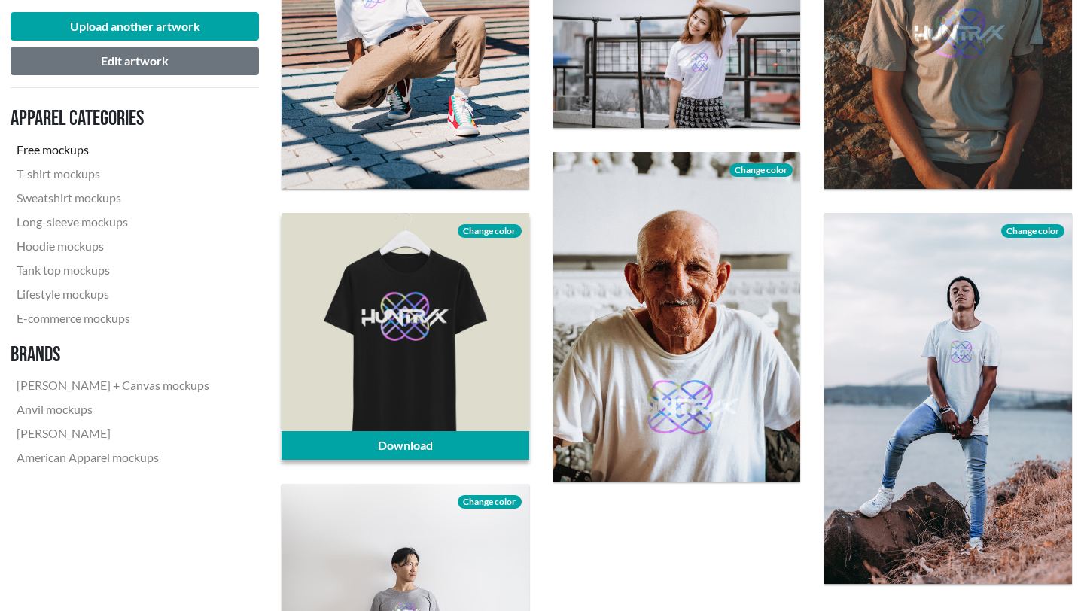
click at [490, 230] on span "Change color" at bounding box center [489, 231] width 63 height 14
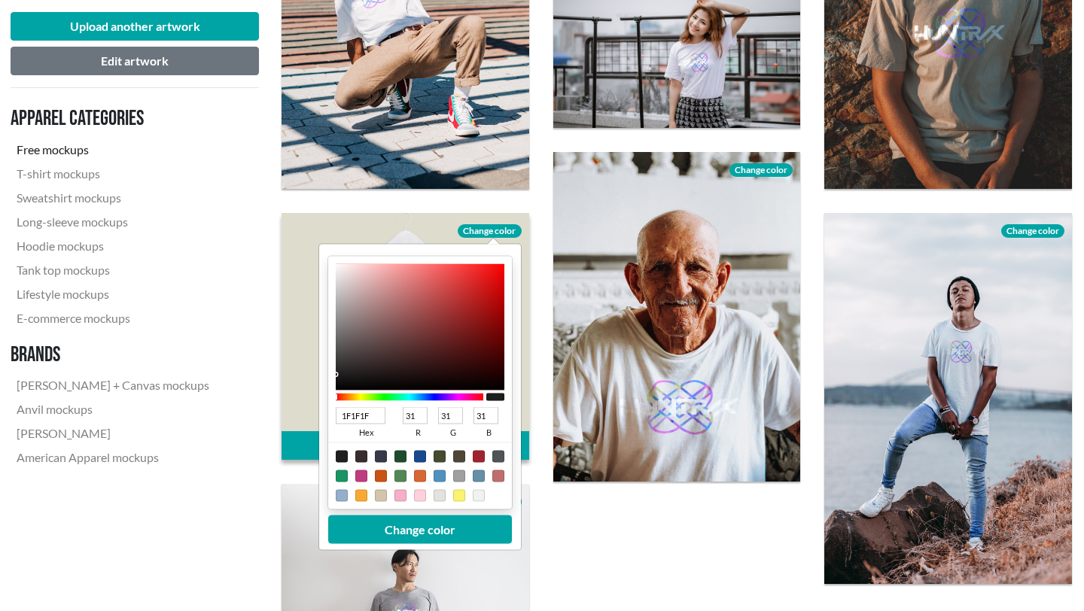
type input "171717"
type input "23"
type input "131212"
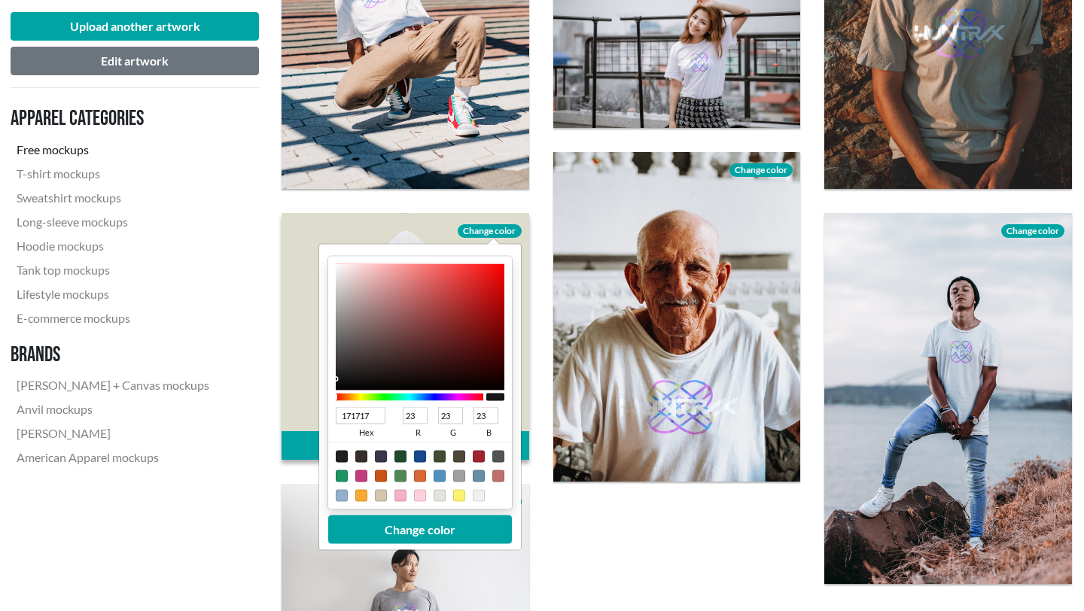
type input "19"
type input "18"
type input "0B0B0B"
type input "11"
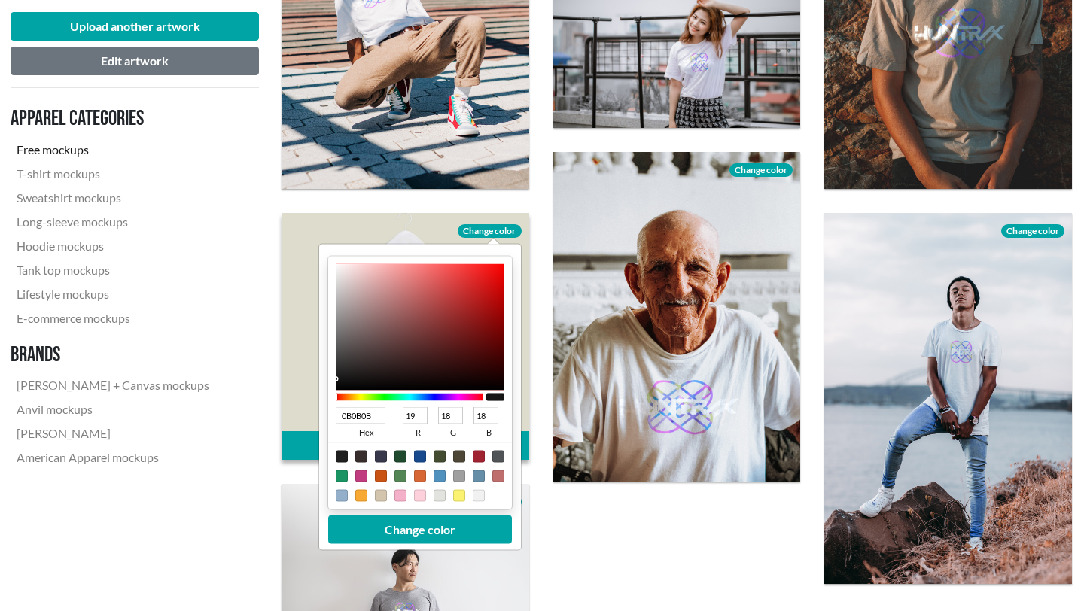
type input "11"
type input "000000"
type input "0"
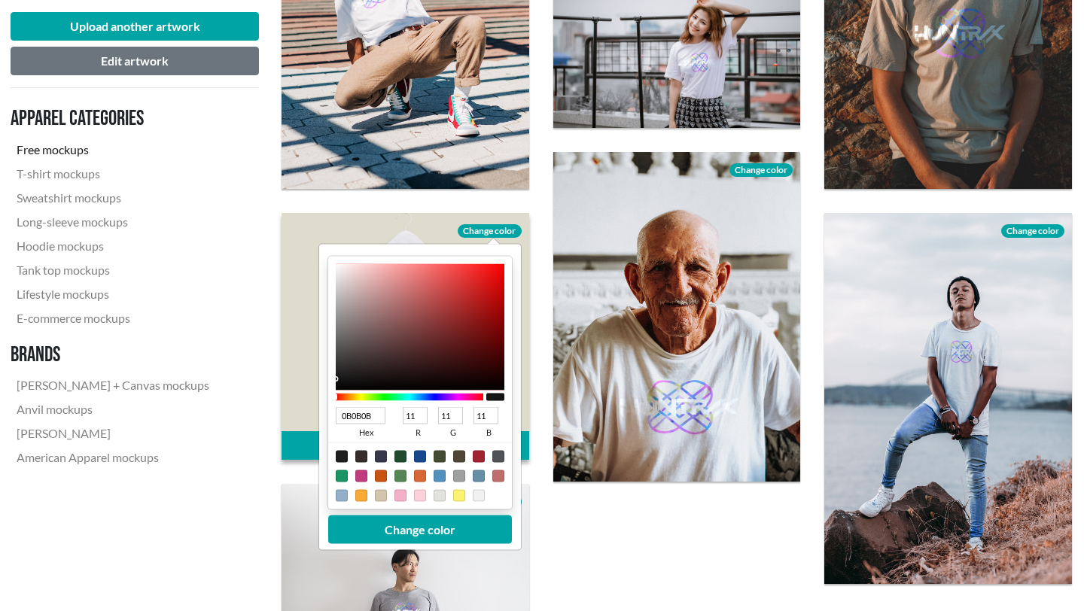
type input "0"
drag, startPoint x: 338, startPoint y: 379, endPoint x: 333, endPoint y: 400, distance: 22.3
click at [333, 400] on div "000000 hex 0 r 0 g 0 b 100 a" at bounding box center [420, 382] width 184 height 253
click at [424, 413] on div at bounding box center [420, 456] width 12 height 12
type input "18498C"
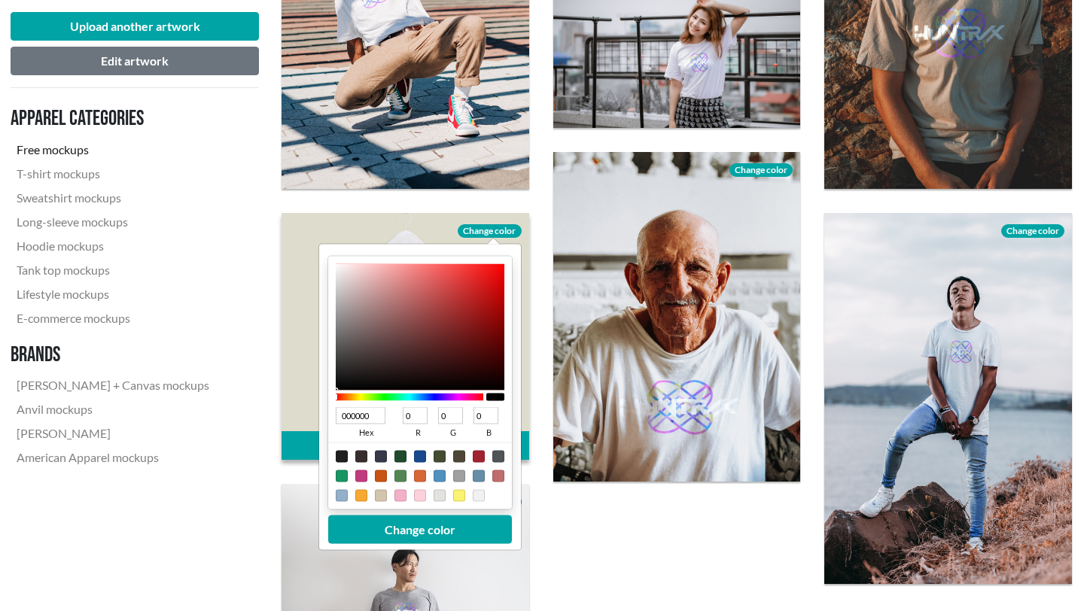
type input "24"
type input "73"
type input "140"
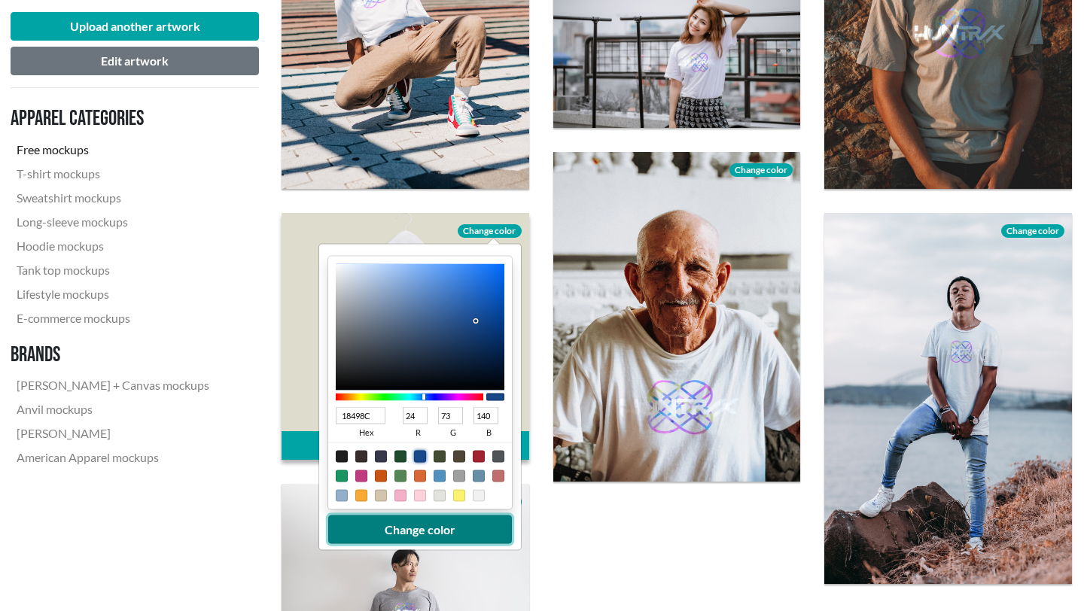
click at [429, 413] on button "Change color" at bounding box center [420, 529] width 184 height 29
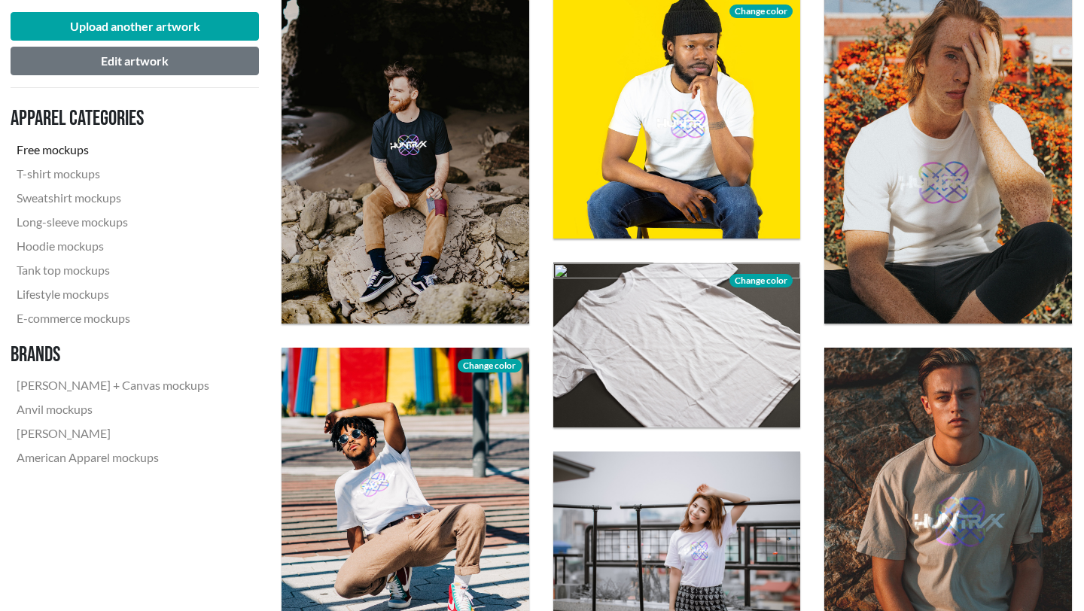
scroll to position [0, 1]
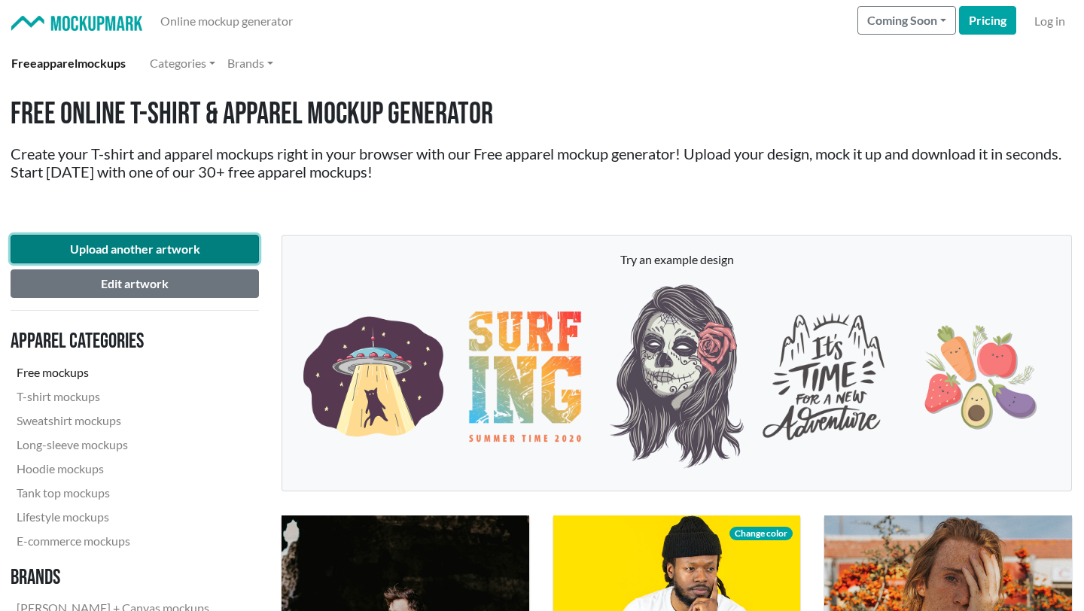
click at [166, 248] on button "Upload another artwork" at bounding box center [135, 249] width 248 height 29
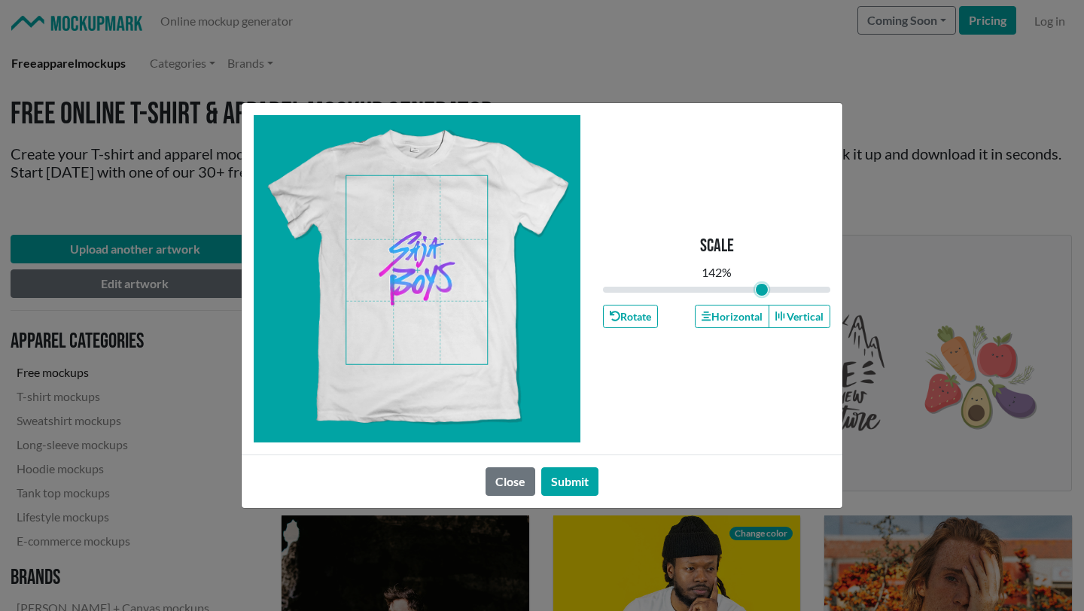
drag, startPoint x: 717, startPoint y: 294, endPoint x: 761, endPoint y: 294, distance: 43.7
click at [761, 294] on input "range" at bounding box center [716, 289] width 227 height 17
click at [472, 235] on span at bounding box center [416, 270] width 141 height 188
drag, startPoint x: 762, startPoint y: 288, endPoint x: 729, endPoint y: 291, distance: 33.3
click at [729, 291] on input "range" at bounding box center [716, 289] width 227 height 17
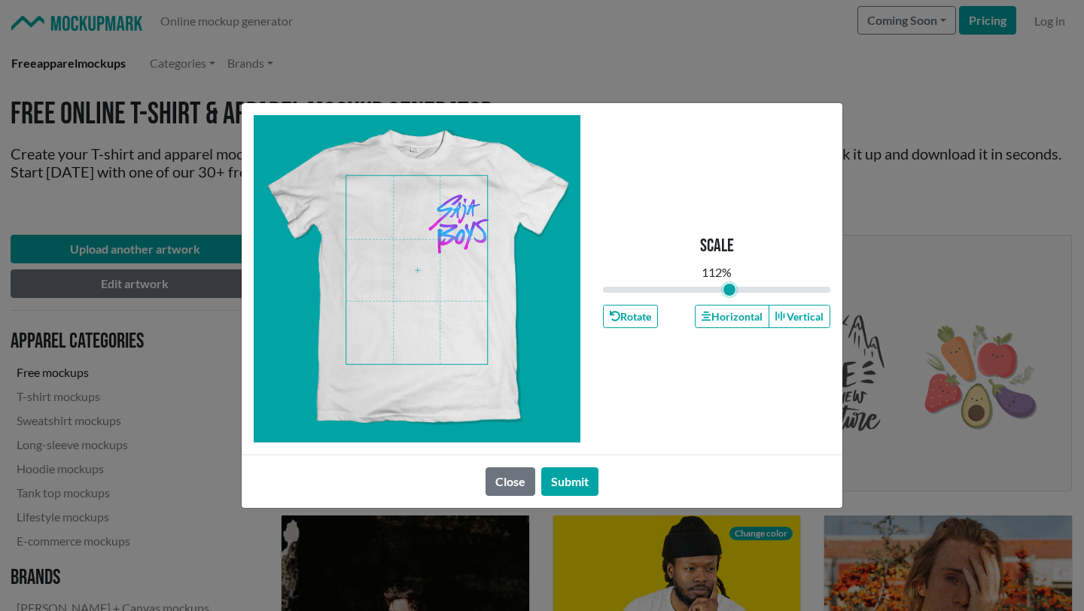
click at [462, 240] on span at bounding box center [416, 270] width 141 height 188
drag, startPoint x: 726, startPoint y: 291, endPoint x: 706, endPoint y: 293, distance: 20.4
type input "0.9"
click at [705, 293] on input "range" at bounding box center [716, 289] width 227 height 17
click at [461, 221] on span at bounding box center [416, 270] width 141 height 188
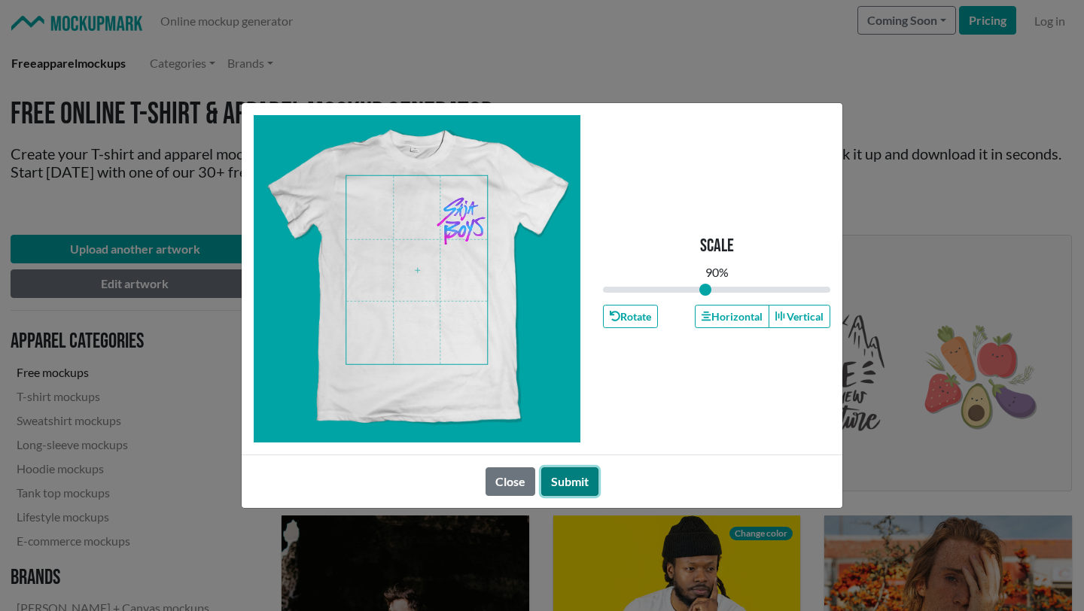
click at [573, 413] on button "Submit" at bounding box center [569, 481] width 57 height 29
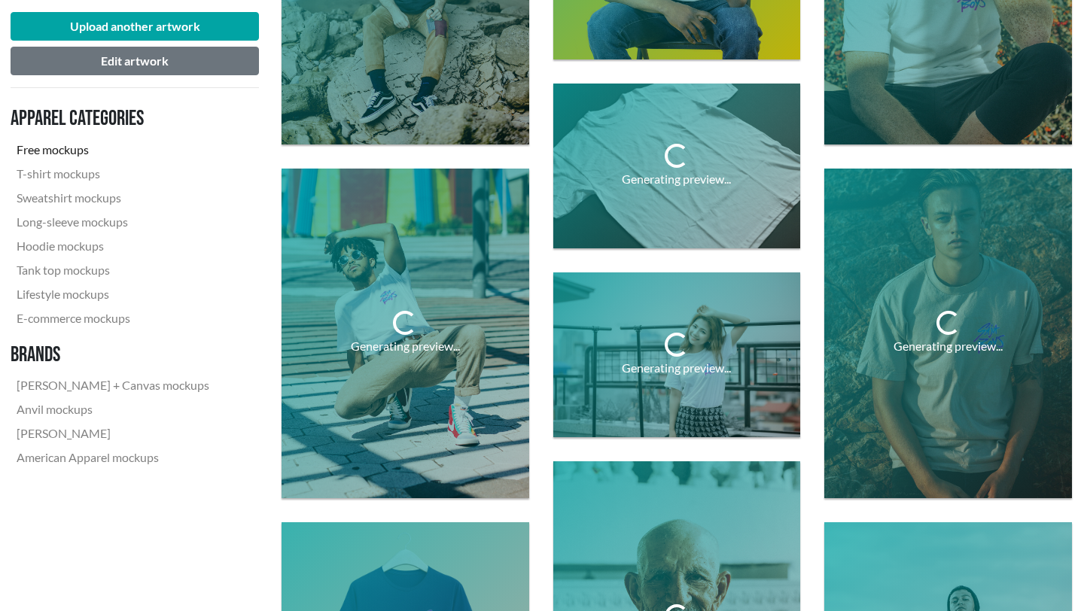
scroll to position [704, 1]
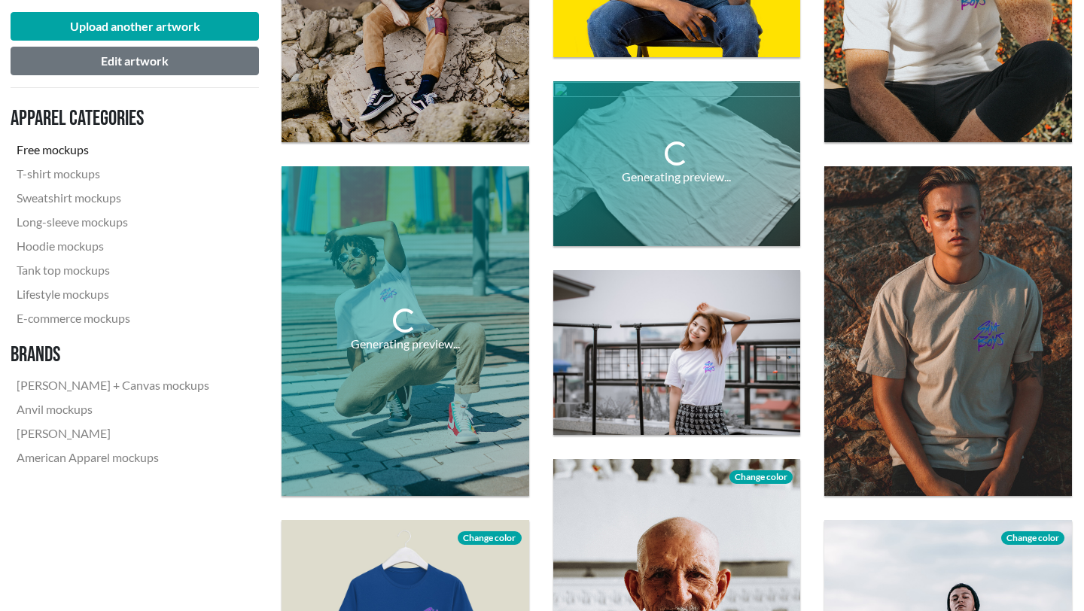
click at [534, 404] on div "Generating preview..." at bounding box center [405, 331] width 272 height 354
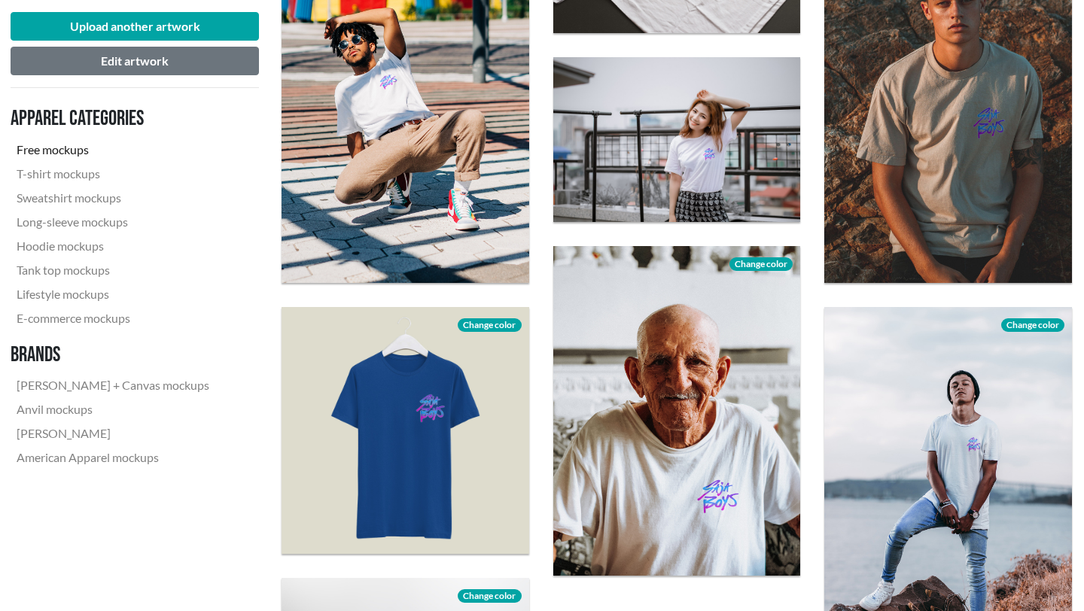
scroll to position [915, 1]
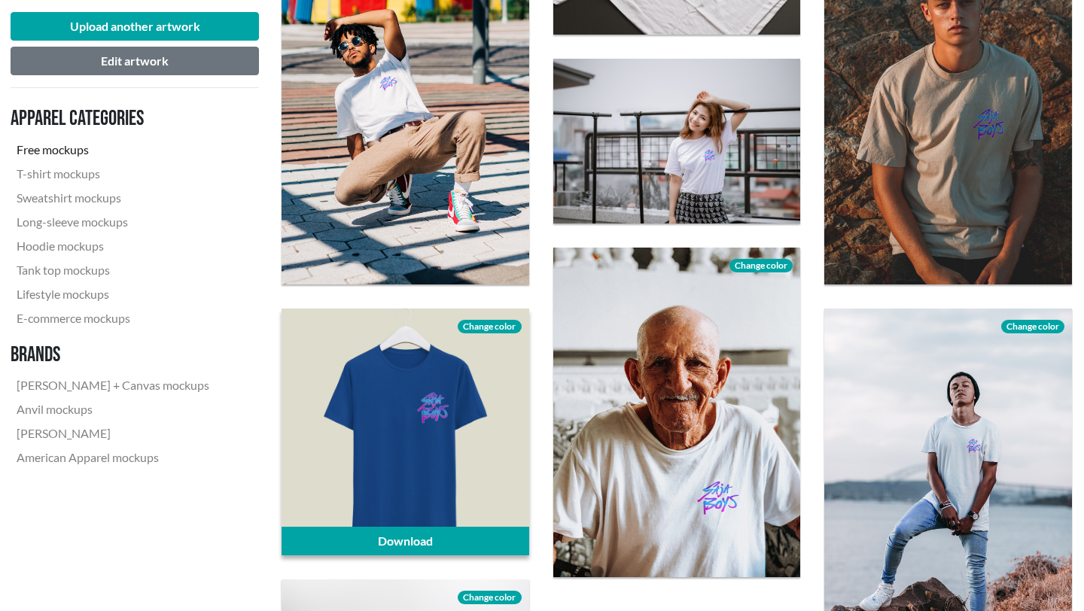
click at [494, 323] on span "Change color" at bounding box center [489, 327] width 63 height 14
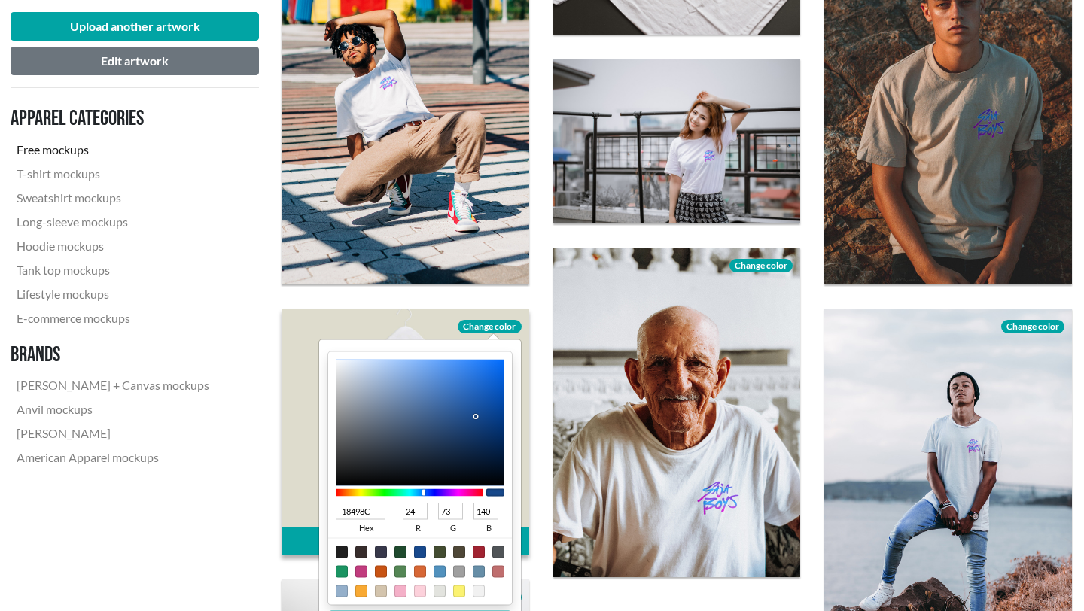
type input "DBE0E7"
type input "219"
type input "224"
type input "231"
type input "DCE1E9"
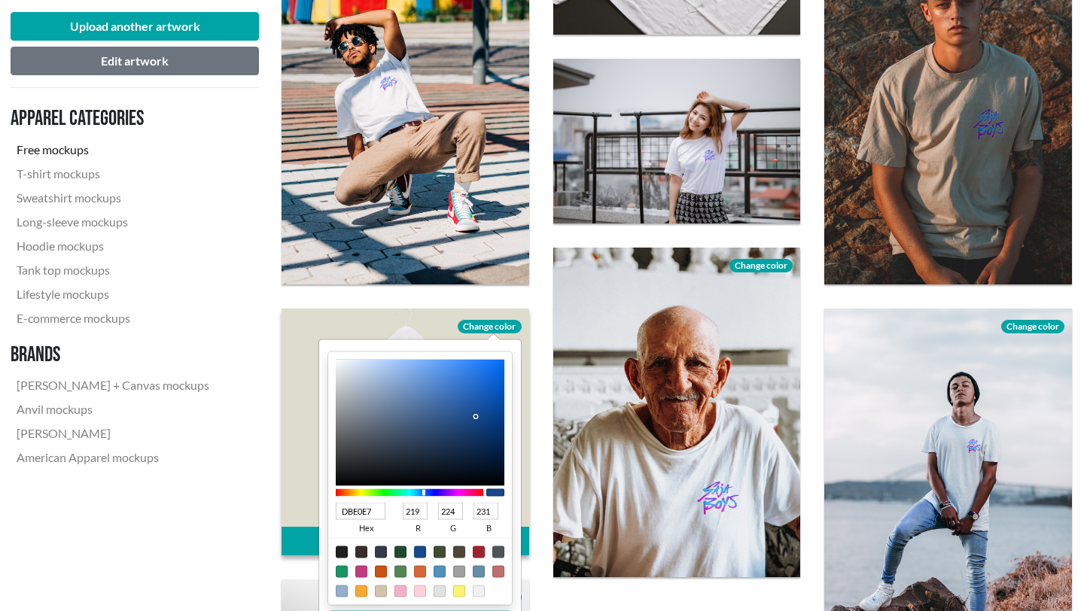
type input "220"
type input "225"
type input "233"
type input "E2E7ED"
type input "226"
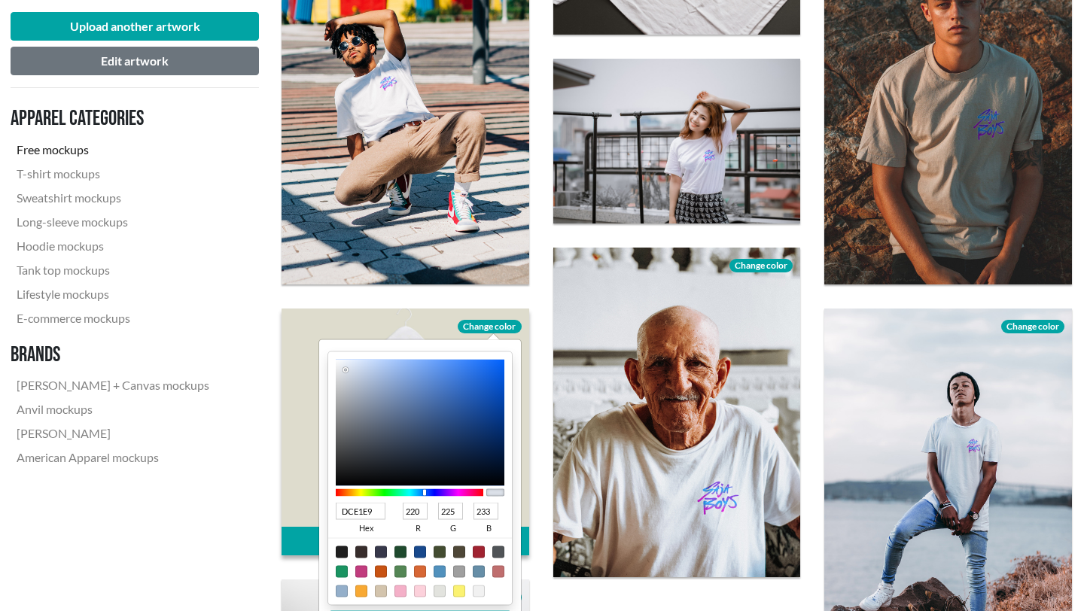
type input "231"
type input "237"
type input "F0F4F9"
type input "240"
type input "244"
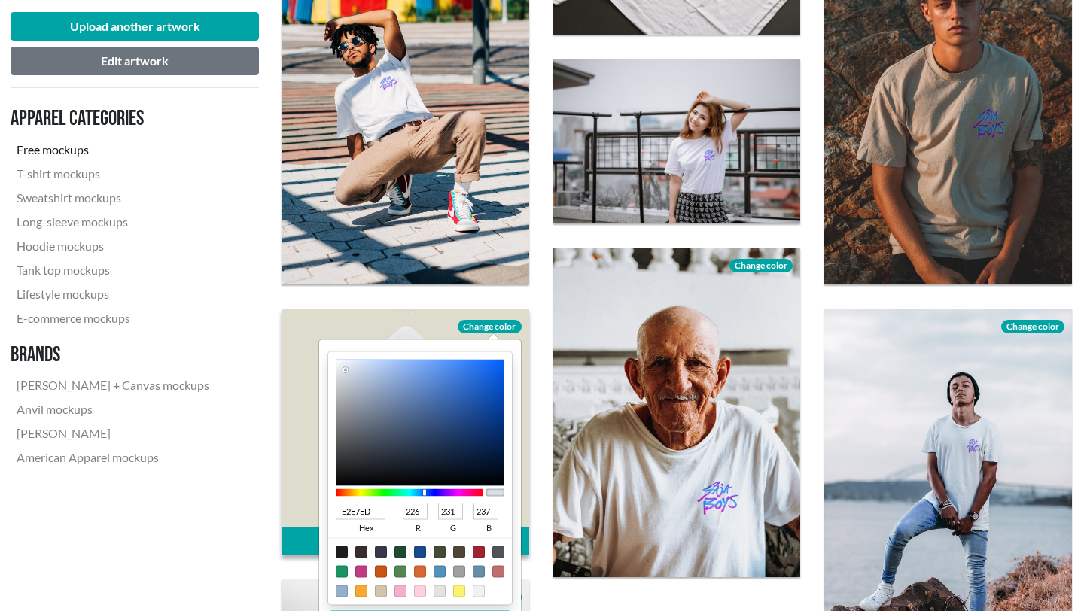
type input "249"
type input "FAFCFF"
type input "250"
type input "252"
type input "255"
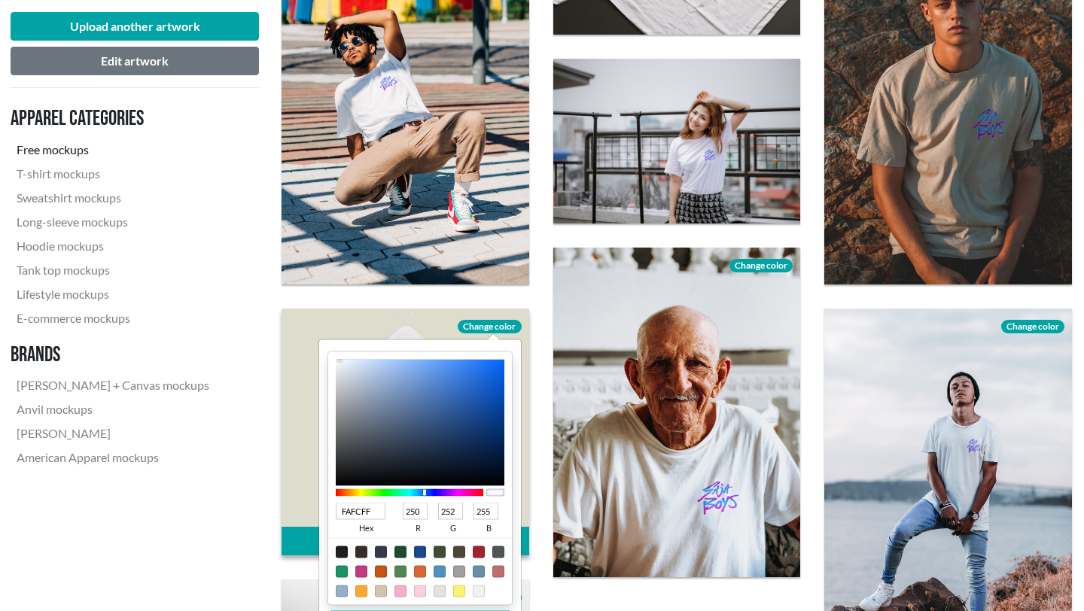
type input "FFFFFF"
type input "255"
drag, startPoint x: 345, startPoint y: 370, endPoint x: 324, endPoint y: 348, distance: 30.9
click at [324, 348] on div "FFFFFF hex 255 r 255 g 255 b 100 a Change color" at bounding box center [420, 492] width 202 height 306
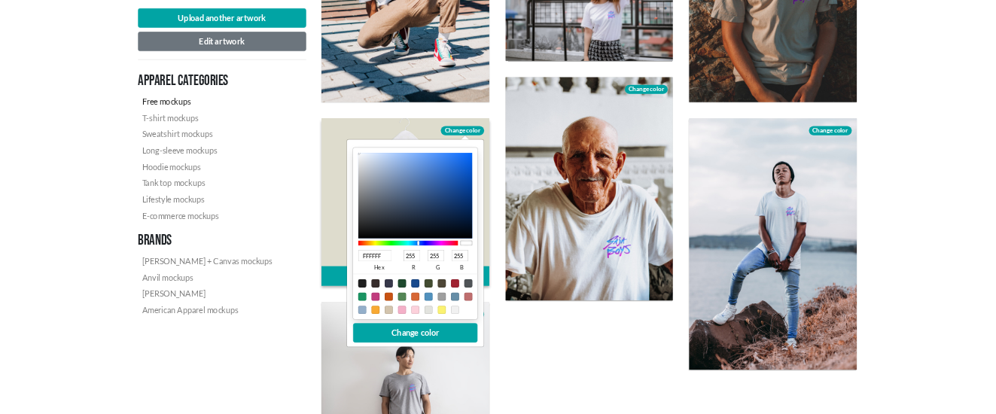
scroll to position [1051, 1]
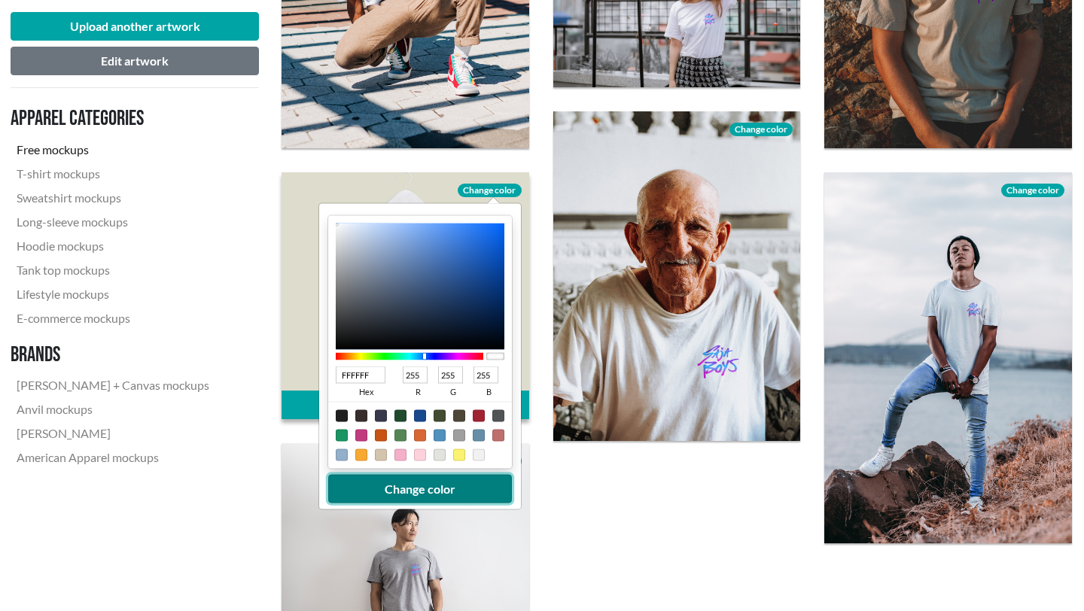
click at [399, 413] on button "Change color" at bounding box center [420, 488] width 184 height 29
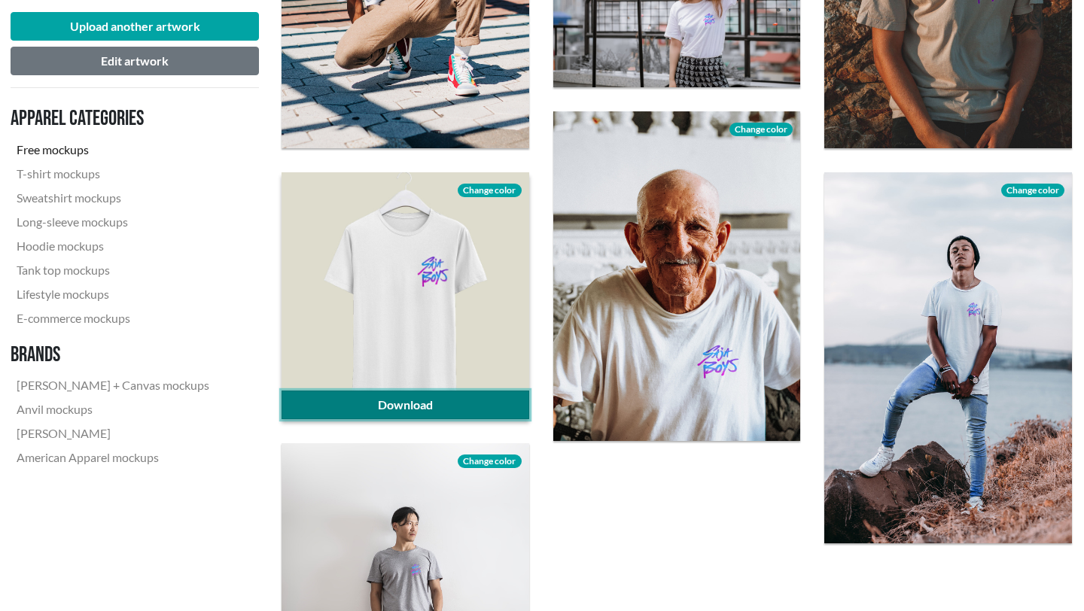
click at [397, 412] on link "Download" at bounding box center [405, 405] width 248 height 29
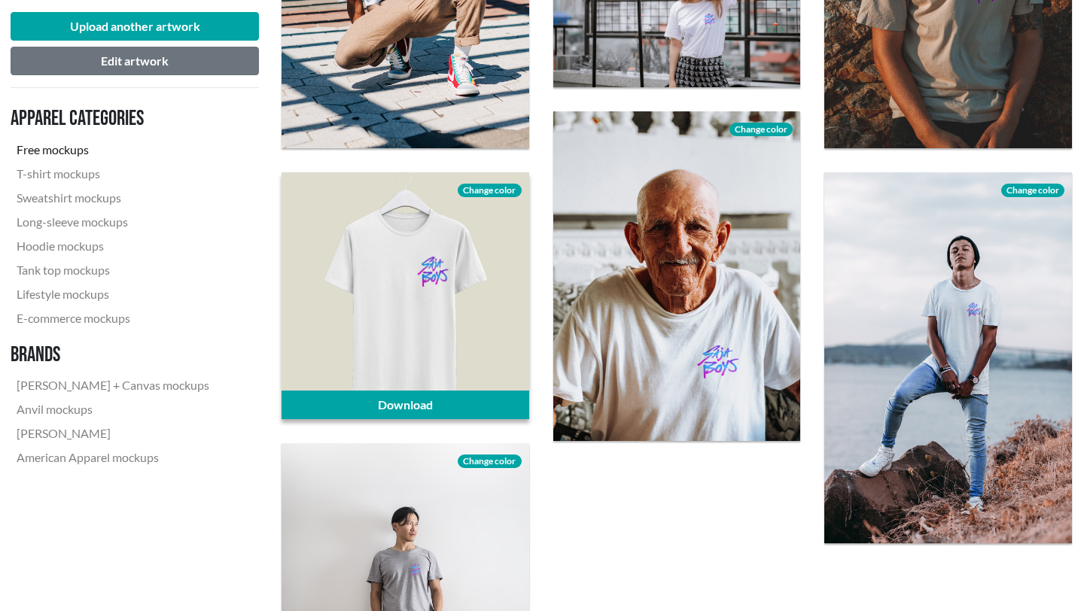
click at [470, 188] on span "Change color" at bounding box center [489, 191] width 63 height 14
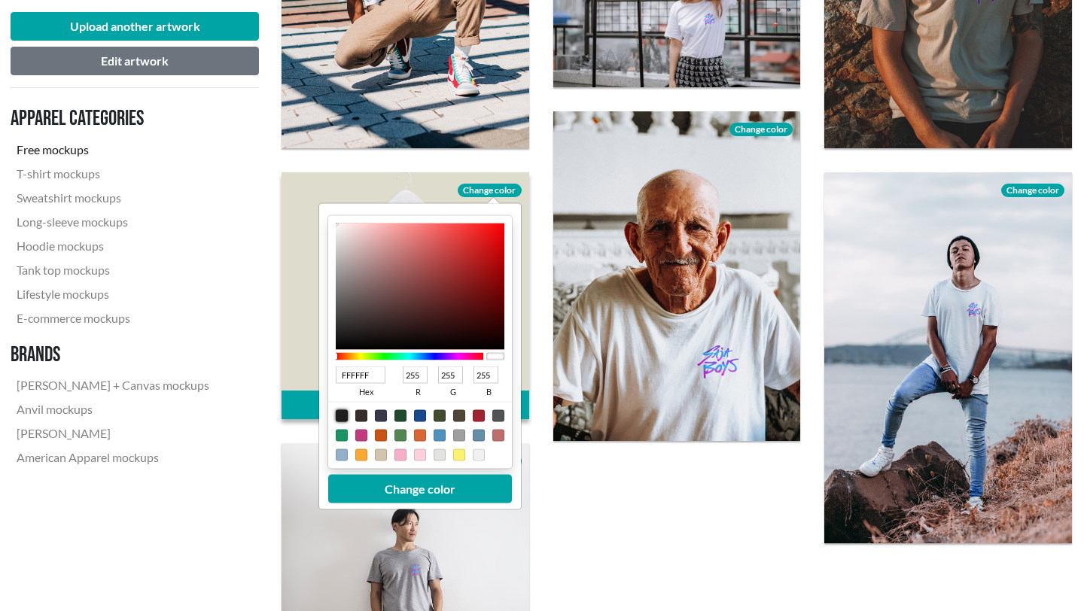
click at [342, 413] on div at bounding box center [342, 415] width 12 height 12
type input "1F1F1F"
type input "31"
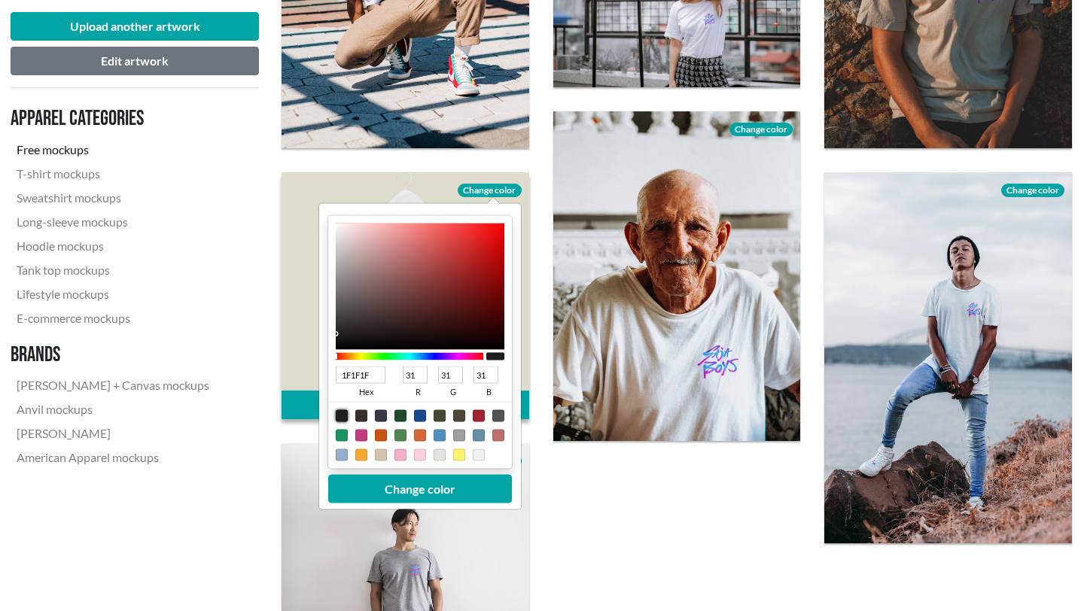
type input "1A1A1A"
type input "26"
type input "191919"
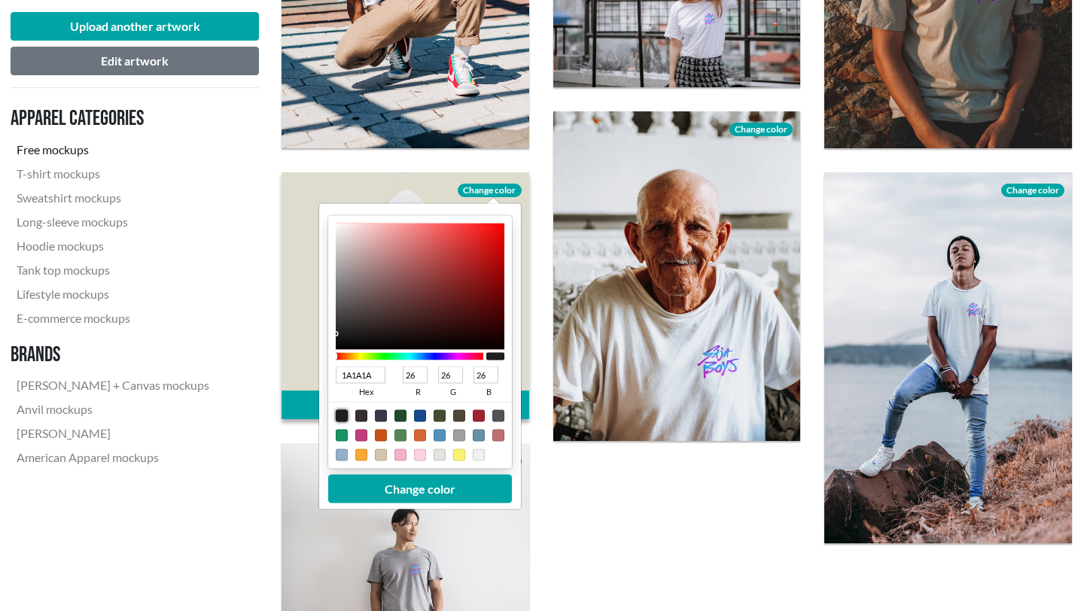
type input "25"
type input "131313"
type input "19"
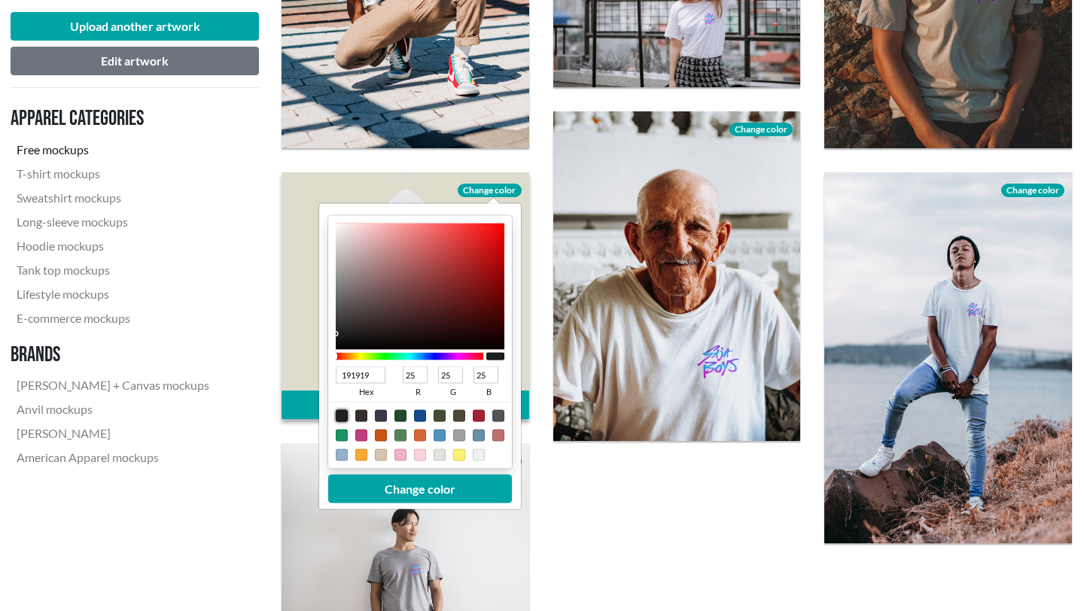
type input "19"
type input "0E0E0E"
type input "14"
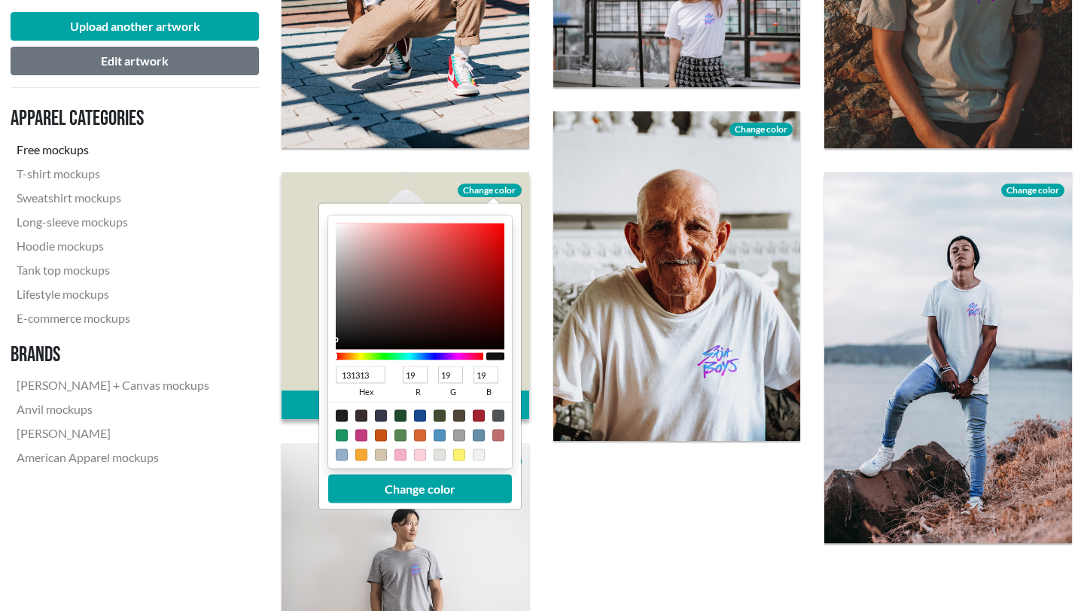
type input "14"
type input "0D0D0D"
type input "13"
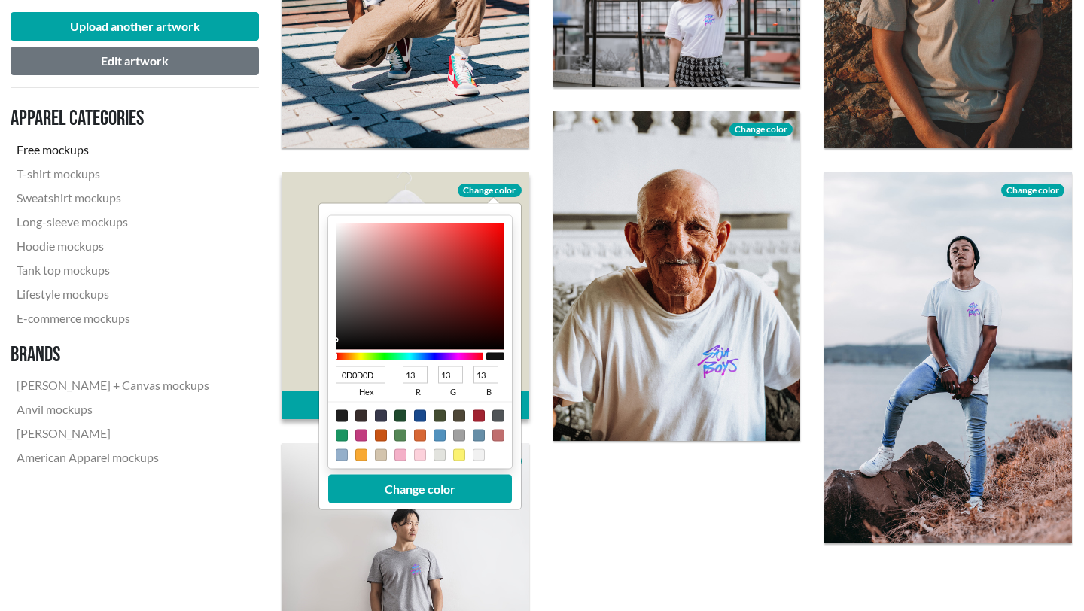
type input "0A0909"
type input "10"
type input "9"
type input "030303"
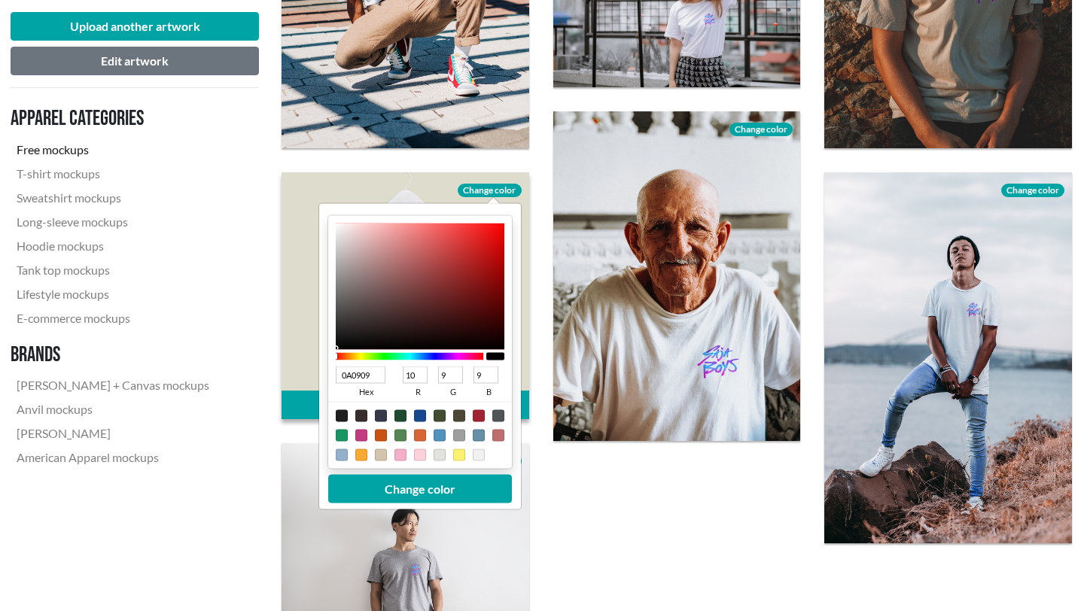
type input "3"
drag, startPoint x: 336, startPoint y: 336, endPoint x: 338, endPoint y: 354, distance: 17.4
click at [338, 354] on div "000000 hex 0 r 0 g 0 b 100 a" at bounding box center [420, 341] width 184 height 253
click at [394, 413] on button "Change color" at bounding box center [420, 488] width 184 height 29
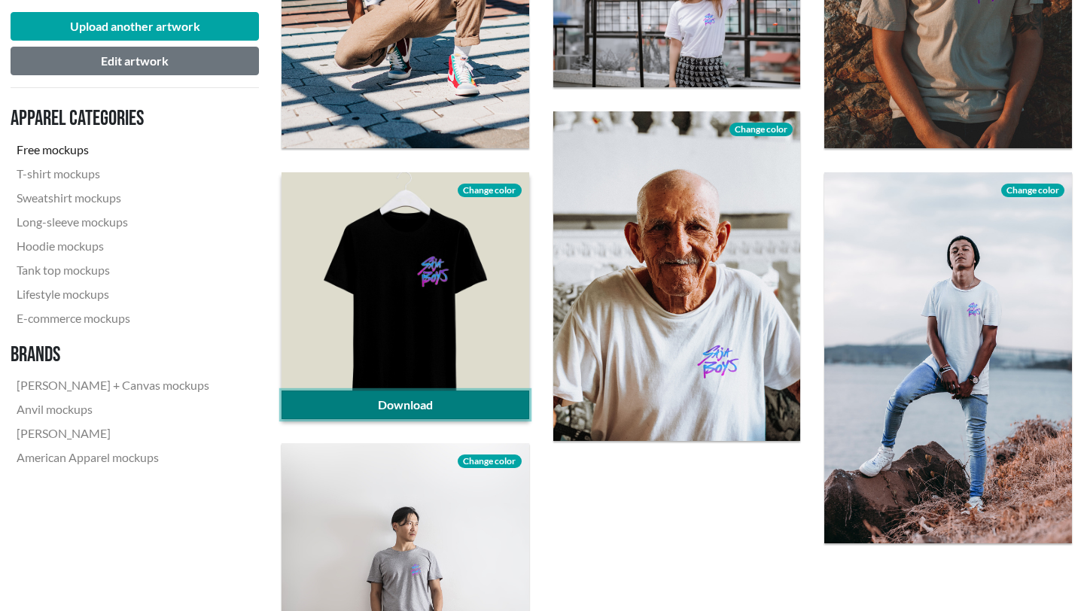
click at [423, 408] on link "Download" at bounding box center [405, 405] width 248 height 29
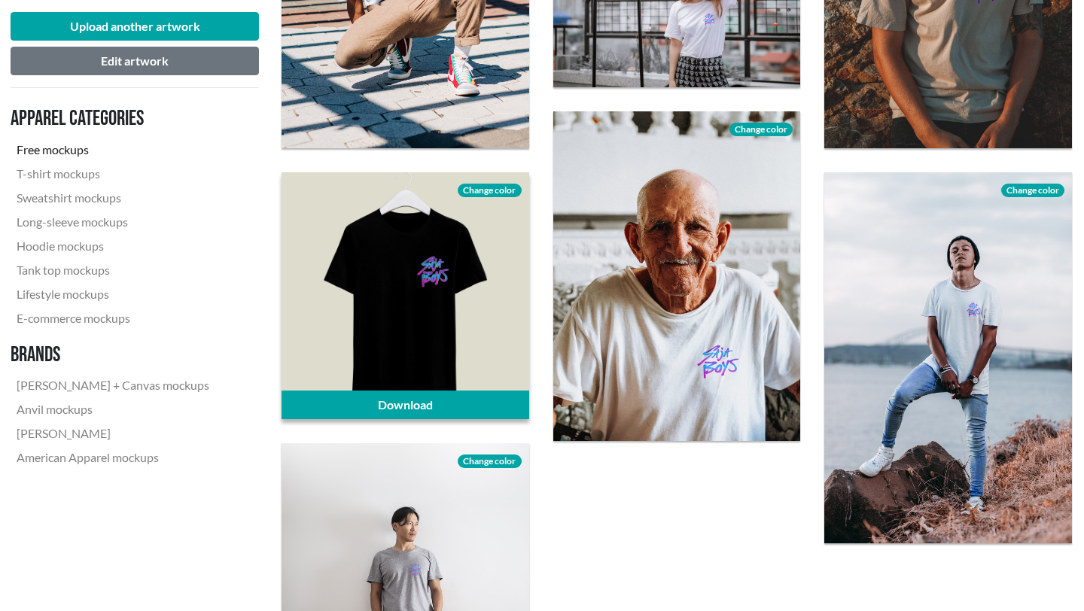
click at [488, 191] on span "Change color" at bounding box center [489, 191] width 63 height 14
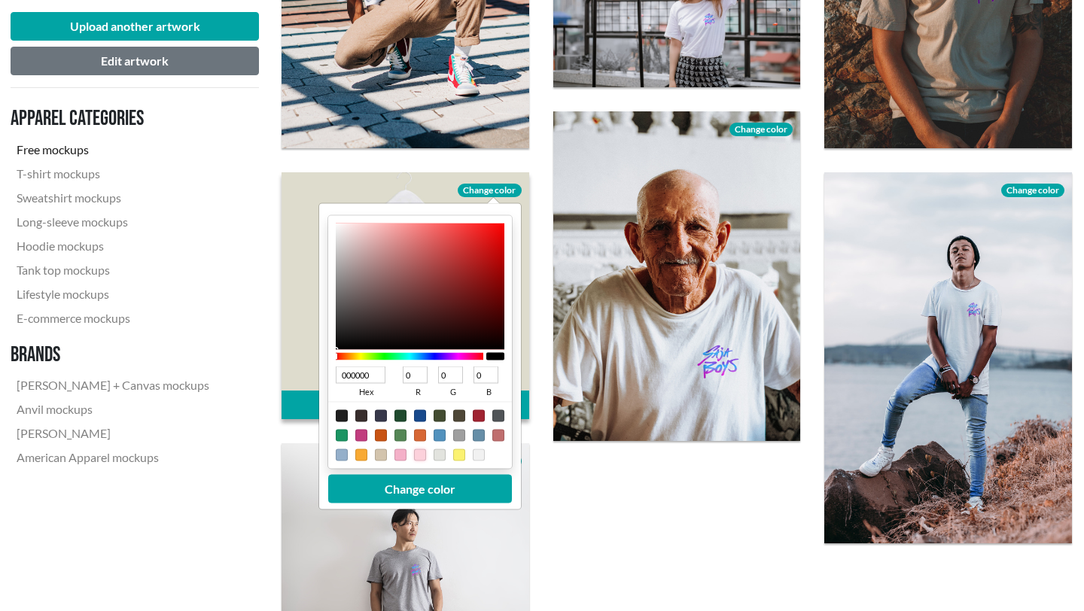
click at [419, 413] on div at bounding box center [420, 455] width 12 height 12
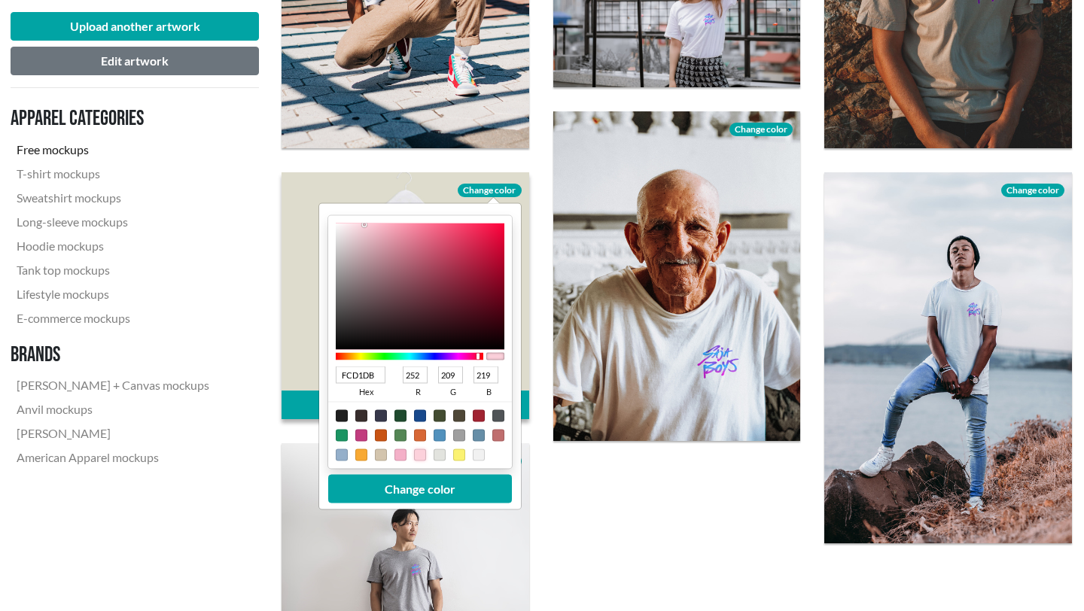
click at [401, 413] on div at bounding box center [400, 455] width 12 height 12
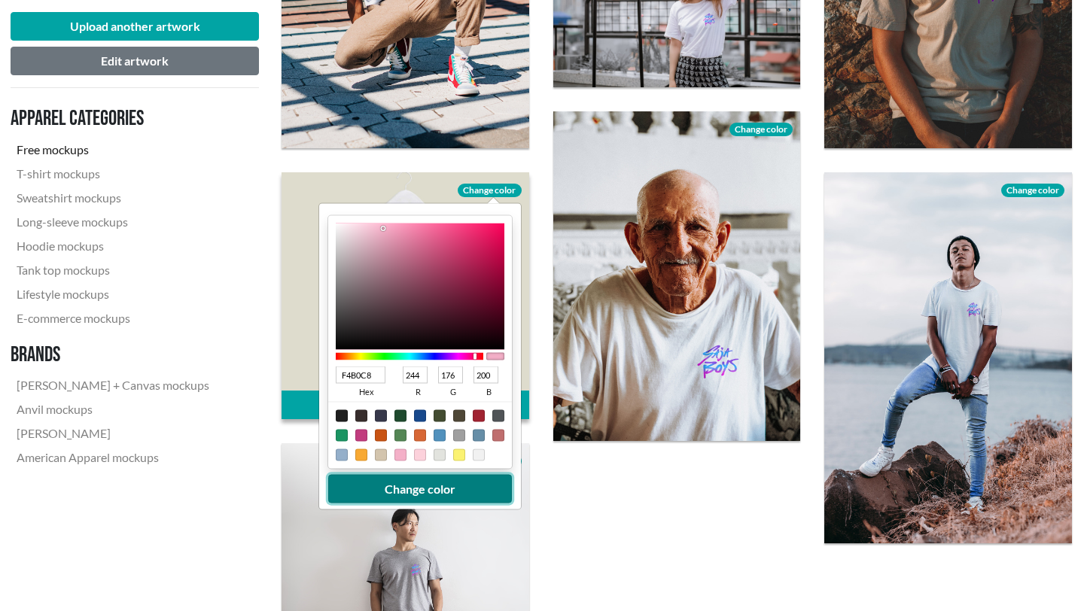
click at [402, 413] on button "Change color" at bounding box center [420, 488] width 184 height 29
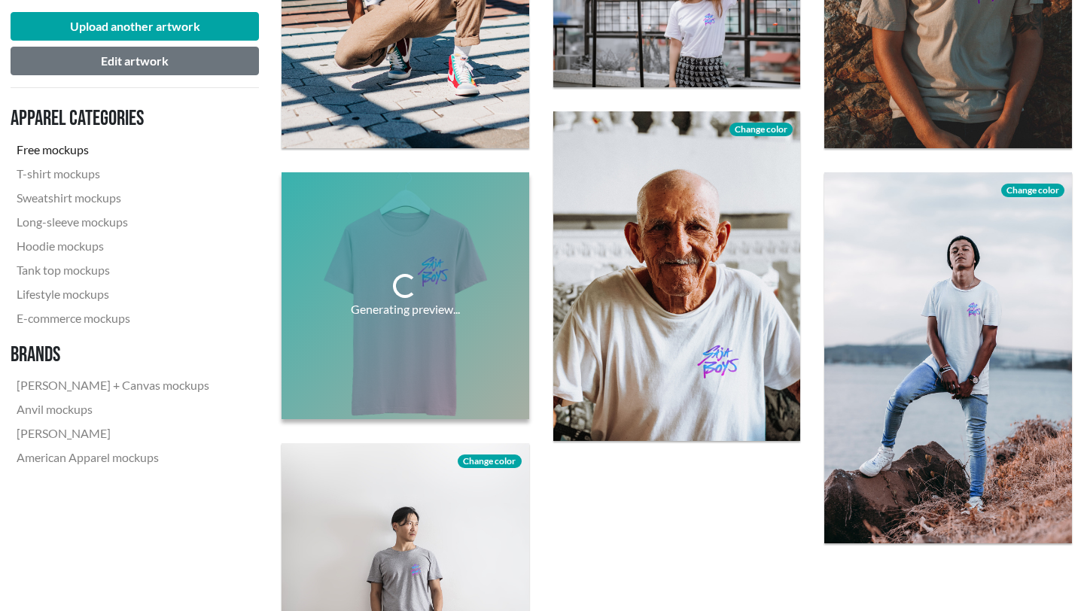
click at [537, 318] on div "Generating preview..." at bounding box center [405, 296] width 272 height 272
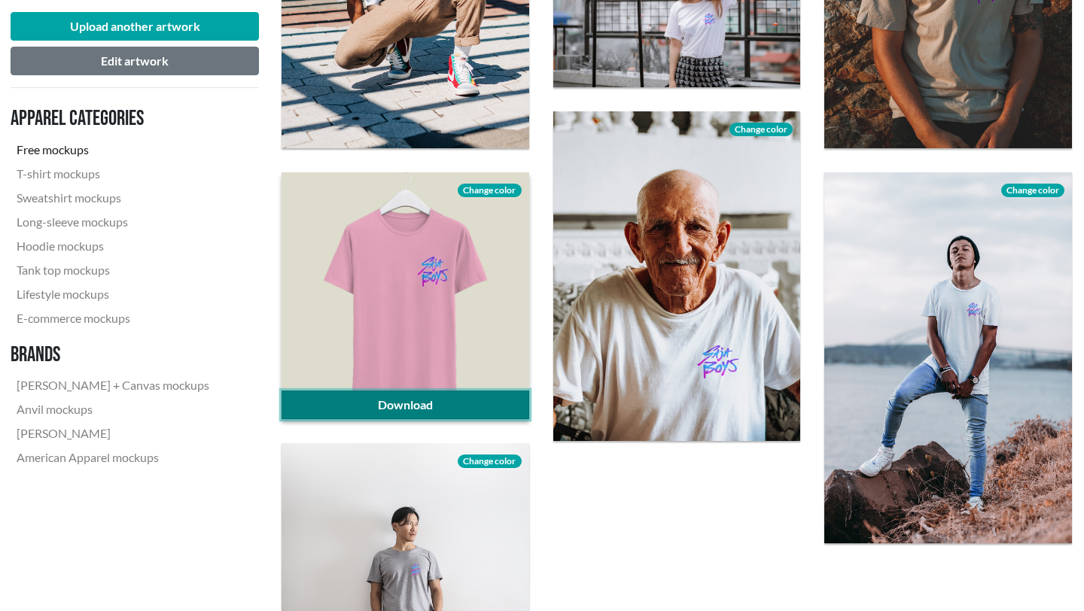
click at [397, 394] on link "Download" at bounding box center [405, 405] width 248 height 29
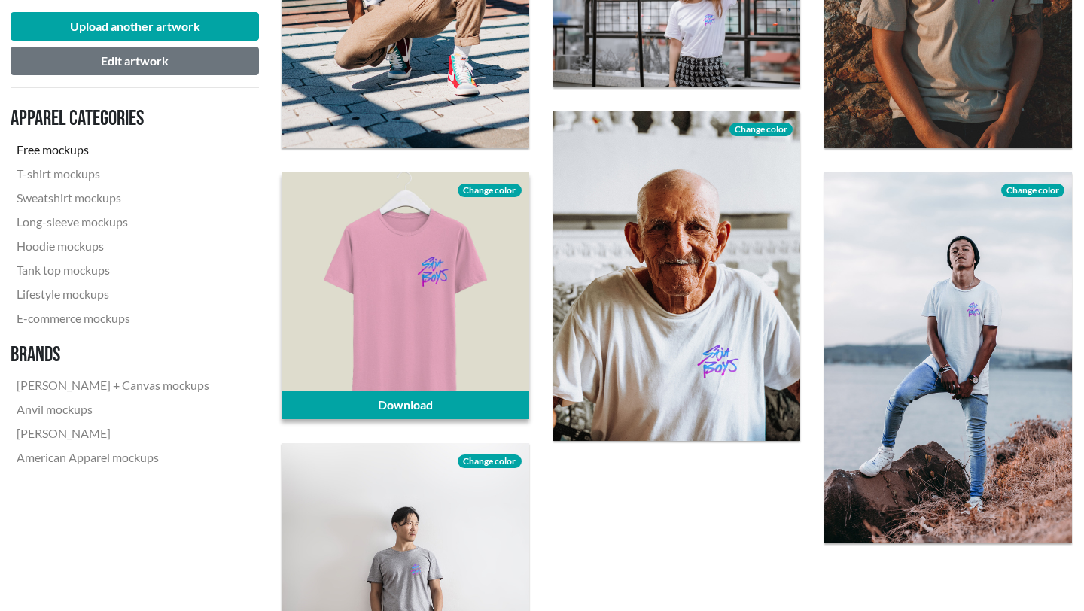
click at [486, 187] on span "Change color" at bounding box center [489, 191] width 63 height 14
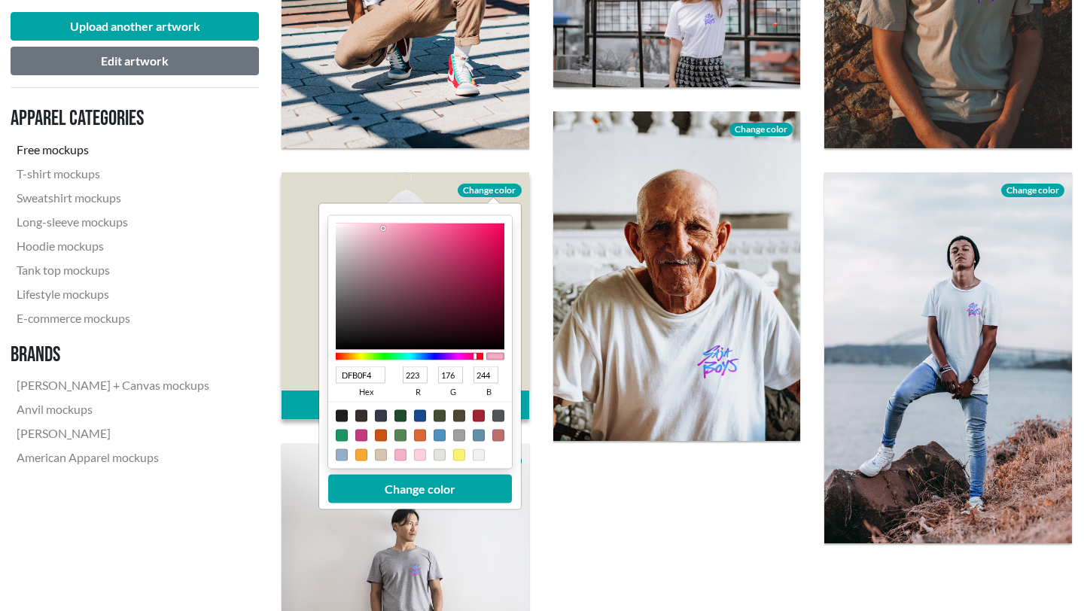
click at [451, 358] on div at bounding box center [410, 356] width 148 height 8
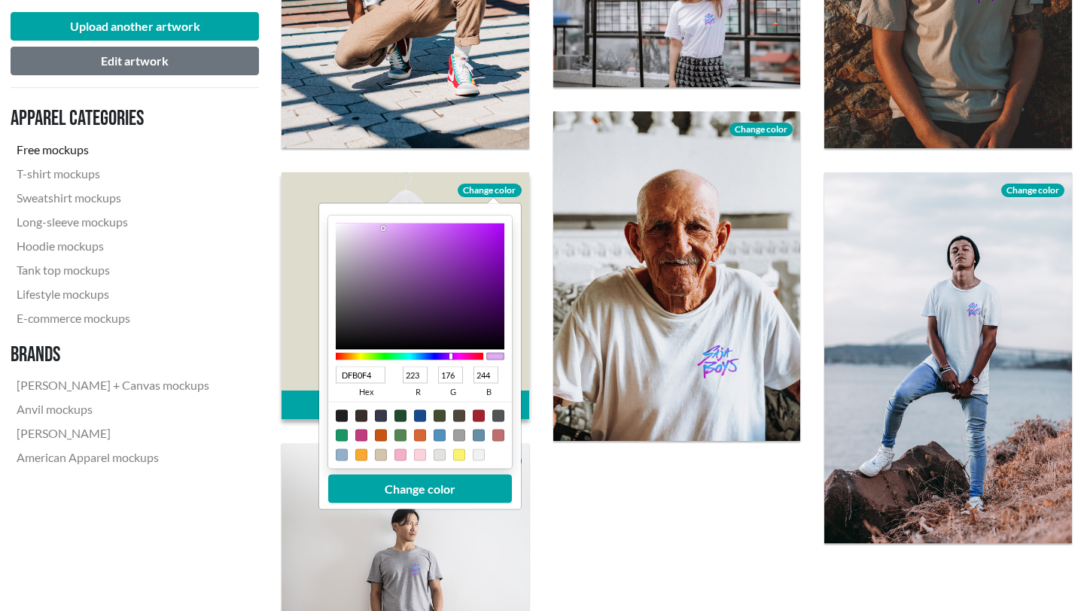
click at [495, 352] on div at bounding box center [495, 356] width 18 height 8
click at [411, 413] on button "Change color" at bounding box center [420, 488] width 184 height 29
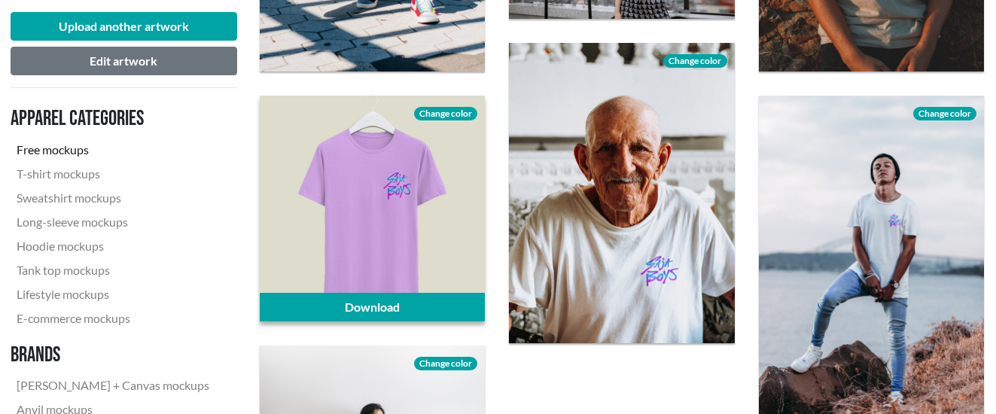
click at [451, 112] on span "Change color" at bounding box center [445, 114] width 63 height 14
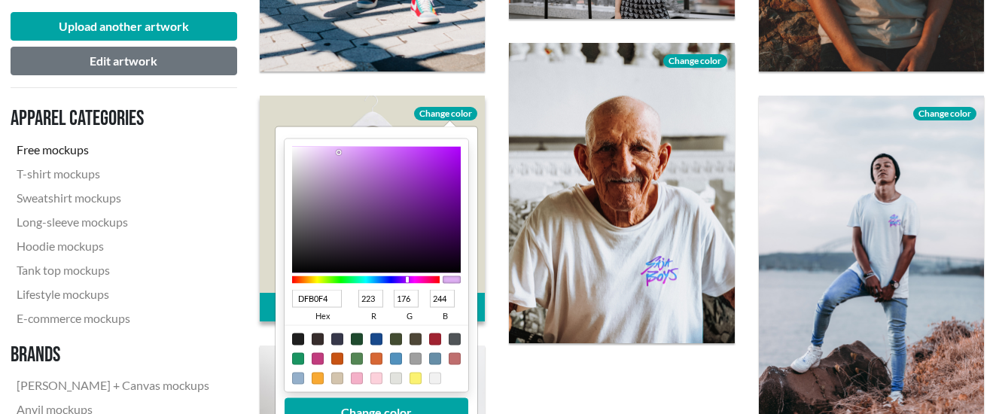
click at [376, 378] on div at bounding box center [376, 379] width 12 height 12
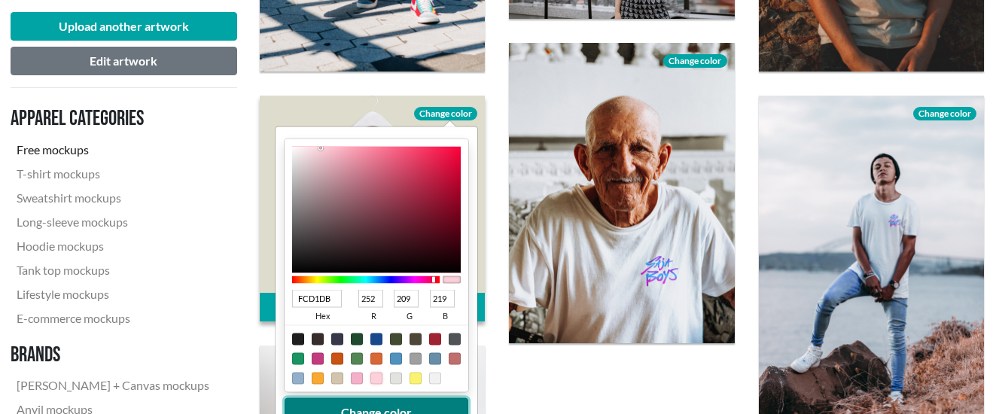
click at [389, 404] on button "Change color" at bounding box center [377, 412] width 184 height 29
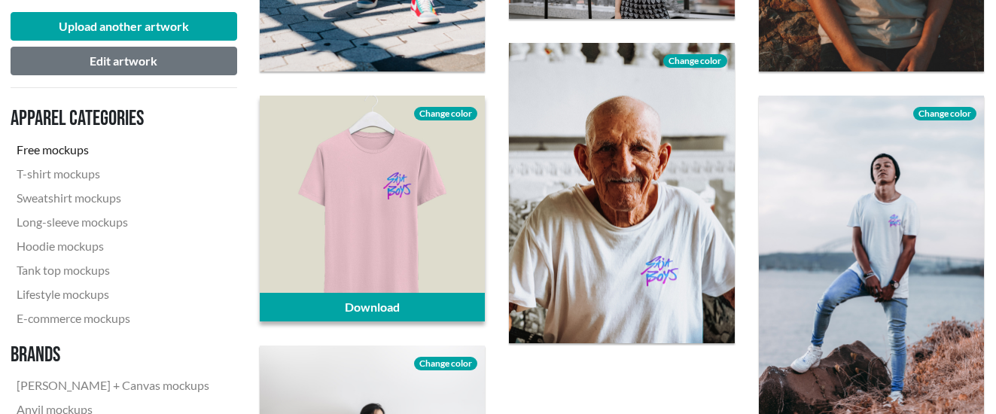
click at [454, 110] on span "Change color" at bounding box center [445, 114] width 63 height 14
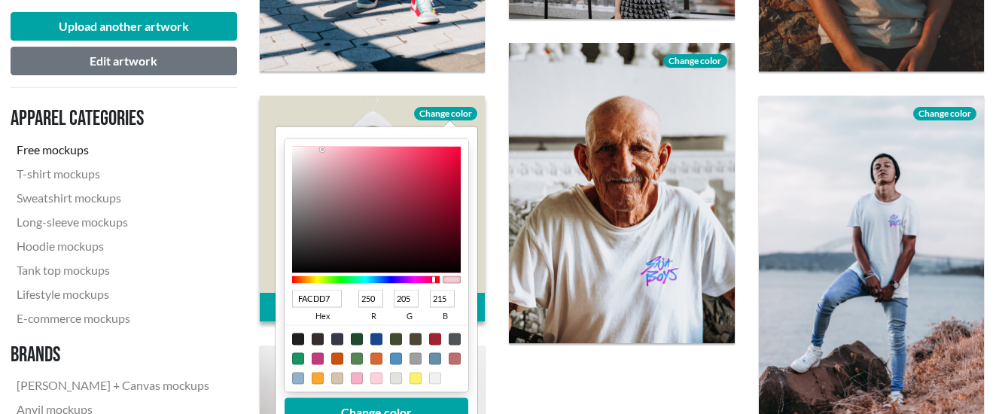
click at [322, 149] on div at bounding box center [322, 149] width 3 height 3
click at [373, 405] on button "Change color" at bounding box center [377, 412] width 184 height 29
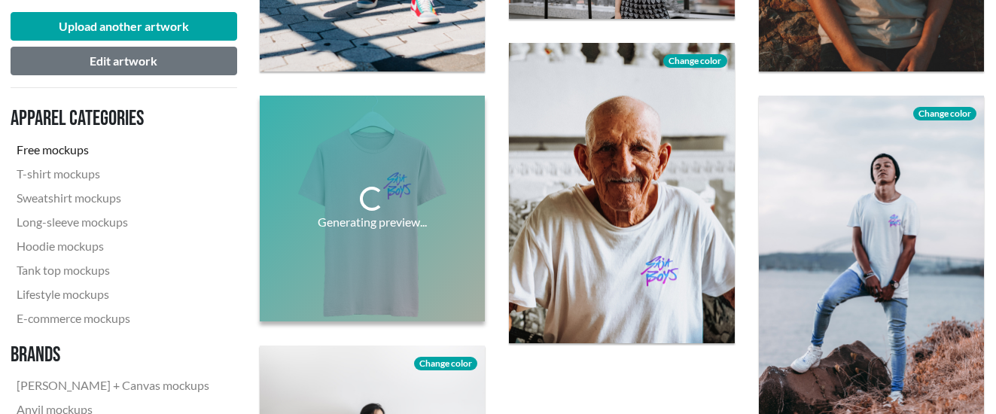
click at [491, 102] on div "Generating preview..." at bounding box center [372, 208] width 249 height 249
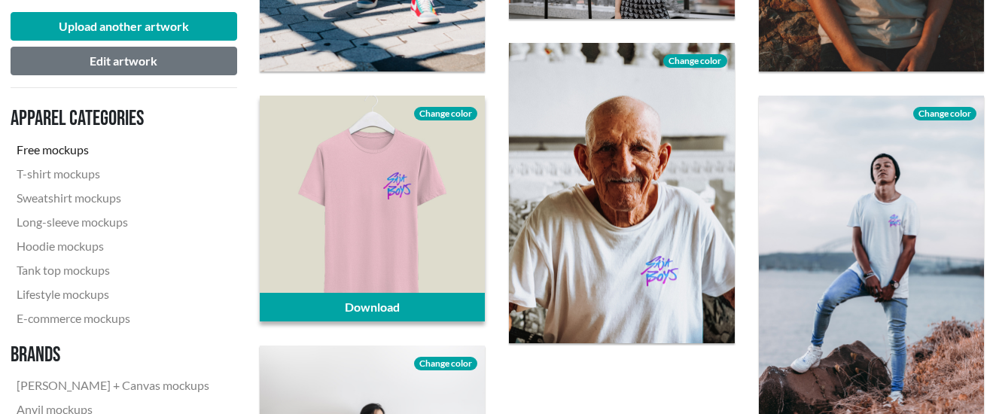
click at [443, 108] on span "Change color" at bounding box center [445, 114] width 63 height 14
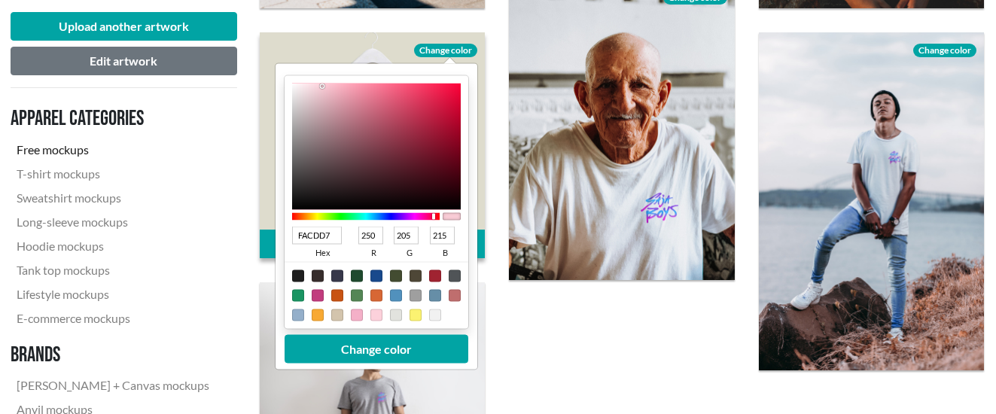
scroll to position [1118, 1]
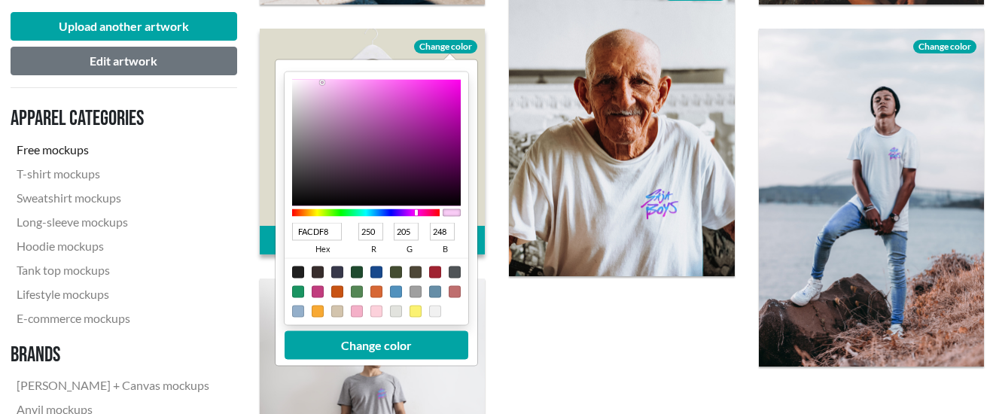
drag, startPoint x: 435, startPoint y: 214, endPoint x: 415, endPoint y: 208, distance: 21.2
click at [415, 208] on div at bounding box center [366, 213] width 148 height 14
drag, startPoint x: 319, startPoint y: 81, endPoint x: 327, endPoint y: 84, distance: 8.6
click at [327, 84] on div at bounding box center [376, 143] width 169 height 126
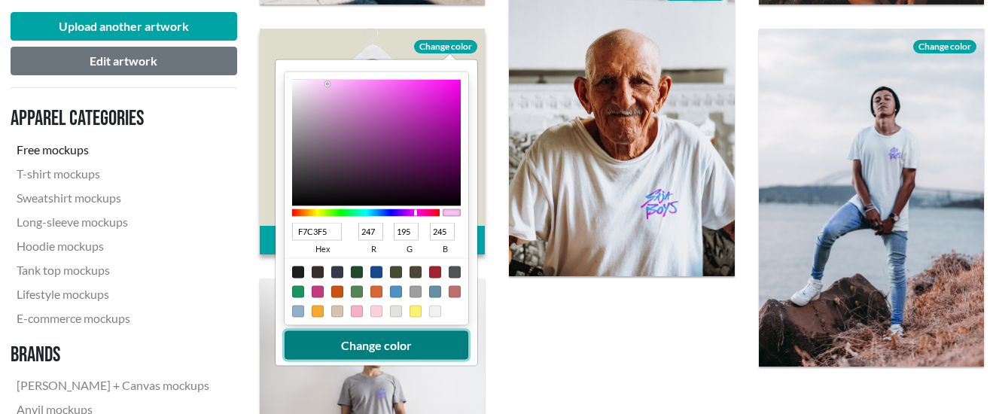
click at [365, 347] on button "Change color" at bounding box center [377, 345] width 184 height 29
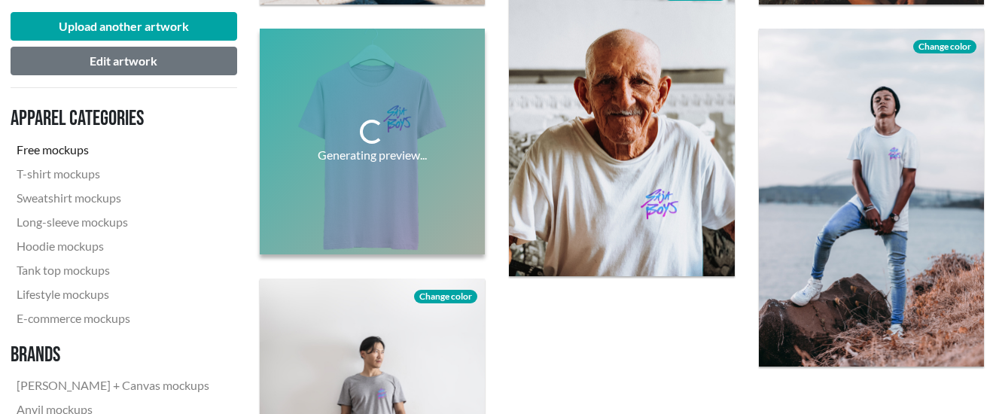
click at [496, 90] on div "Generating preview..." at bounding box center [372, 141] width 249 height 249
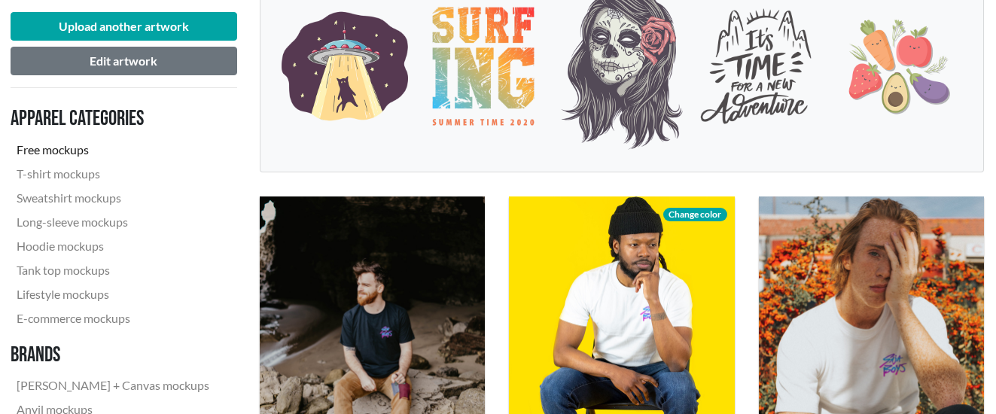
scroll to position [0, 1]
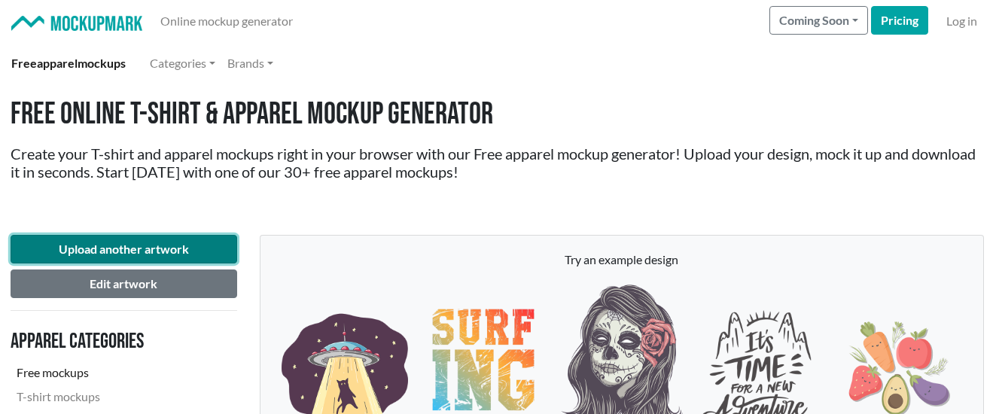
click at [141, 251] on button "Upload another artwork" at bounding box center [124, 249] width 227 height 29
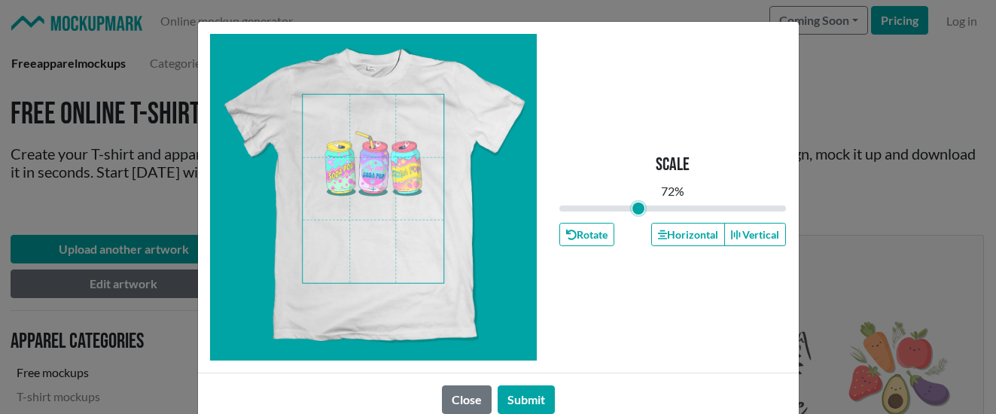
drag, startPoint x: 670, startPoint y: 208, endPoint x: 638, endPoint y: 210, distance: 31.7
click at [638, 210] on input "range" at bounding box center [672, 208] width 227 height 17
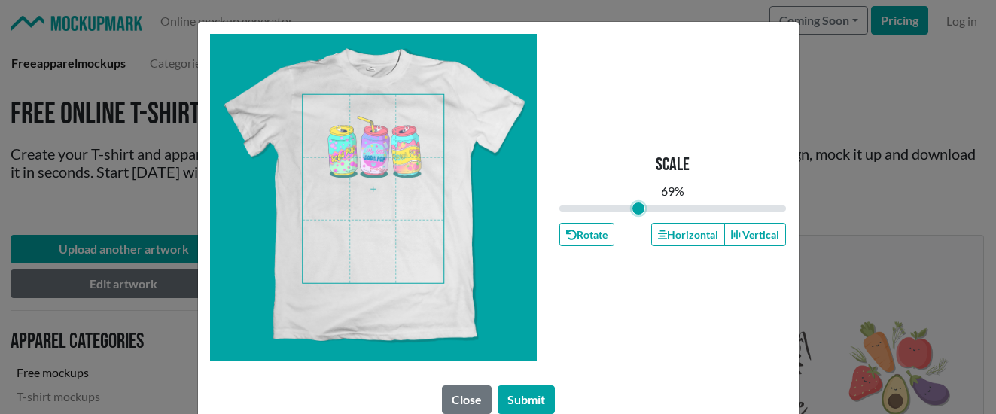
click at [384, 164] on span at bounding box center [373, 189] width 141 height 188
click at [516, 400] on button "Submit" at bounding box center [526, 399] width 57 height 29
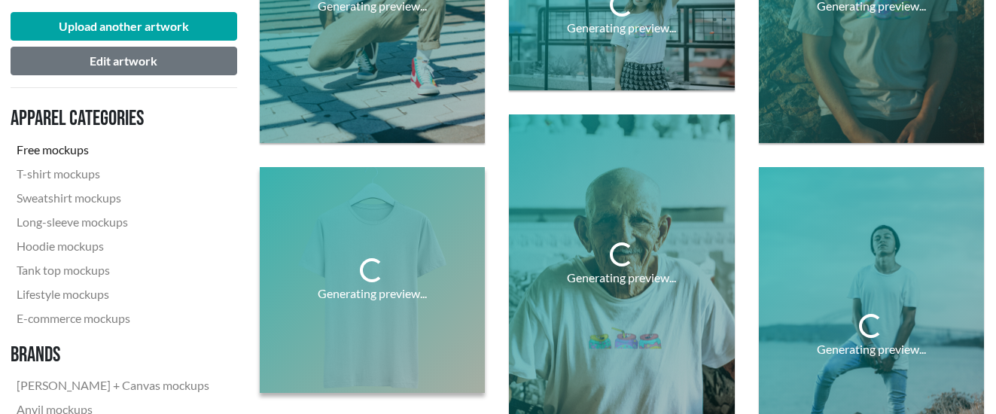
scroll to position [978, 1]
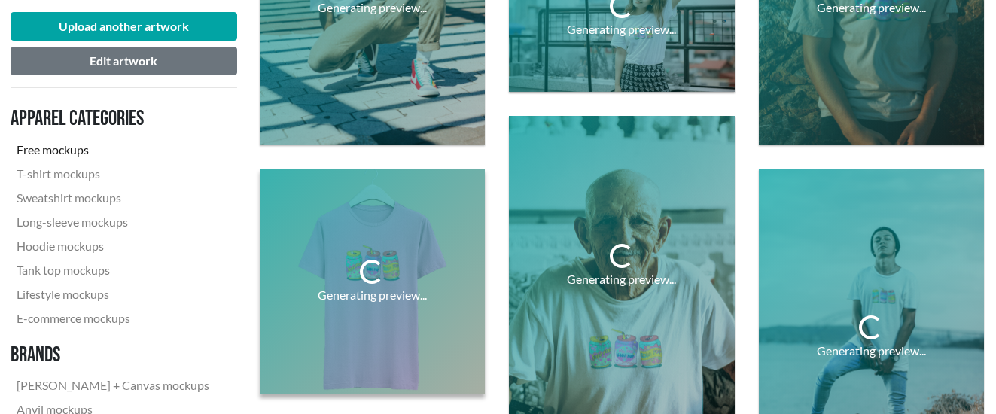
click at [493, 202] on div "Generating preview..." at bounding box center [372, 281] width 249 height 249
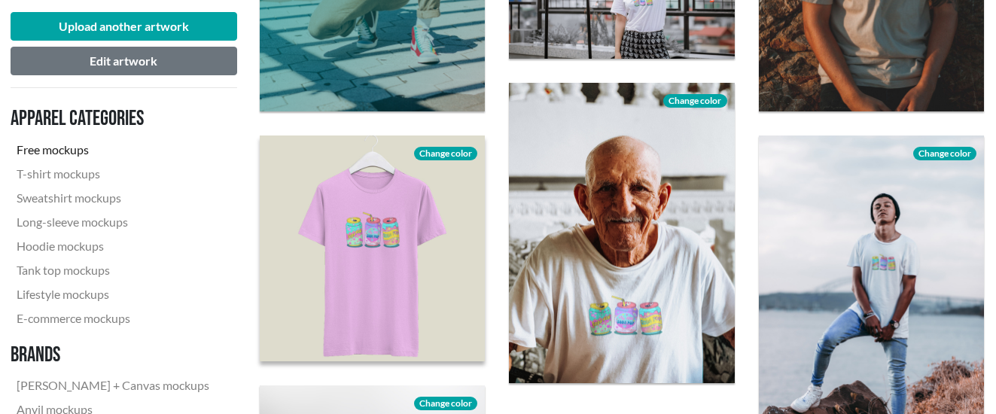
scroll to position [1017, 1]
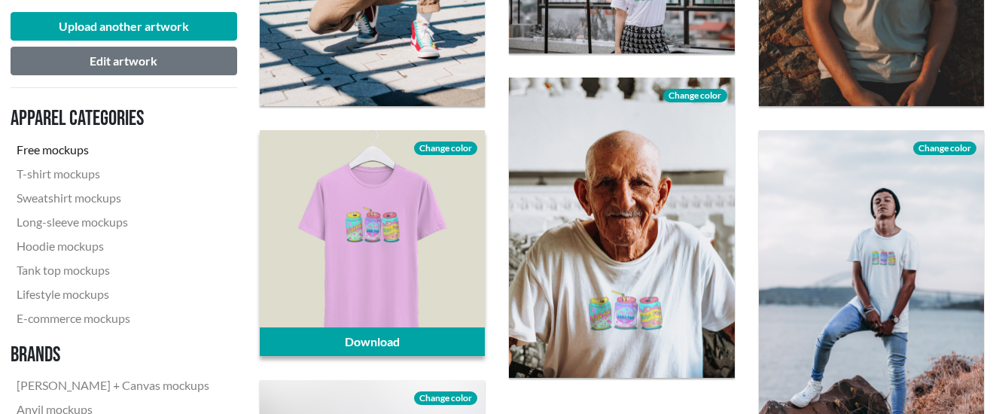
click at [446, 151] on span "Change color" at bounding box center [445, 149] width 63 height 14
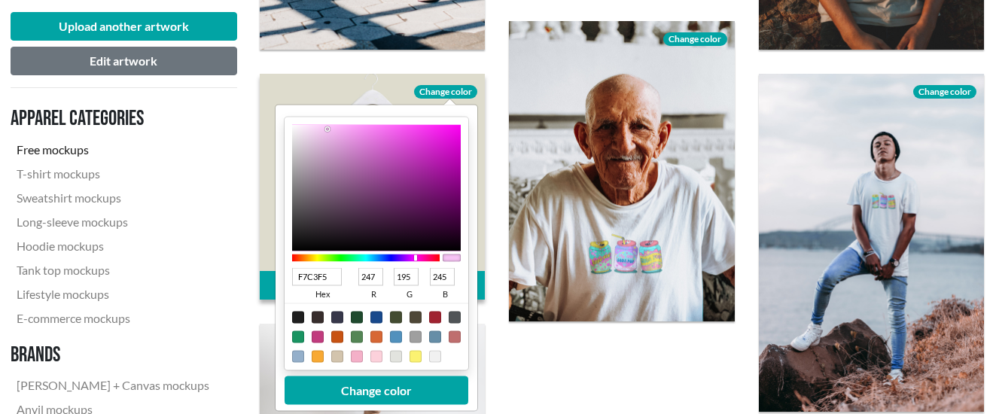
scroll to position [1076, 1]
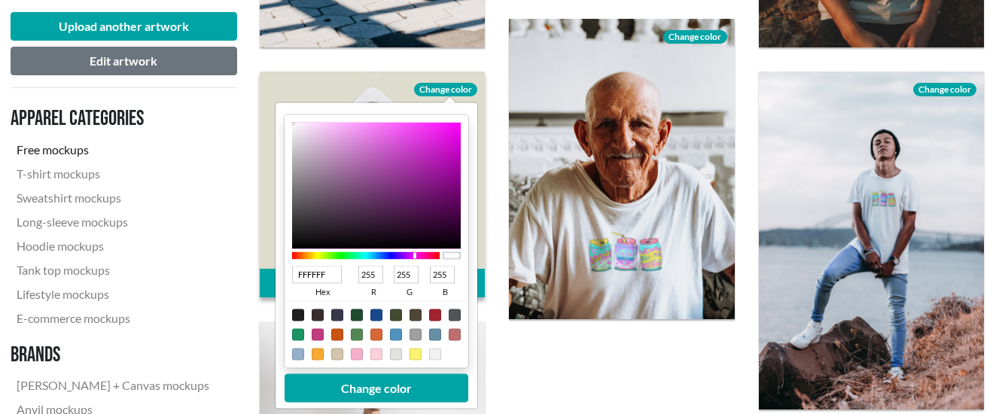
drag, startPoint x: 294, startPoint y: 126, endPoint x: 285, endPoint y: 117, distance: 13.8
click at [285, 117] on div "FFFFFF hex 255 r 255 g 255 b 100 a" at bounding box center [377, 241] width 184 height 253
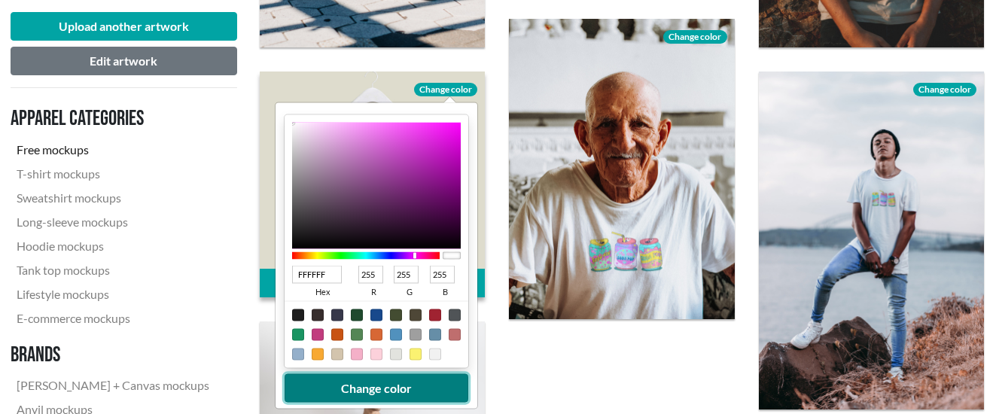
click at [372, 391] on button "Change color" at bounding box center [377, 388] width 184 height 29
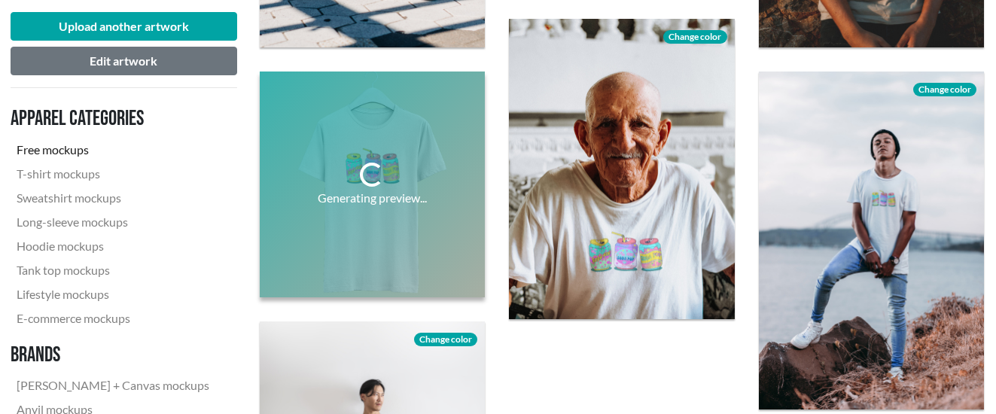
click at [496, 148] on div "Generating preview..." at bounding box center [372, 183] width 249 height 249
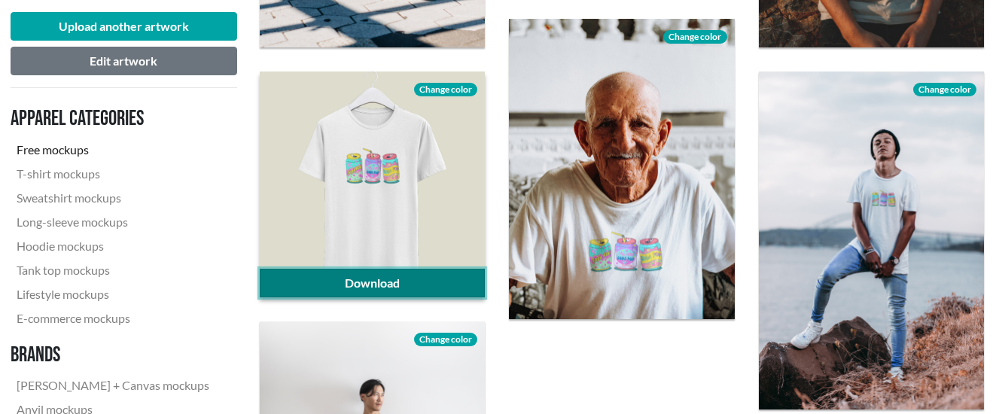
click at [399, 286] on link "Download" at bounding box center [372, 283] width 225 height 29
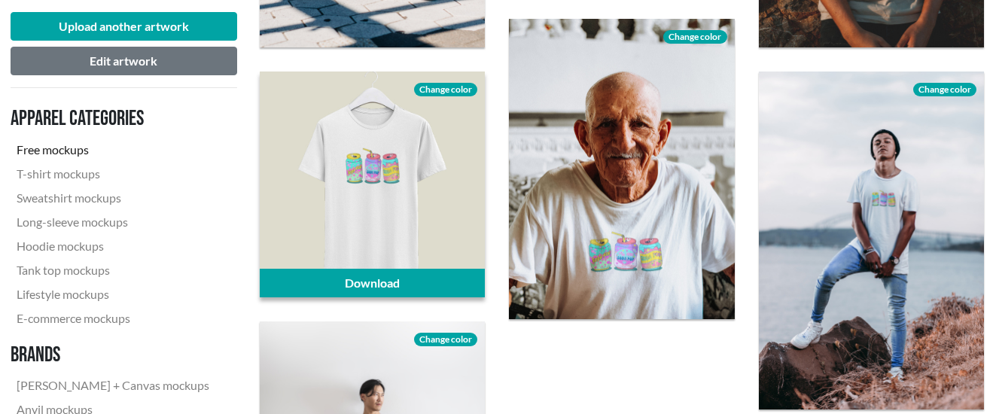
click at [444, 87] on span "Change color" at bounding box center [445, 90] width 63 height 14
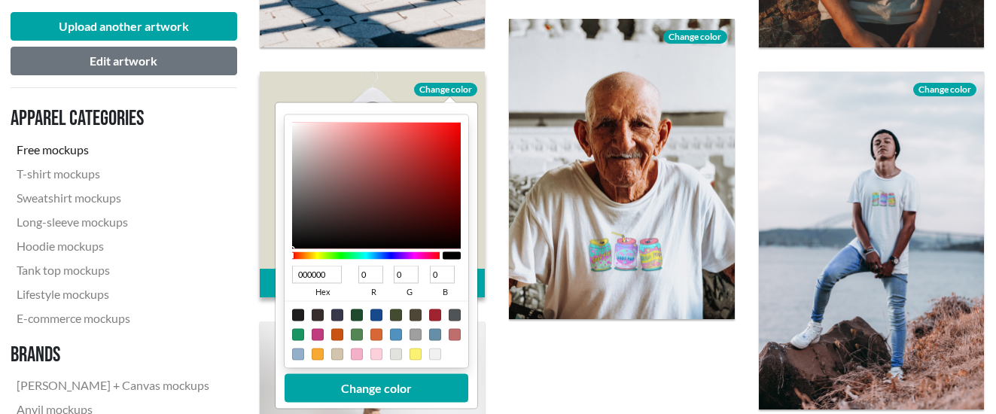
drag, startPoint x: 291, startPoint y: 246, endPoint x: 291, endPoint y: 265, distance: 18.8
click at [291, 265] on div "000000 hex 0 r 0 g 0 b 100 a" at bounding box center [377, 241] width 184 height 253
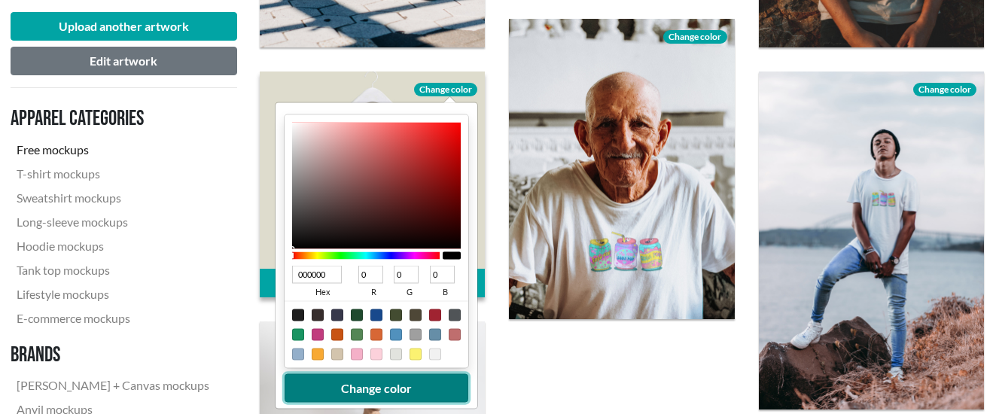
click at [354, 394] on button "Change color" at bounding box center [377, 388] width 184 height 29
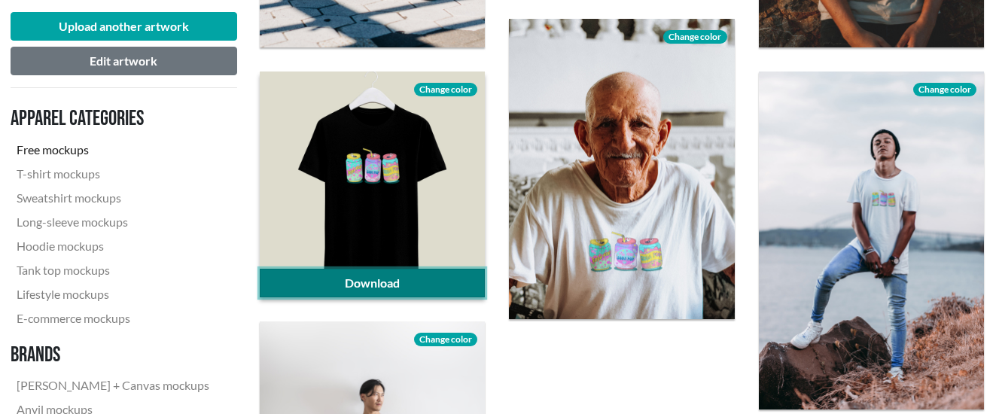
click at [385, 278] on link "Download" at bounding box center [372, 283] width 225 height 29
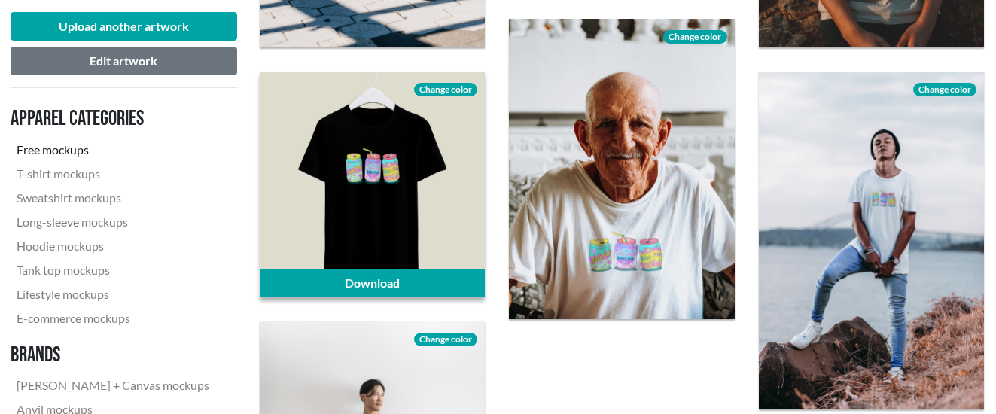
click at [439, 93] on span "Change color" at bounding box center [445, 90] width 63 height 14
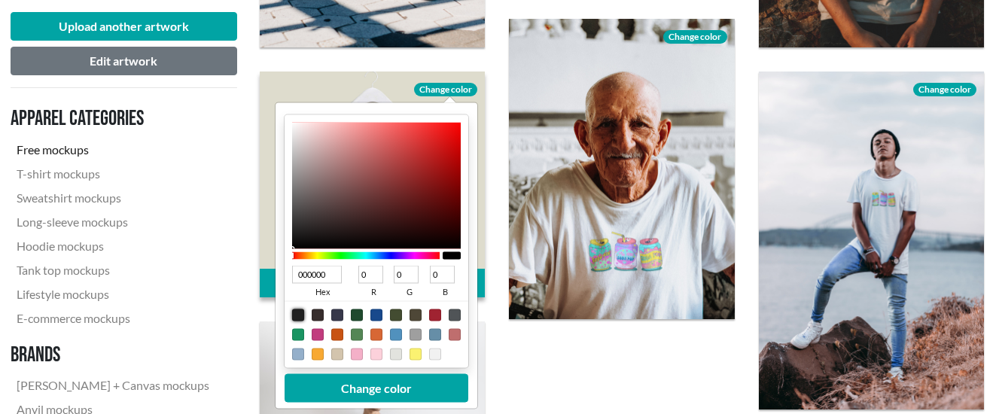
click at [298, 312] on div at bounding box center [298, 315] width 12 height 12
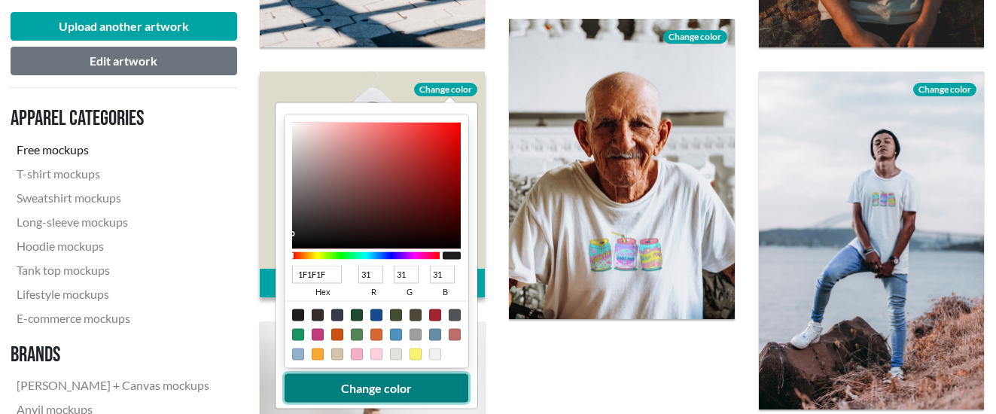
click at [330, 396] on button "Change color" at bounding box center [377, 388] width 184 height 29
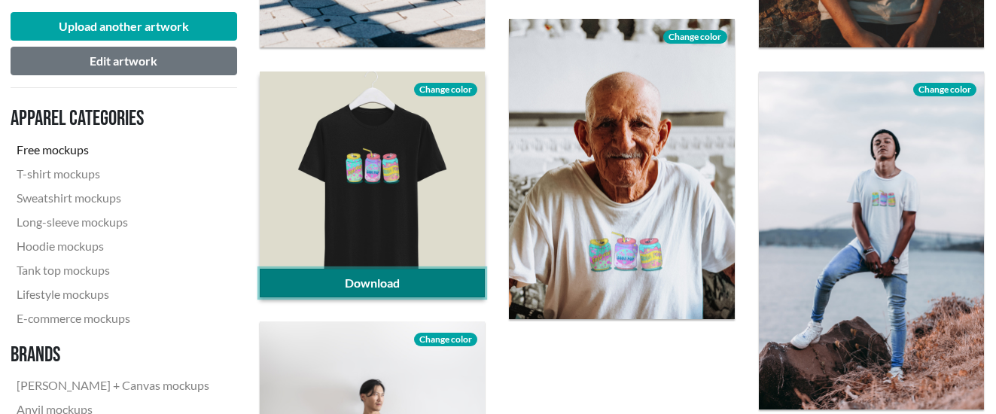
click at [374, 281] on link "Download" at bounding box center [372, 283] width 225 height 29
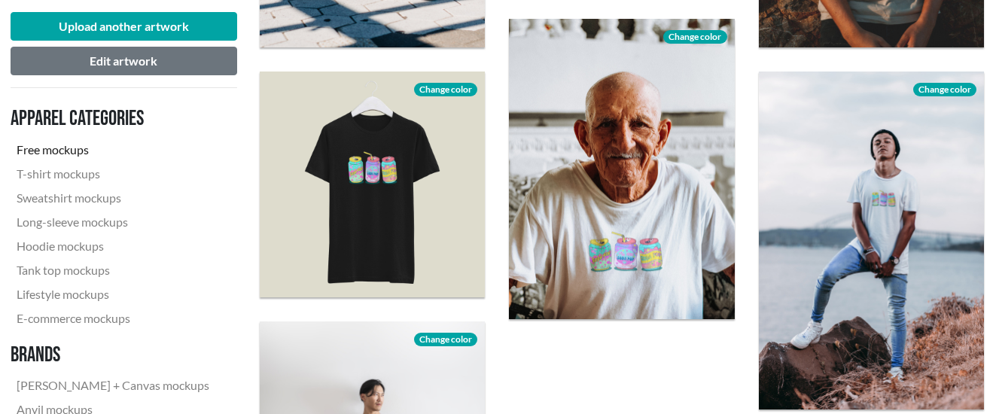
click at [496, 138] on div "Download Change color" at bounding box center [372, 183] width 249 height 249
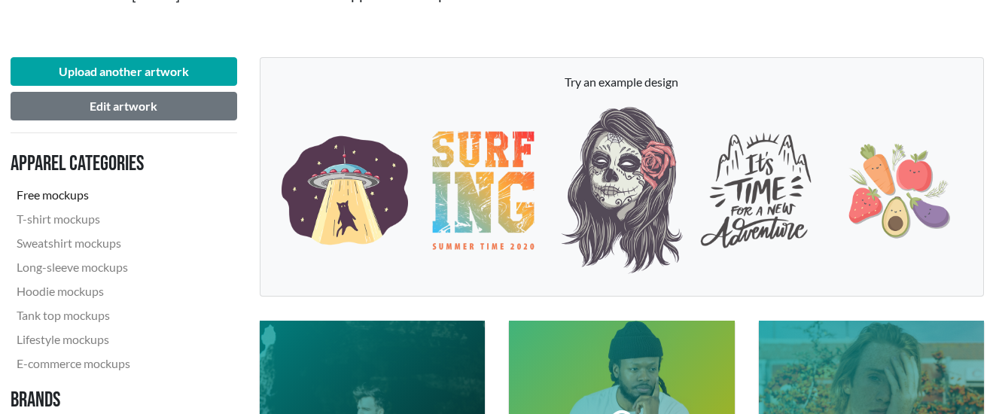
scroll to position [0, 1]
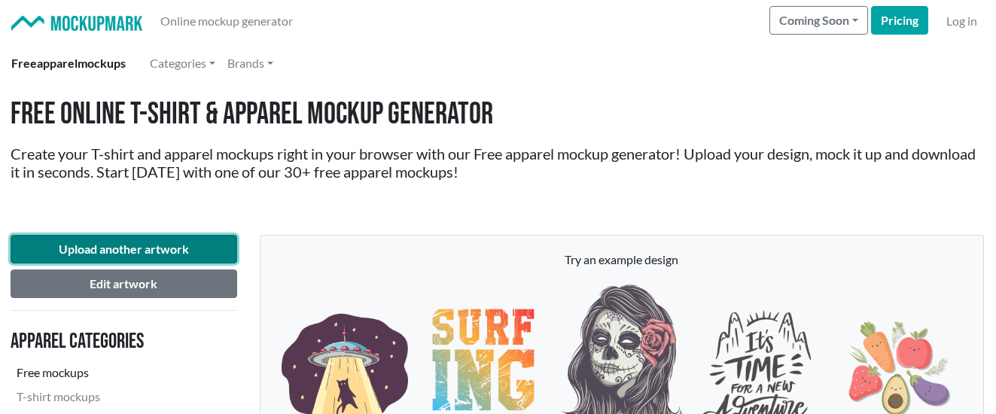
click at [108, 254] on button "Upload another artwork" at bounding box center [124, 249] width 227 height 29
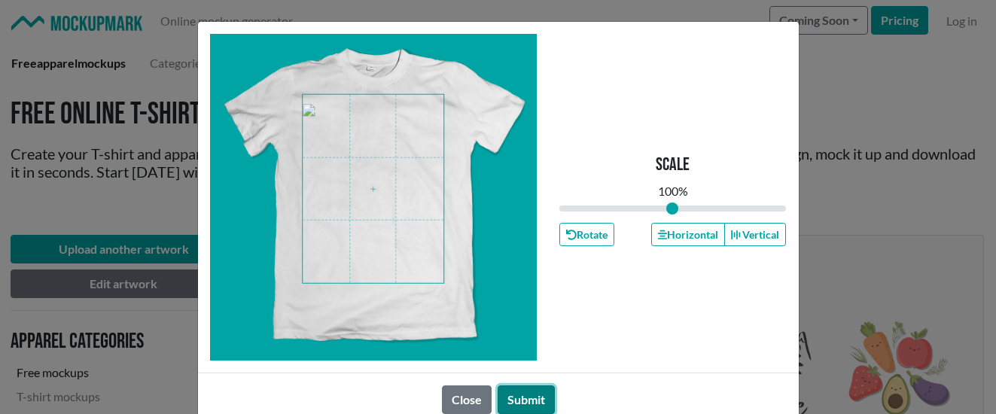
click at [511, 397] on button "Submit" at bounding box center [526, 399] width 57 height 29
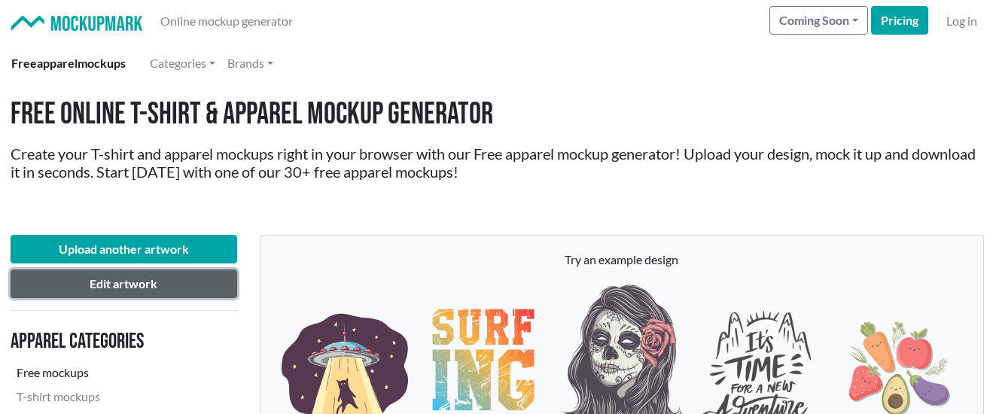
click at [116, 288] on button "Edit artwork" at bounding box center [124, 283] width 227 height 29
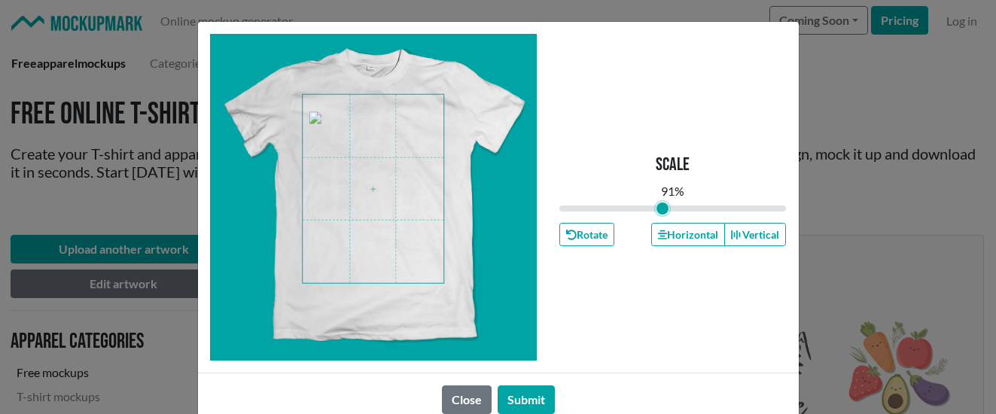
drag, startPoint x: 673, startPoint y: 209, endPoint x: 662, endPoint y: 209, distance: 10.5
click at [662, 209] on input "range" at bounding box center [672, 208] width 227 height 17
click at [417, 187] on span at bounding box center [373, 189] width 141 height 188
click at [417, 181] on span at bounding box center [373, 189] width 141 height 188
click at [528, 397] on button "Submit" at bounding box center [526, 399] width 57 height 29
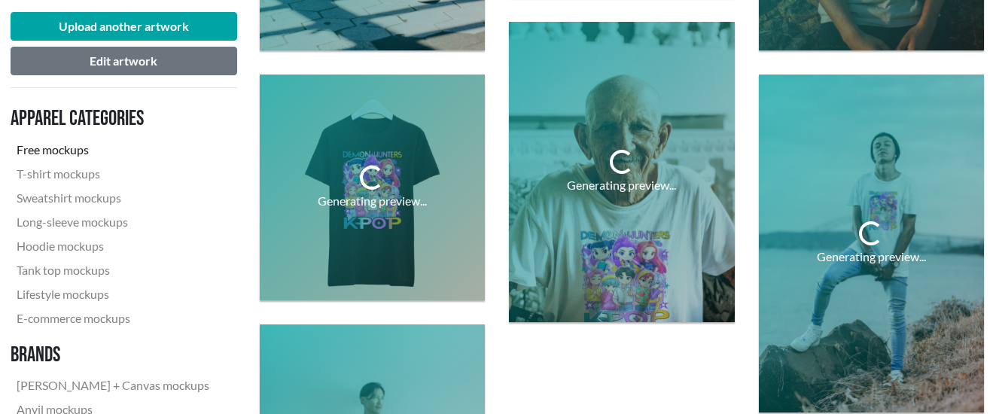
scroll to position [1127, 1]
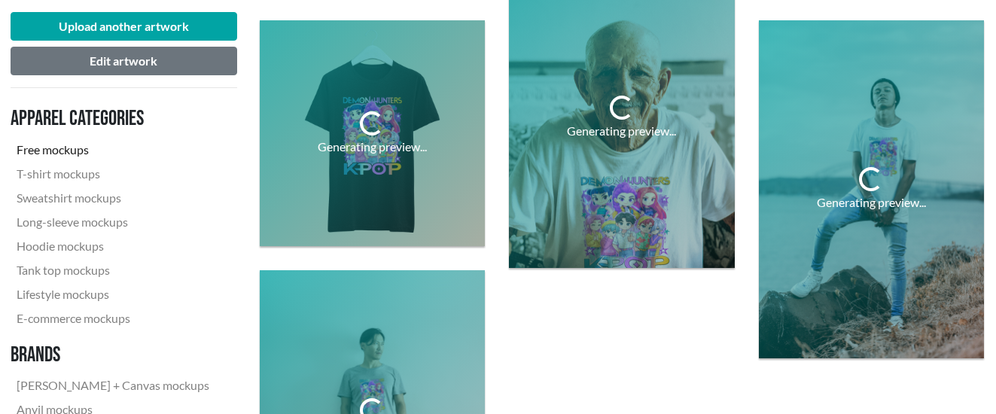
click at [501, 177] on div "Generating preview..." at bounding box center [621, 118] width 249 height 324
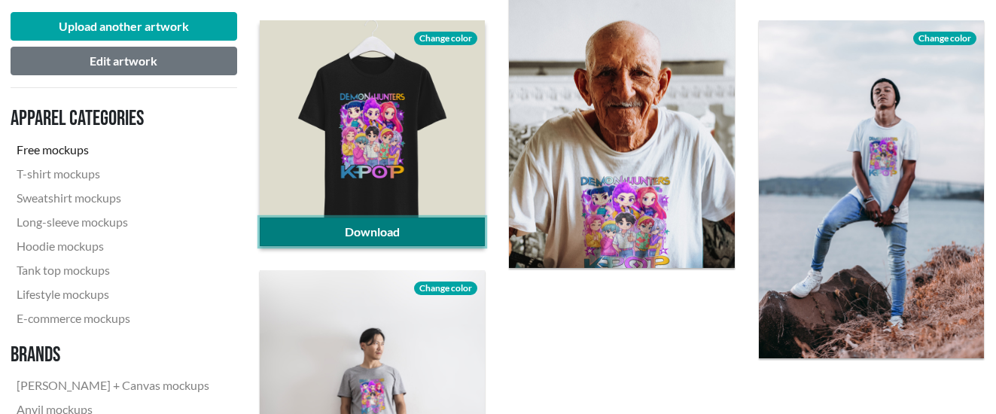
click at [403, 233] on link "Download" at bounding box center [372, 232] width 225 height 29
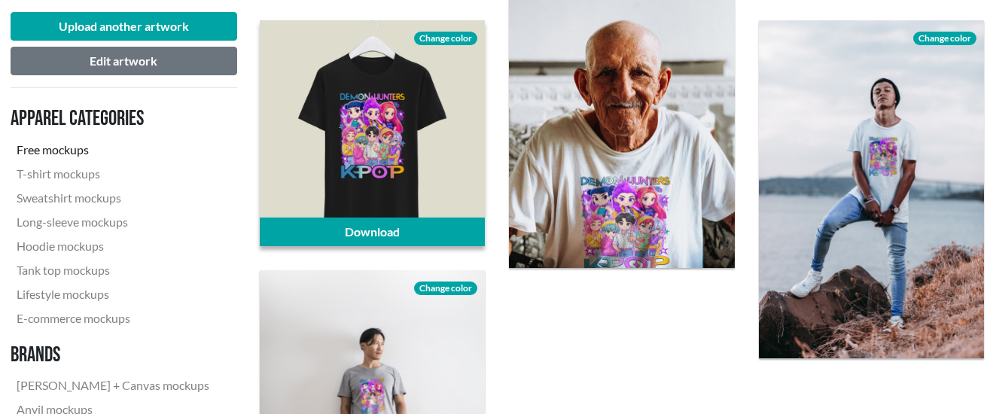
click at [449, 39] on span "Change color" at bounding box center [445, 39] width 63 height 14
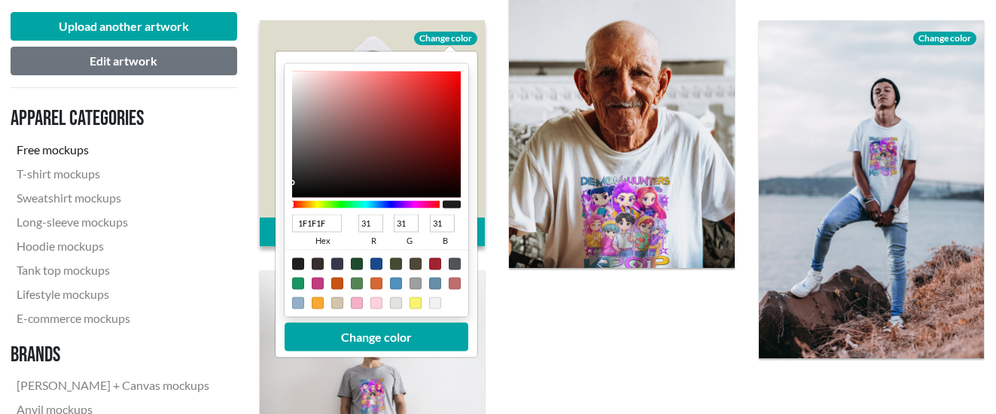
click at [437, 300] on div at bounding box center [435, 303] width 12 height 12
drag, startPoint x: 292, startPoint y: 81, endPoint x: 292, endPoint y: 53, distance: 27.1
click at [292, 53] on div "FFFEFE hex 255 r 254 g 254 b 100 a Change color" at bounding box center [376, 205] width 202 height 306
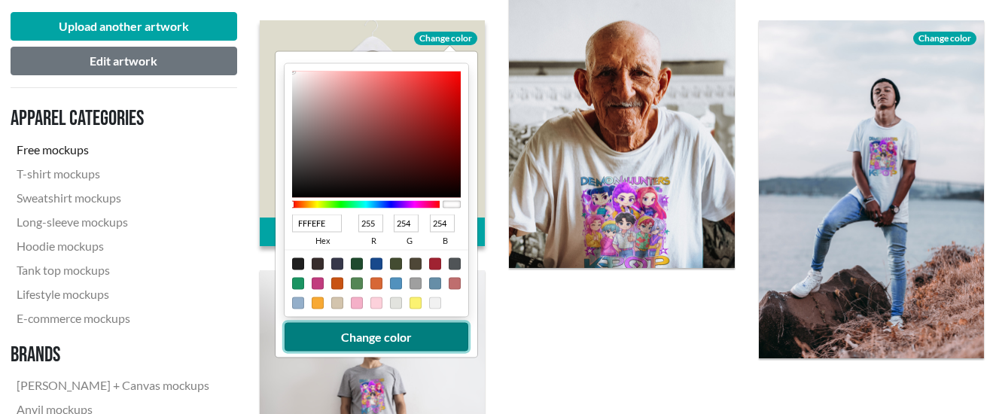
click at [366, 342] on button "Change color" at bounding box center [377, 337] width 184 height 29
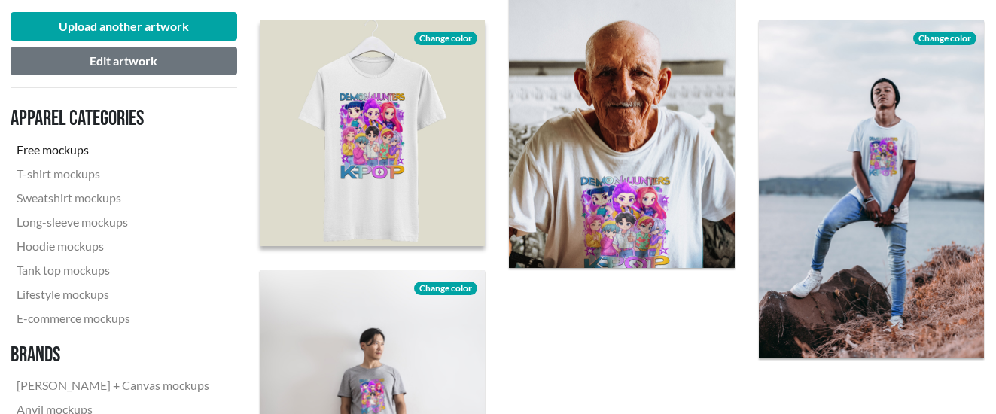
click at [500, 42] on div "Download Change color" at bounding box center [621, 118] width 249 height 324
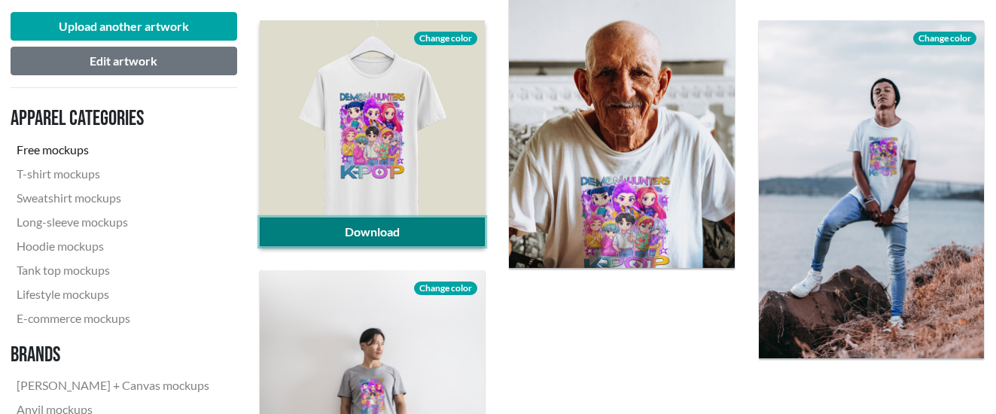
click at [391, 224] on link "Download" at bounding box center [372, 232] width 225 height 29
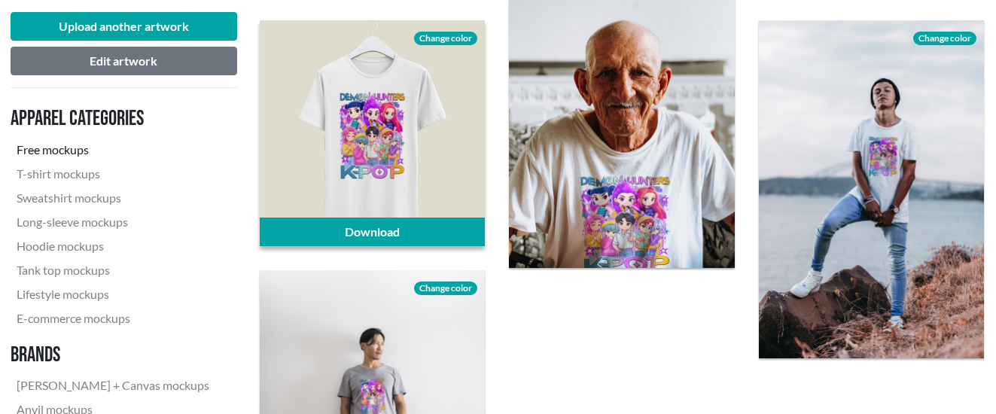
click at [449, 30] on div "Change color" at bounding box center [445, 36] width 78 height 33
click at [444, 41] on span "Change color" at bounding box center [445, 39] width 63 height 14
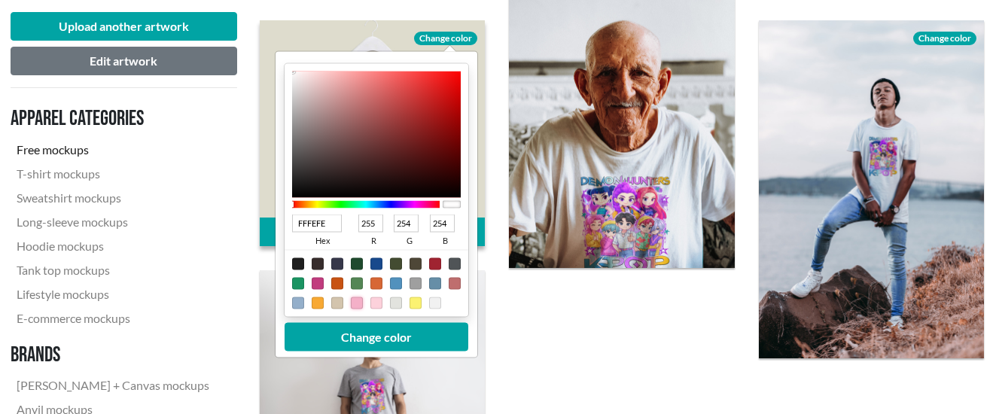
click at [355, 301] on div at bounding box center [357, 303] width 12 height 12
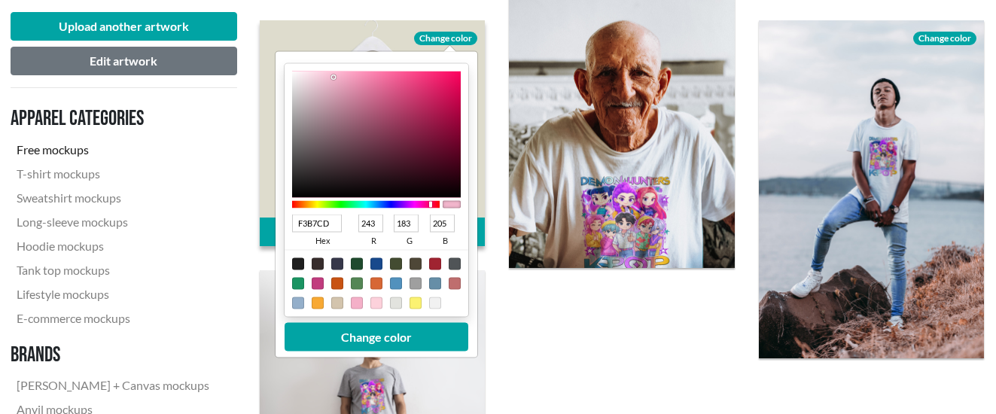
click at [333, 78] on div at bounding box center [333, 77] width 3 height 3
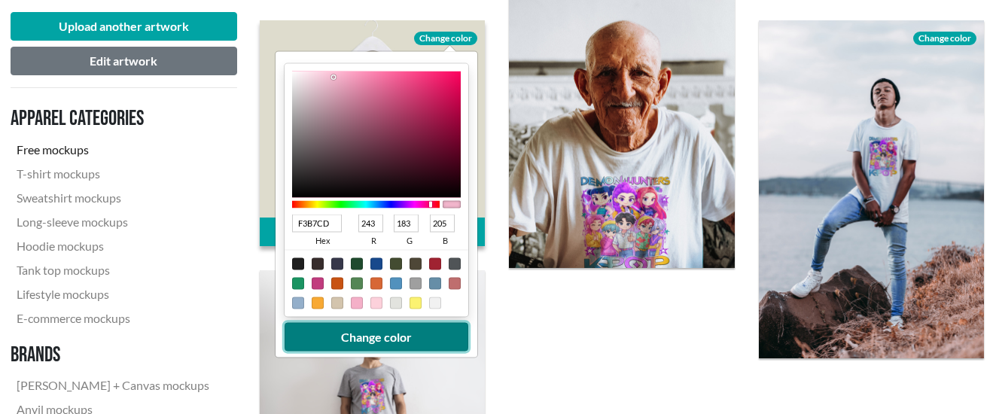
click at [397, 333] on button "Change color" at bounding box center [377, 337] width 184 height 29
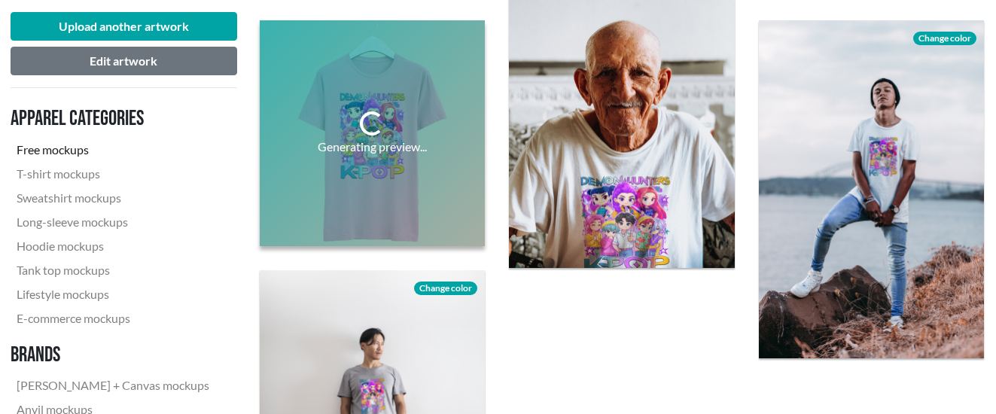
click at [494, 70] on div "Generating preview..." at bounding box center [372, 132] width 249 height 249
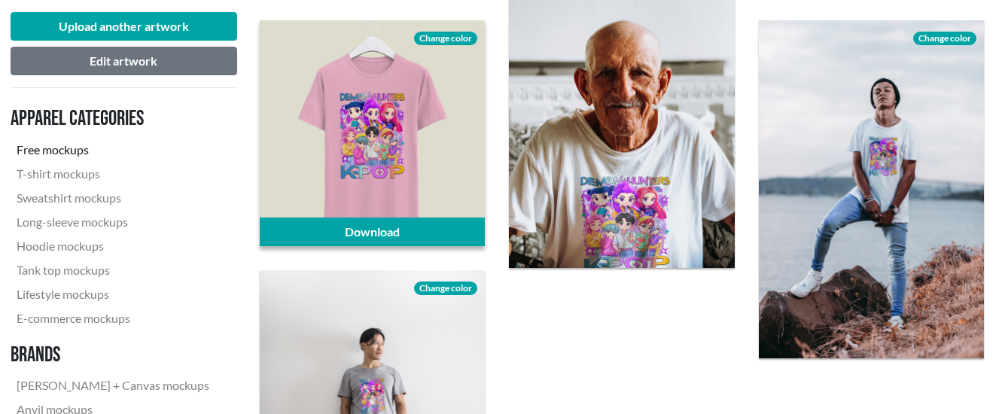
click at [440, 40] on span "Change color" at bounding box center [445, 39] width 63 height 14
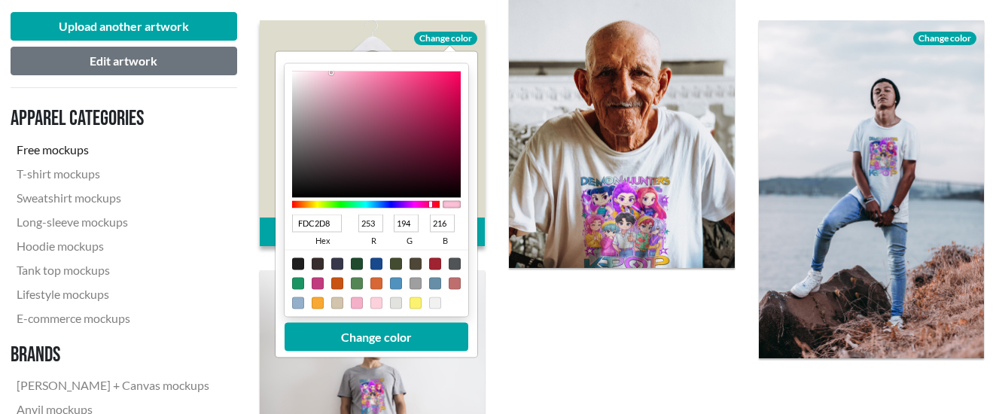
click at [331, 72] on div at bounding box center [331, 72] width 3 height 3
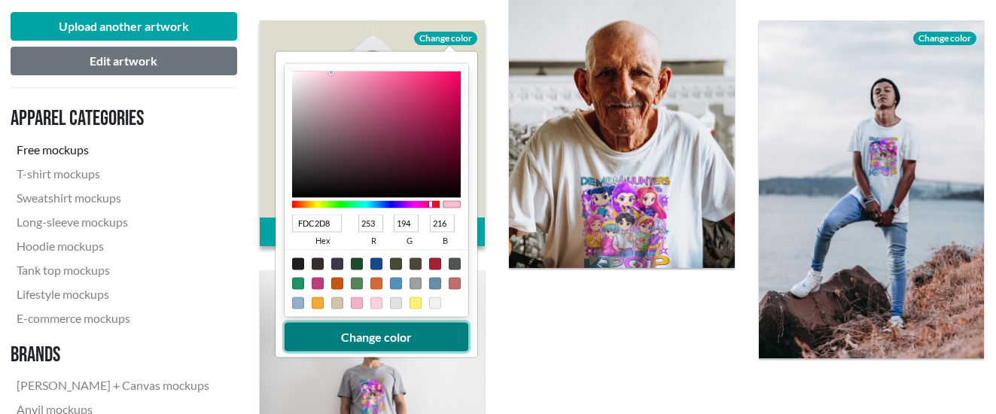
click at [373, 336] on button "Change color" at bounding box center [377, 337] width 184 height 29
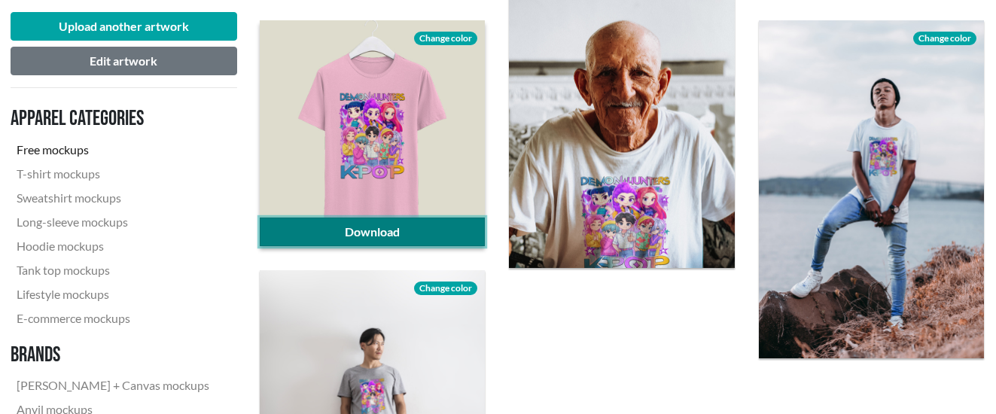
click at [397, 235] on link "Download" at bounding box center [372, 232] width 225 height 29
